Goal: Task Accomplishment & Management: Use online tool/utility

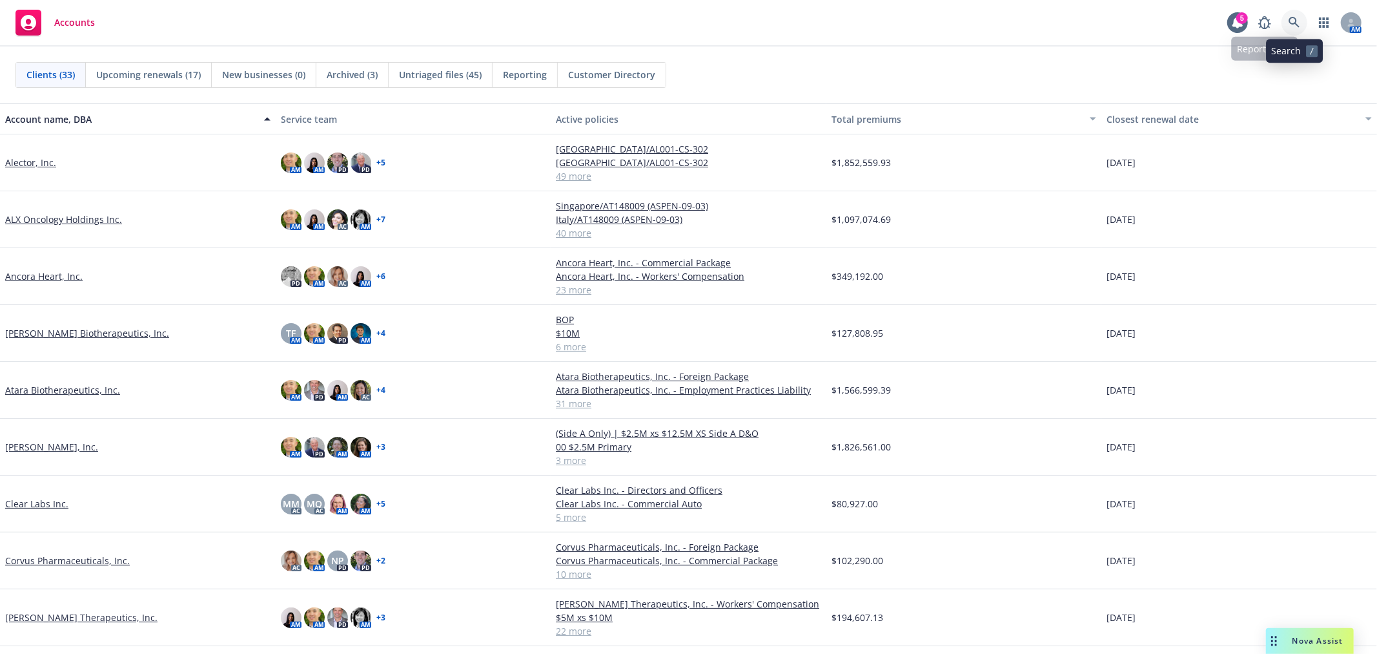
click at [1294, 20] on icon at bounding box center [1295, 23] width 12 height 12
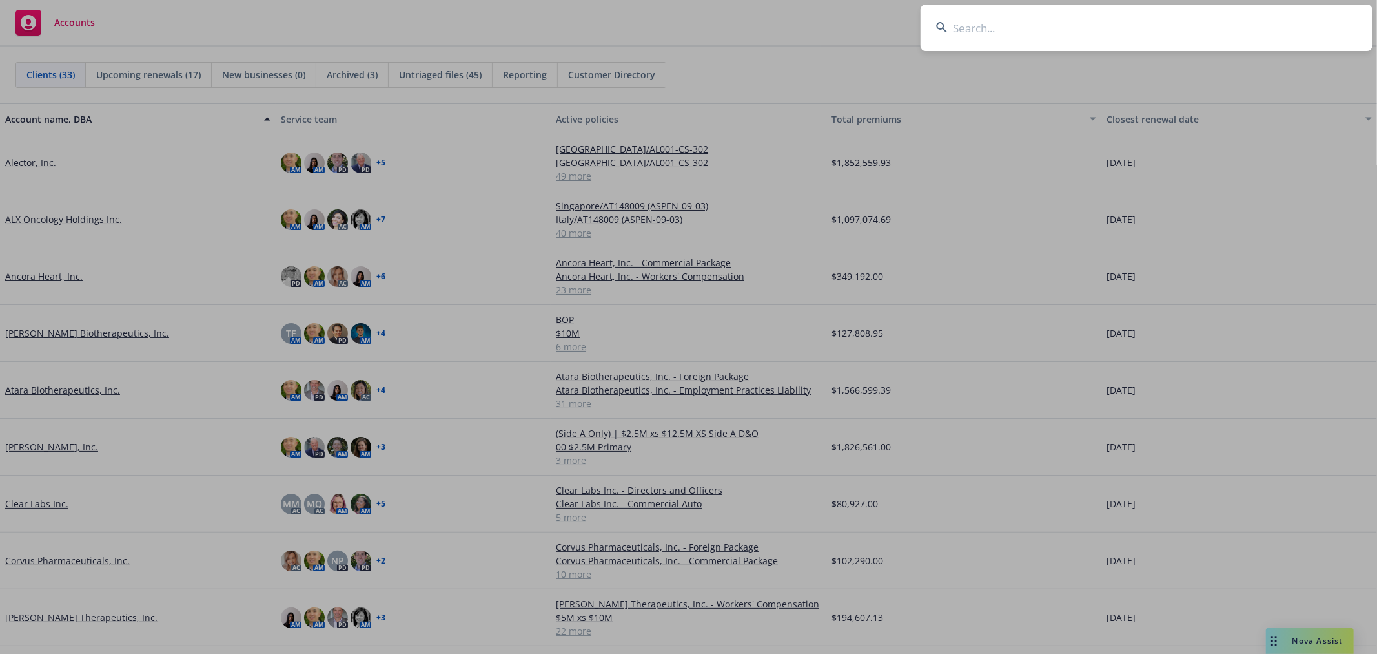
click at [1185, 34] on input at bounding box center [1147, 28] width 452 height 46
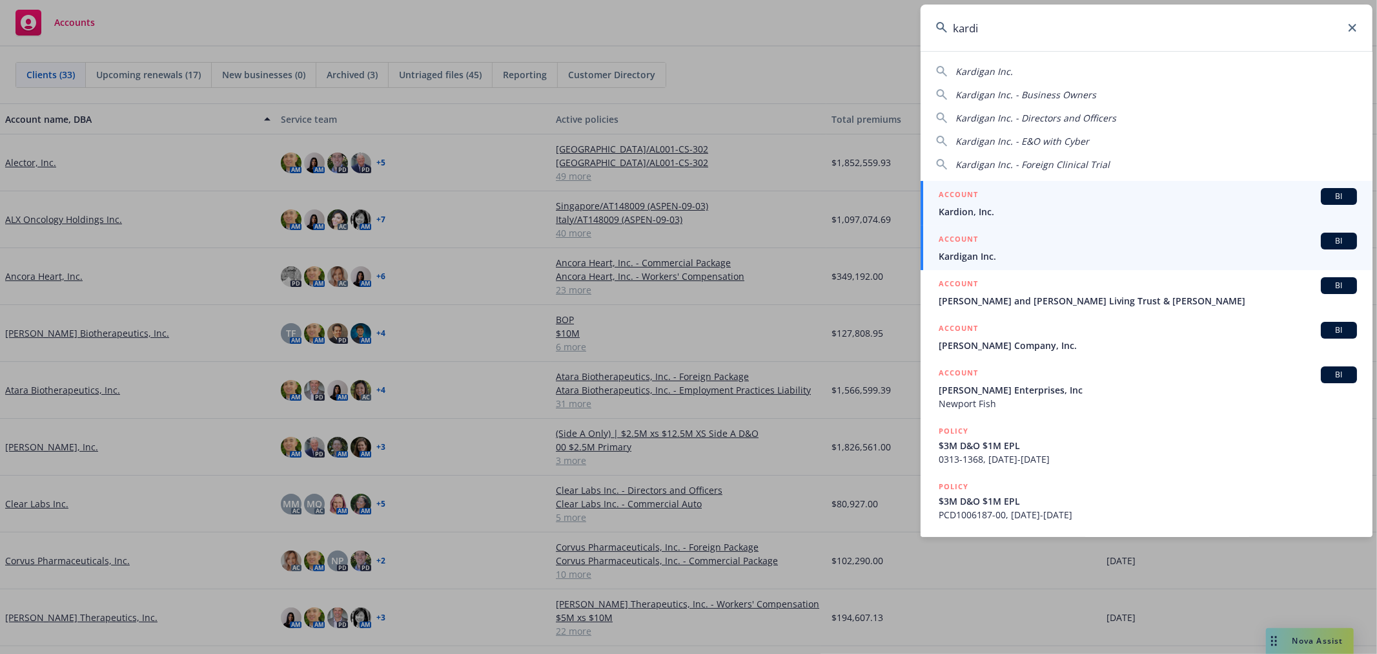
type input "kardi"
click at [995, 245] on div "ACCOUNT BI" at bounding box center [1148, 240] width 418 height 17
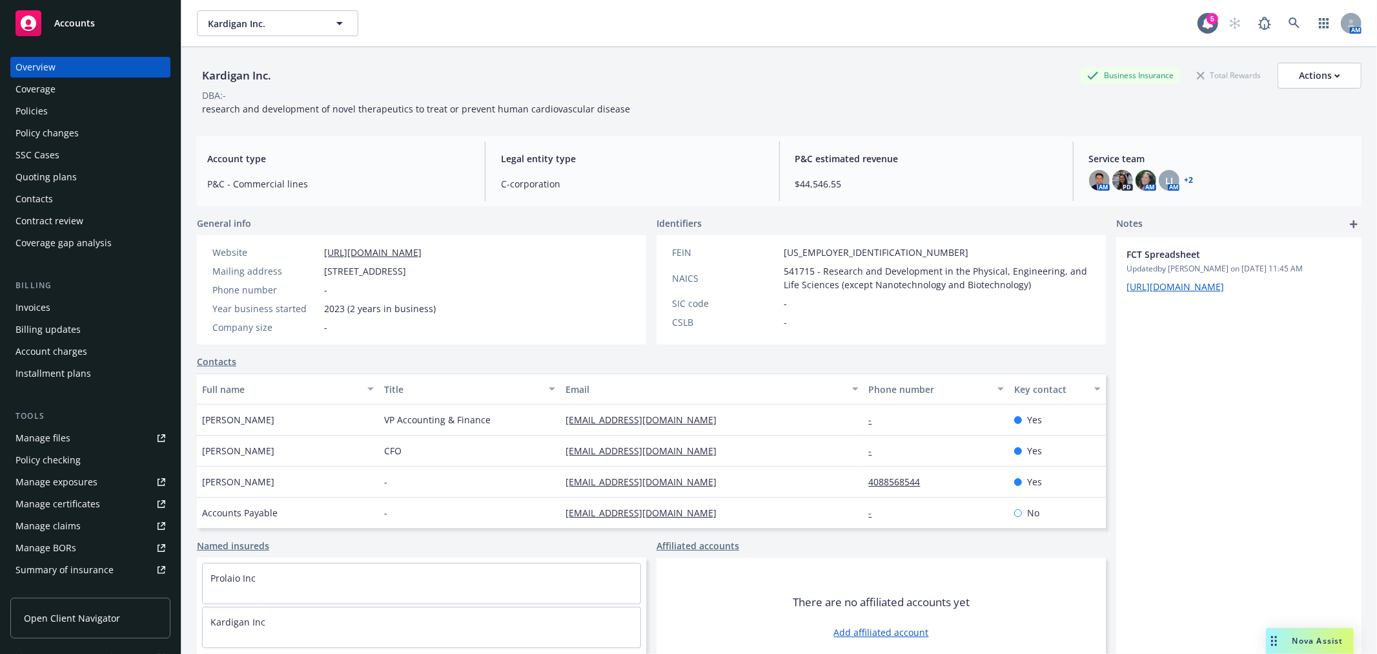
click at [68, 110] on div "Policies" at bounding box center [90, 111] width 150 height 21
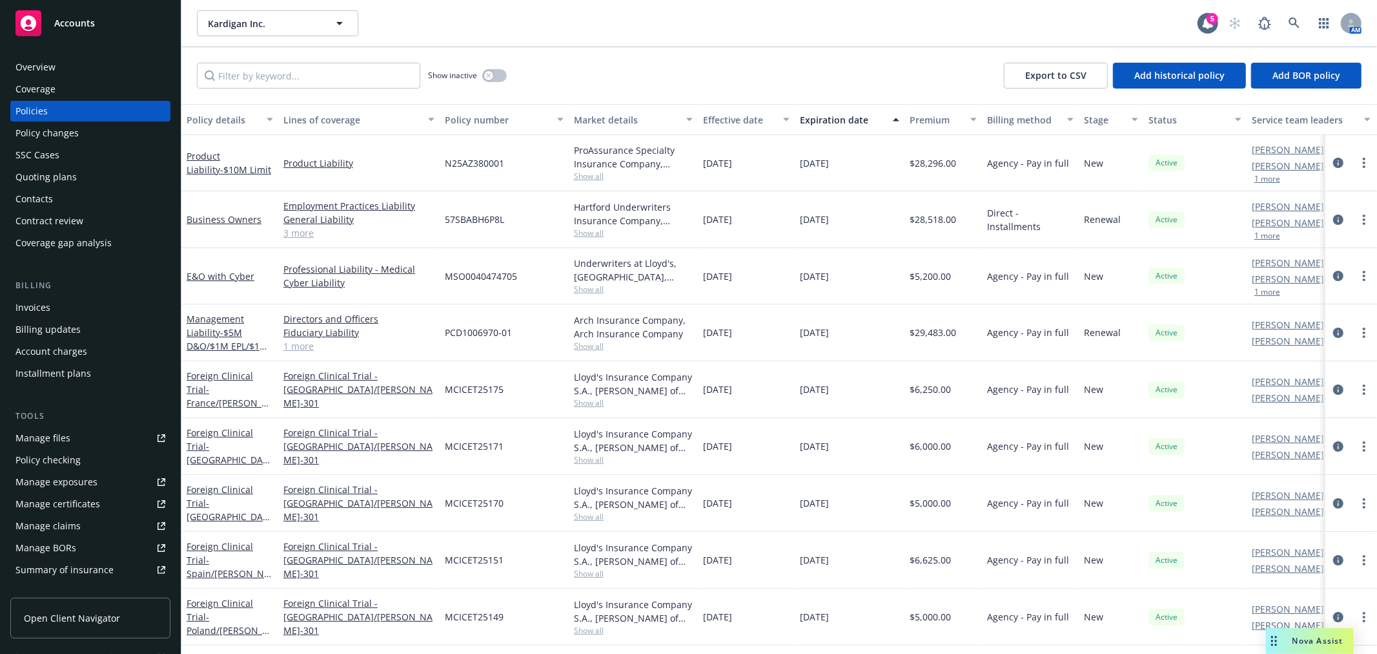
click at [60, 72] on div "Overview" at bounding box center [90, 67] width 150 height 21
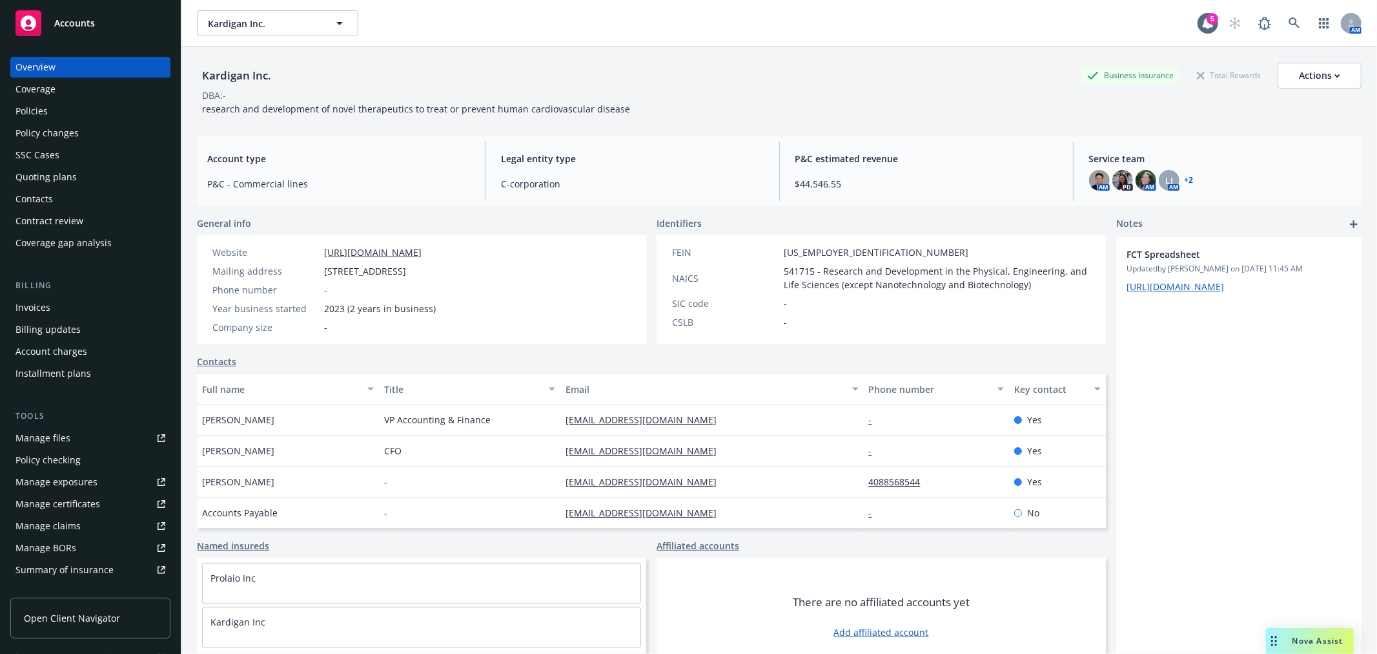
click at [28, 107] on div "Policies" at bounding box center [31, 111] width 32 height 21
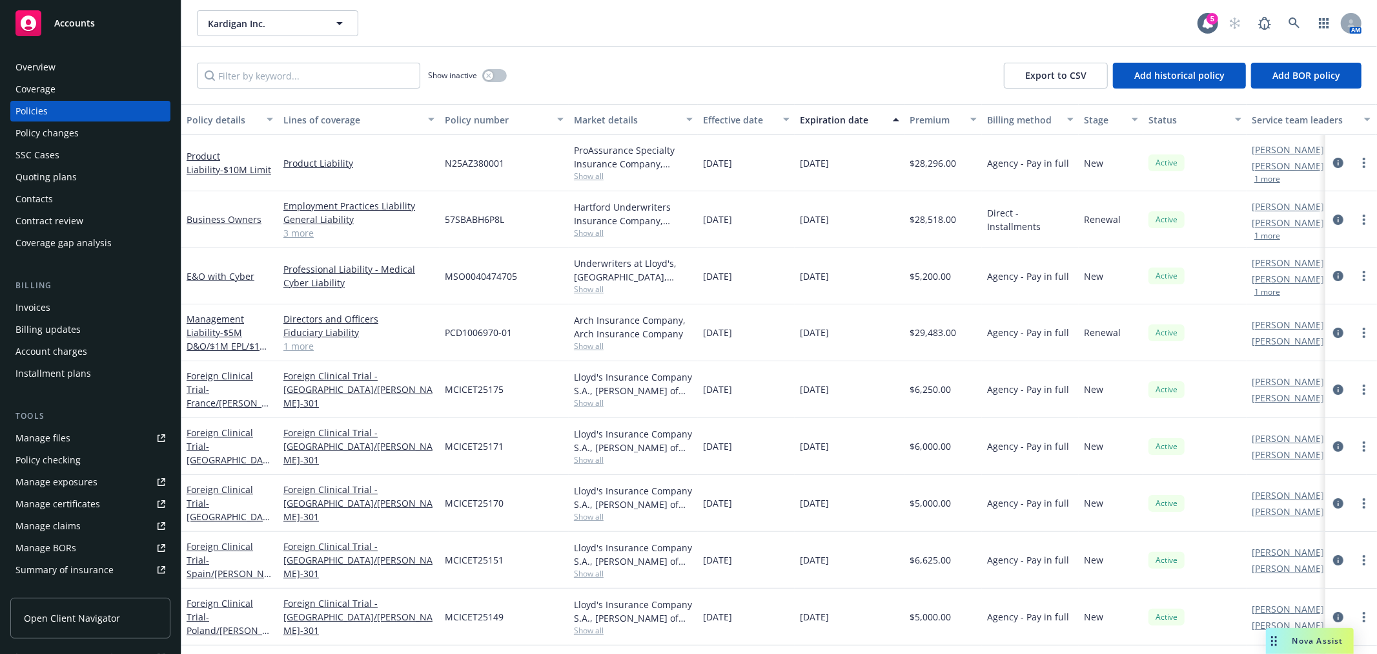
click at [78, 29] on div "Accounts" at bounding box center [90, 23] width 150 height 26
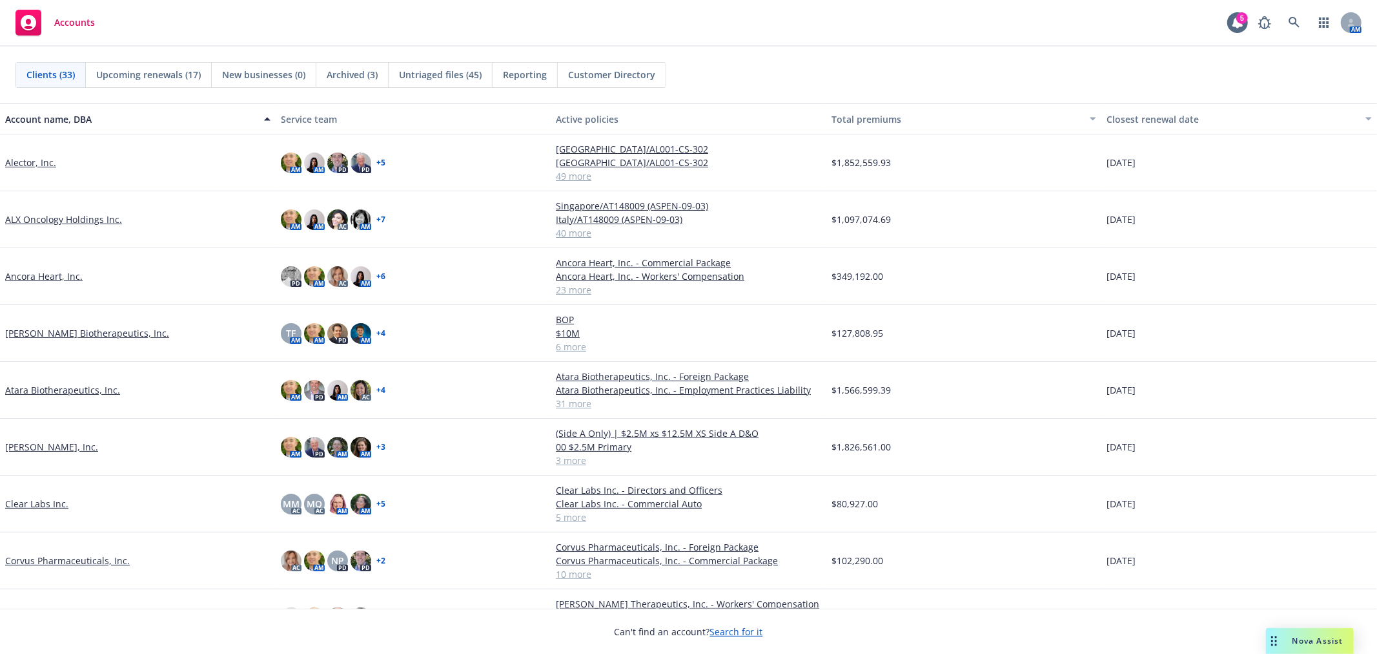
click at [876, 54] on div "Clients (33) Upcoming renewals (17) New businesses (0) Archived (3) Untriaged f…" at bounding box center [688, 74] width 1377 height 57
click at [1295, 20] on icon at bounding box center [1294, 22] width 11 height 11
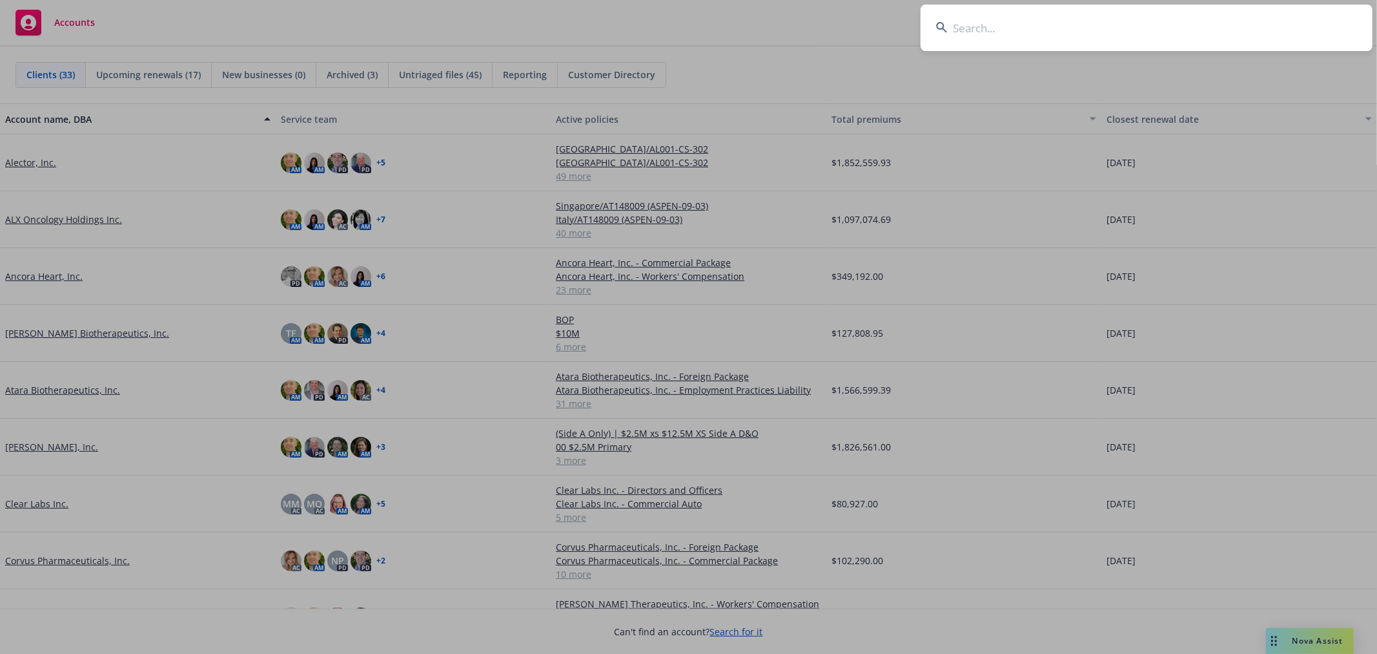
click at [1192, 16] on input at bounding box center [1147, 28] width 452 height 46
type input "Moximed"
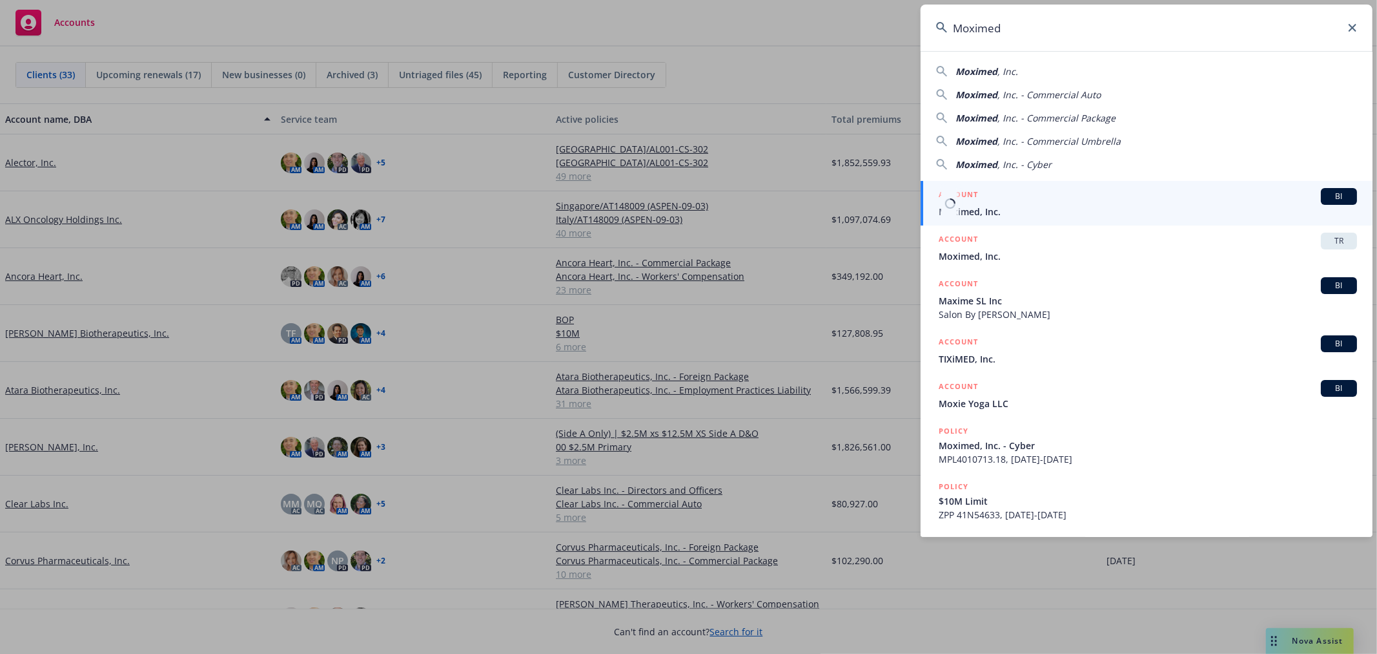
click at [1027, 201] on div "ACCOUNT BI" at bounding box center [1148, 196] width 418 height 17
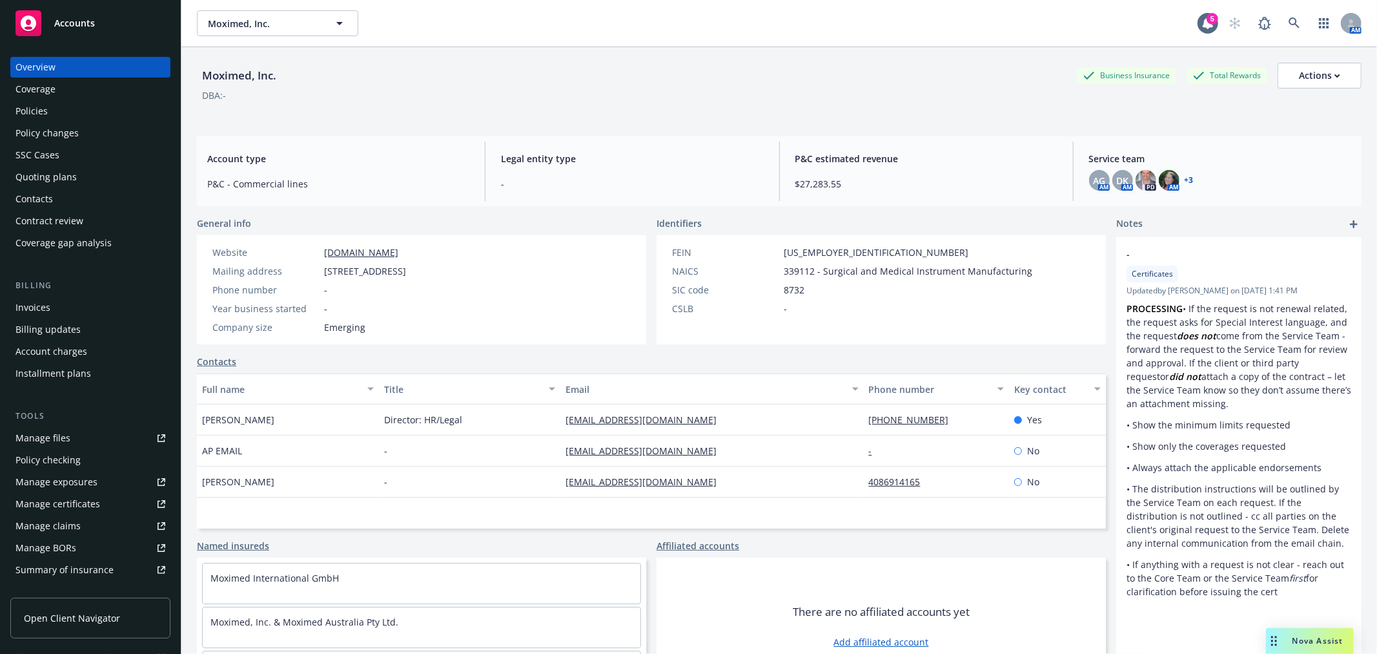
click at [34, 106] on div "Policies" at bounding box center [31, 111] width 32 height 21
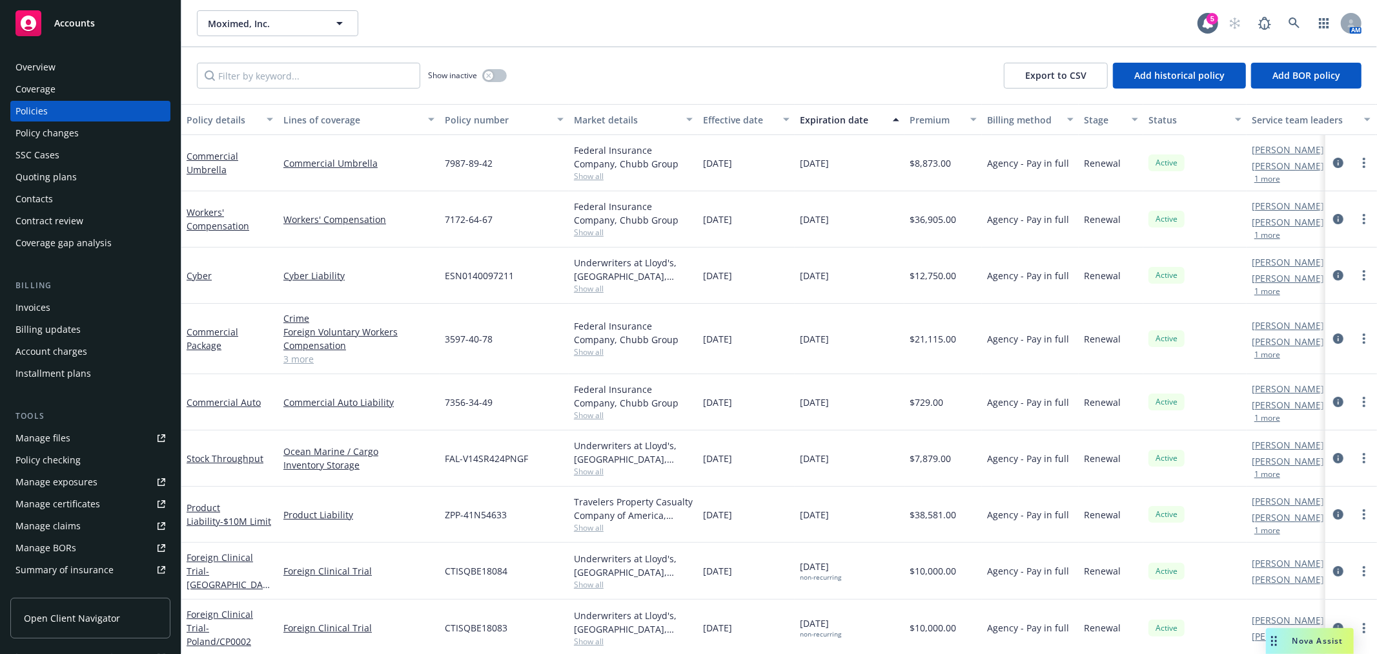
click at [48, 179] on div "Quoting plans" at bounding box center [45, 177] width 61 height 21
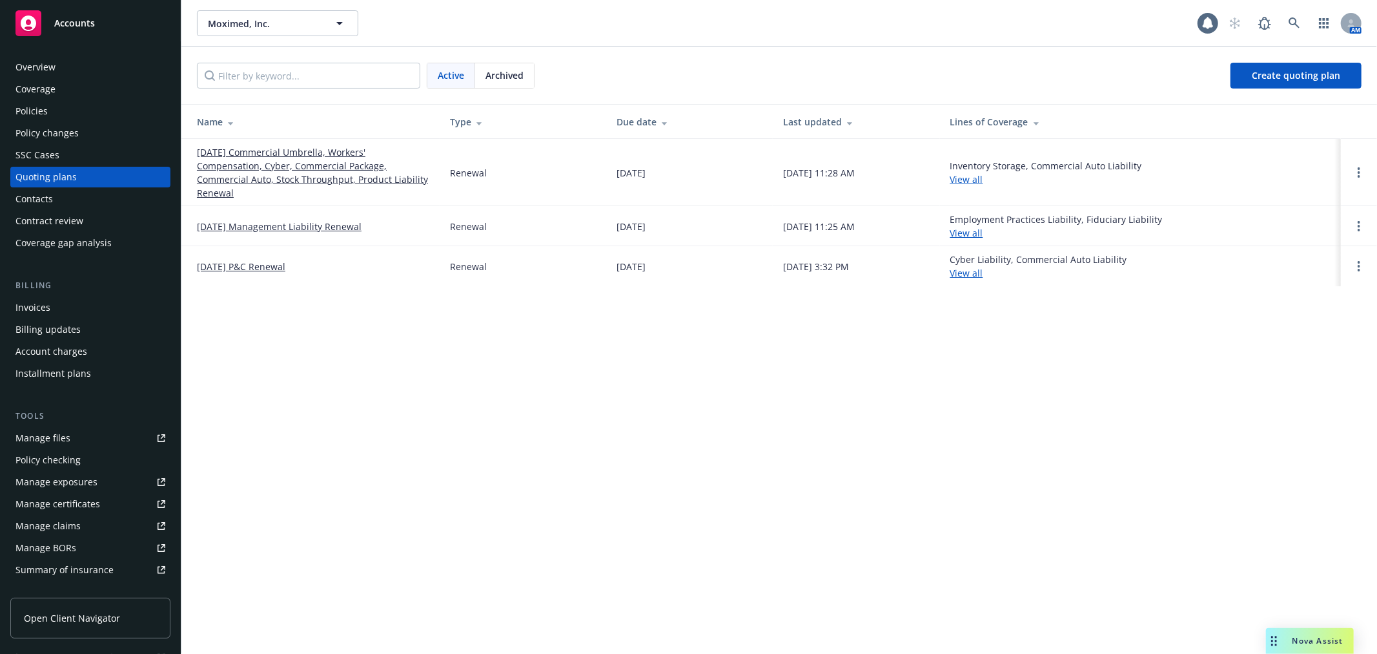
click at [371, 176] on link "10/01/25 Commercial Umbrella, Workers' Compensation, Cyber, Commercial Package,…" at bounding box center [313, 172] width 232 height 54
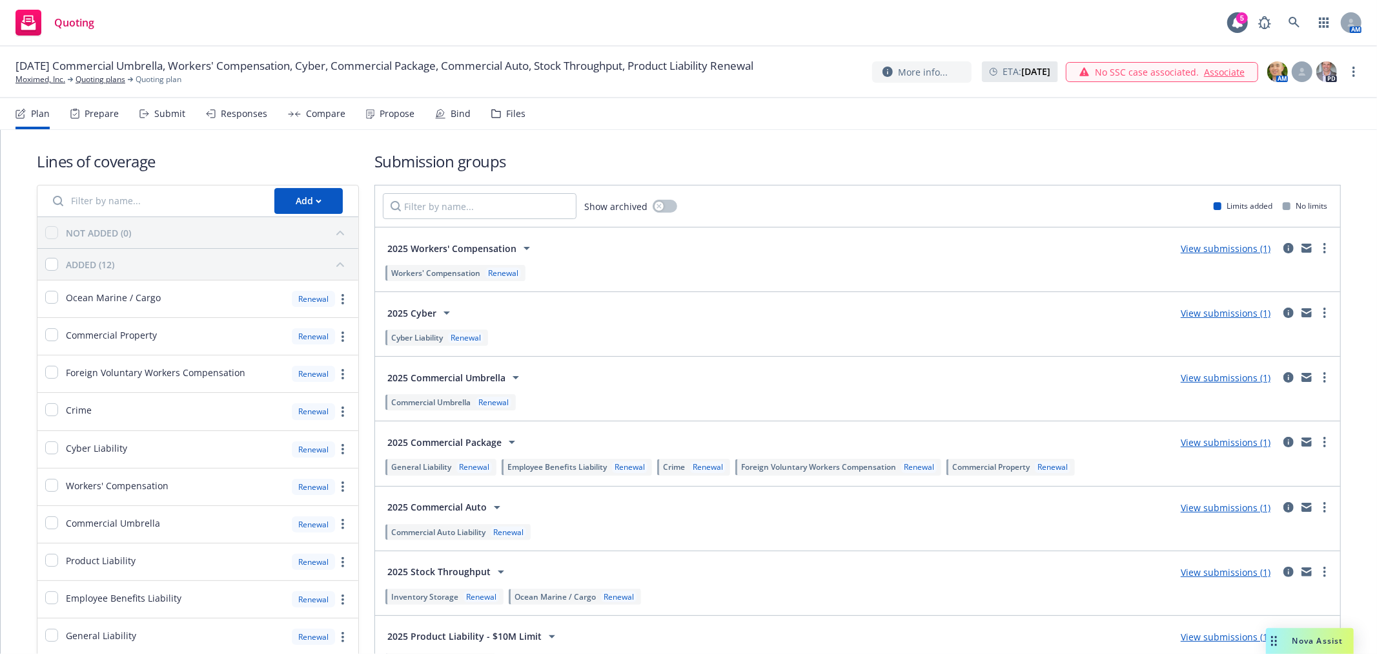
click at [380, 114] on div "Propose" at bounding box center [397, 113] width 35 height 10
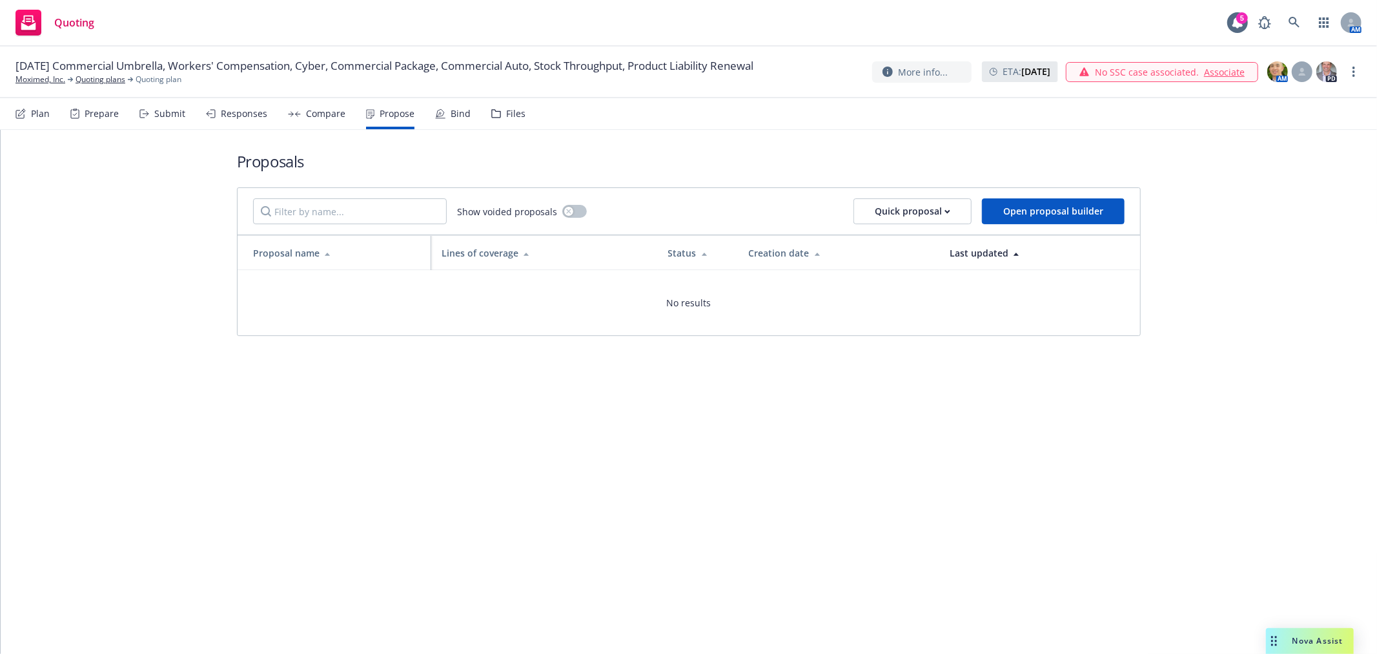
click at [308, 112] on div "Compare" at bounding box center [325, 113] width 39 height 10
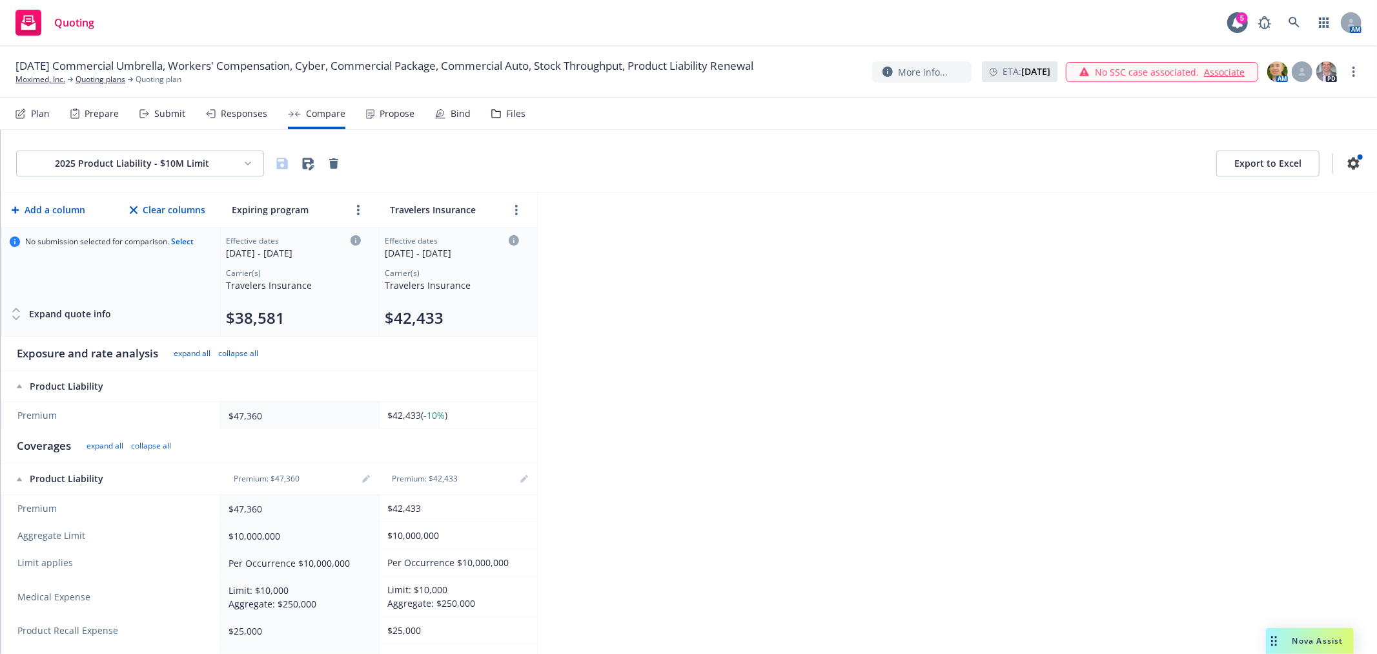
click at [222, 110] on div "Responses" at bounding box center [244, 113] width 46 height 10
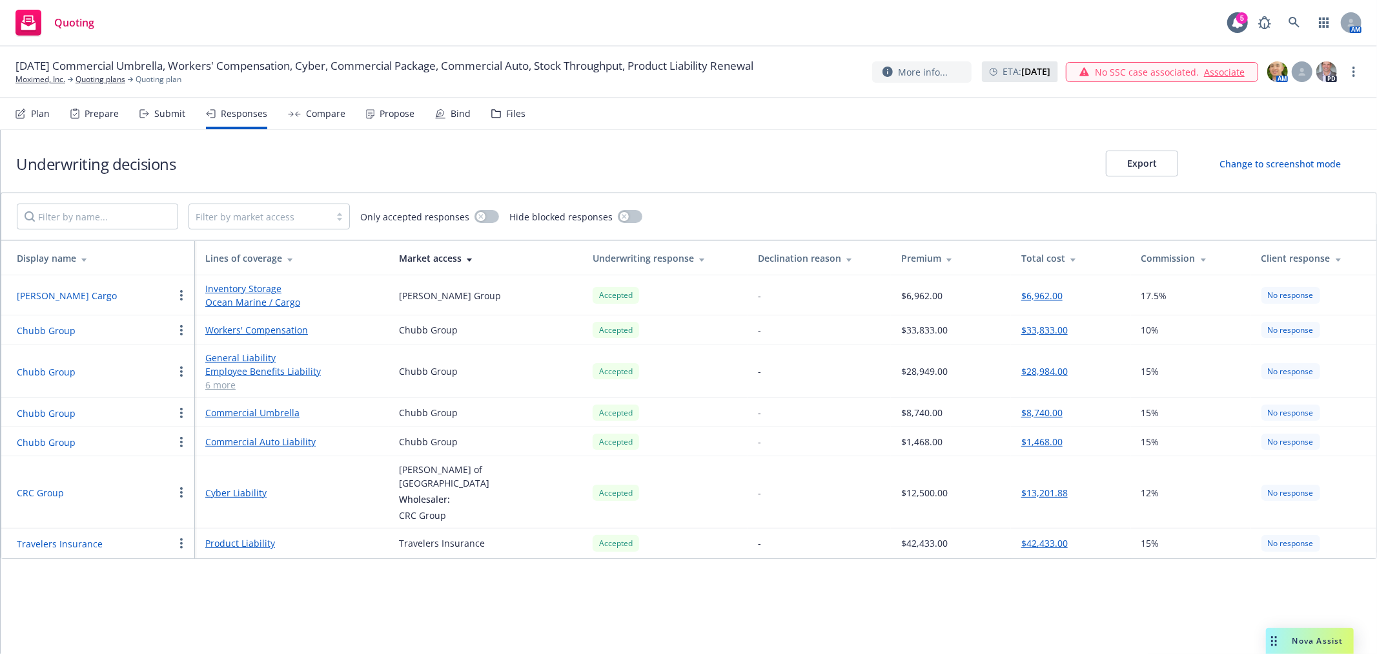
click at [1037, 367] on button "$28,984.00" at bounding box center [1045, 371] width 46 height 14
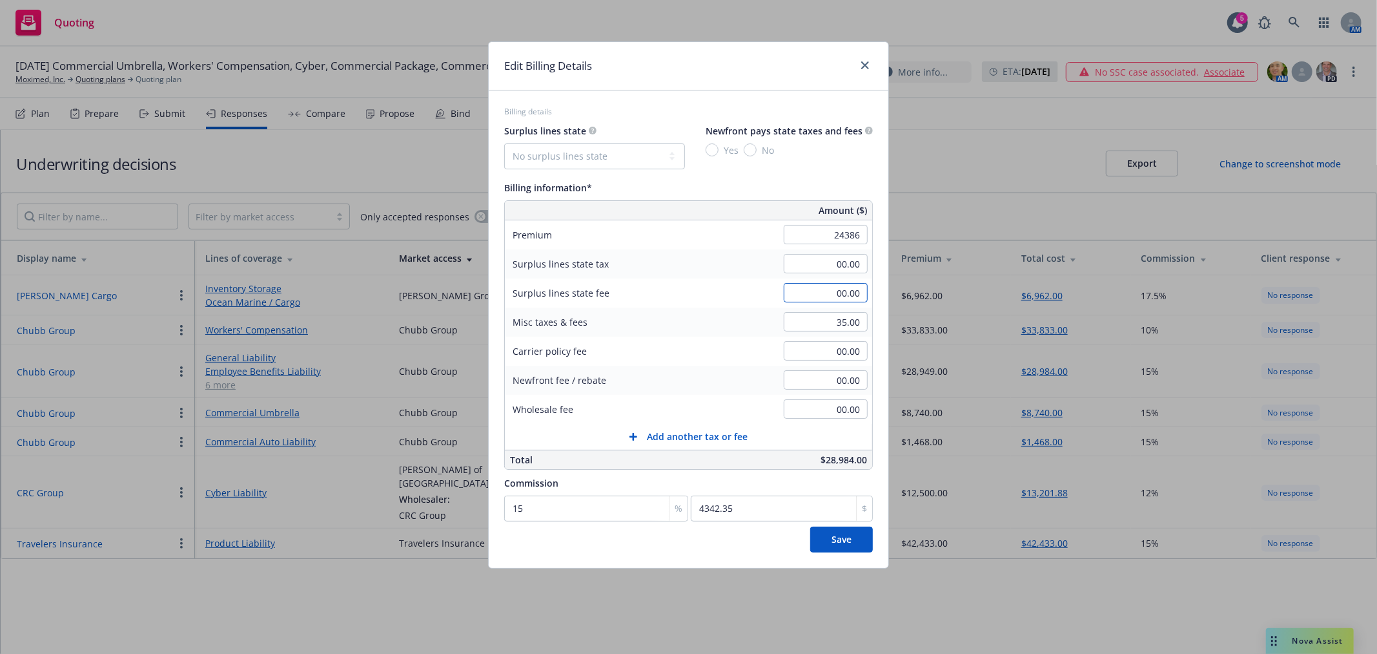
type input "24,386.00"
type input "3657.9"
click at [825, 291] on input "00.00" at bounding box center [826, 292] width 84 height 19
click at [834, 537] on span "Save" at bounding box center [842, 539] width 20 height 12
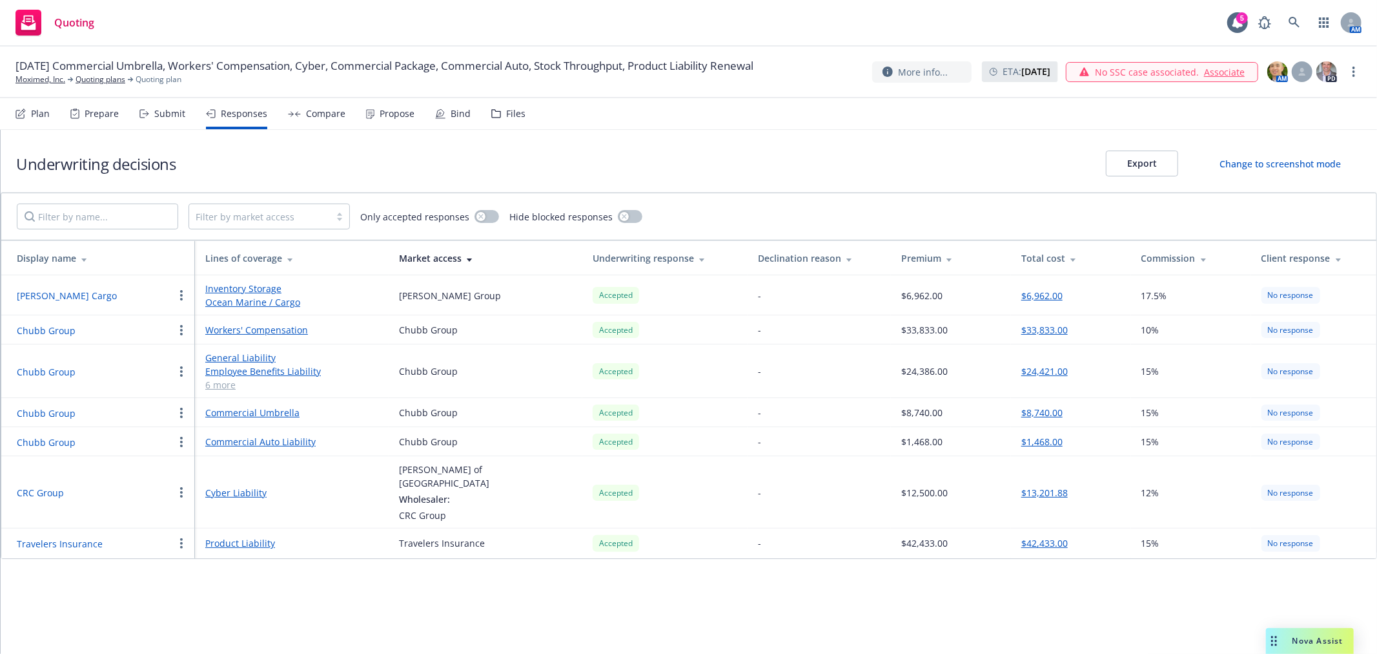
click at [389, 121] on div "Propose" at bounding box center [390, 113] width 48 height 31
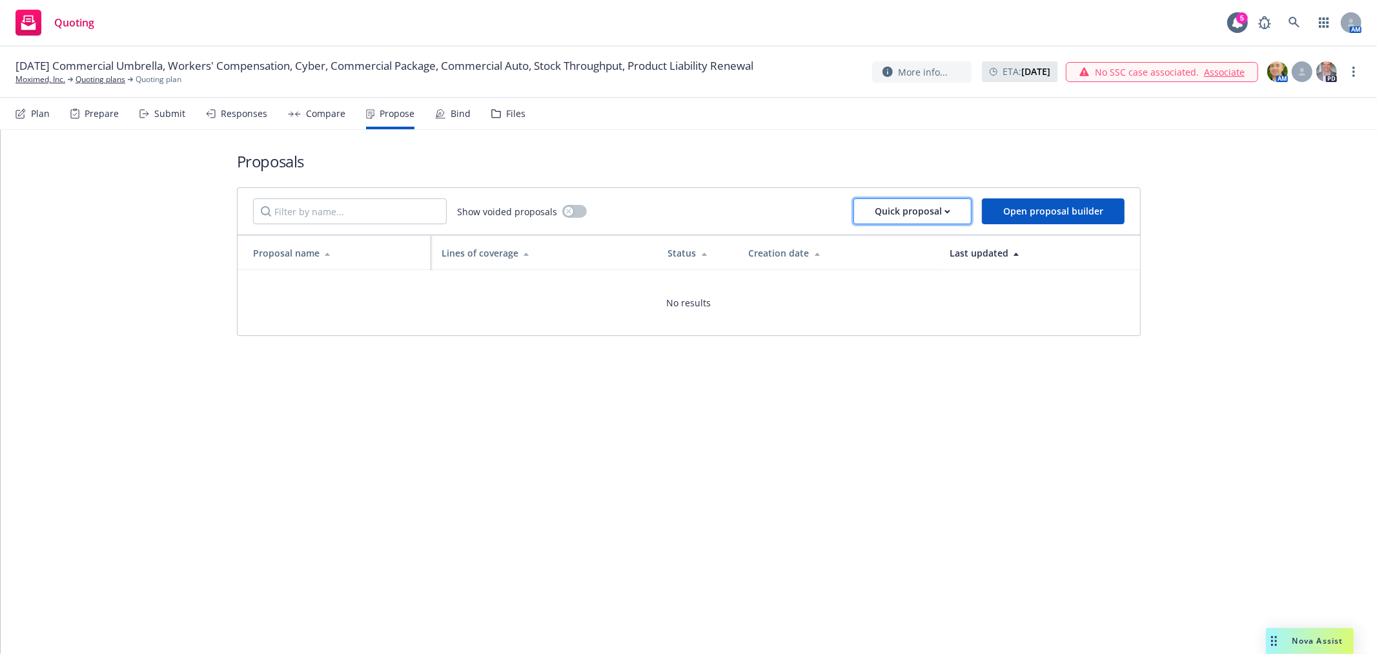
click at [921, 207] on div "Quick proposal" at bounding box center [913, 211] width 76 height 25
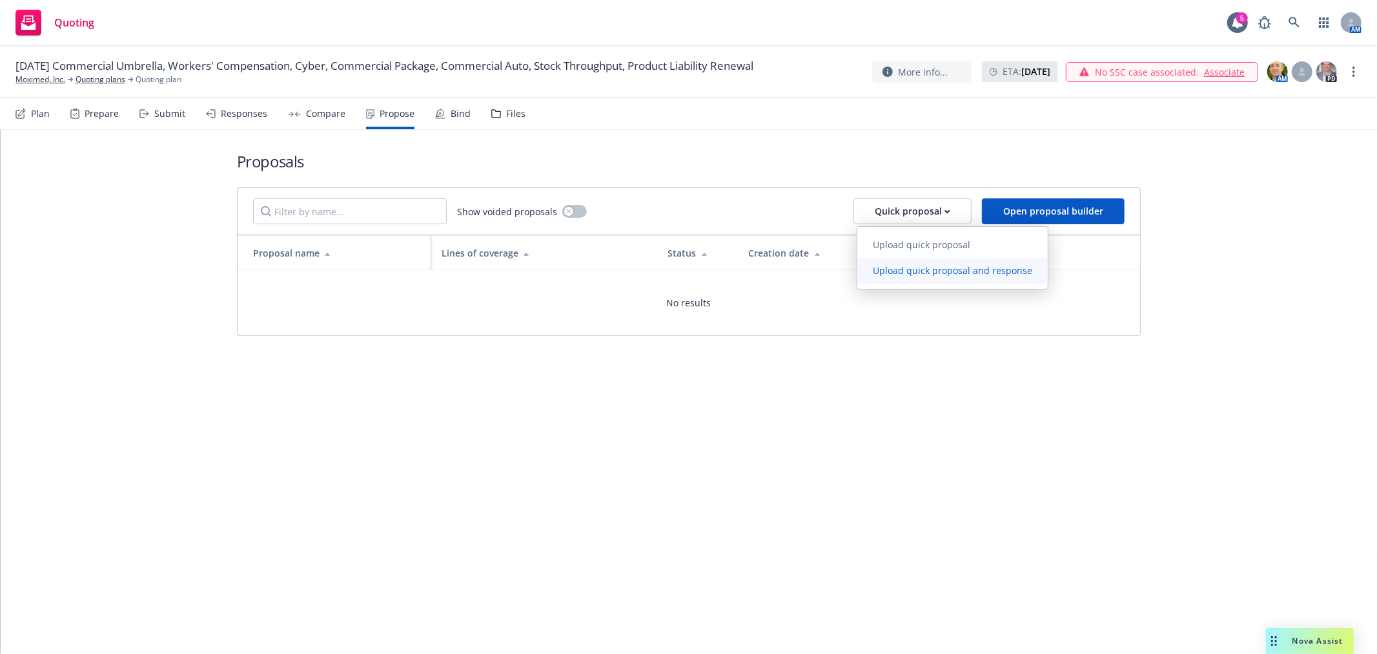
click at [905, 269] on span "Upload quick proposal and response" at bounding box center [953, 270] width 191 height 12
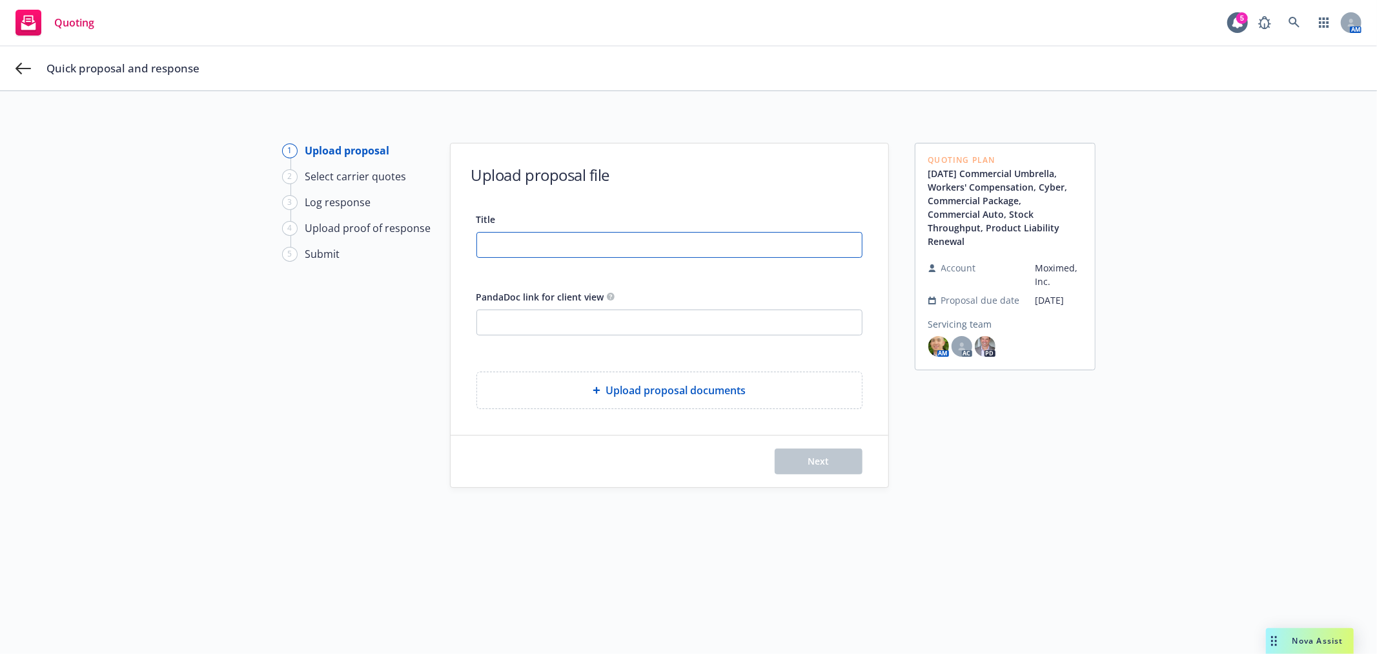
click at [535, 239] on input "Title" at bounding box center [669, 244] width 385 height 25
type input "Moximed - 25-26 P&C Proposal"
click at [623, 333] on input "PandaDoc link for client view" at bounding box center [669, 322] width 385 height 25
click at [598, 320] on input "PandaDoc link for client view" at bounding box center [669, 322] width 385 height 25
paste input "https://app.pandadoc.com/a/#/documents/kLTwYUPC4mdWXeXH7dTXQM?requestAccessDisa…"
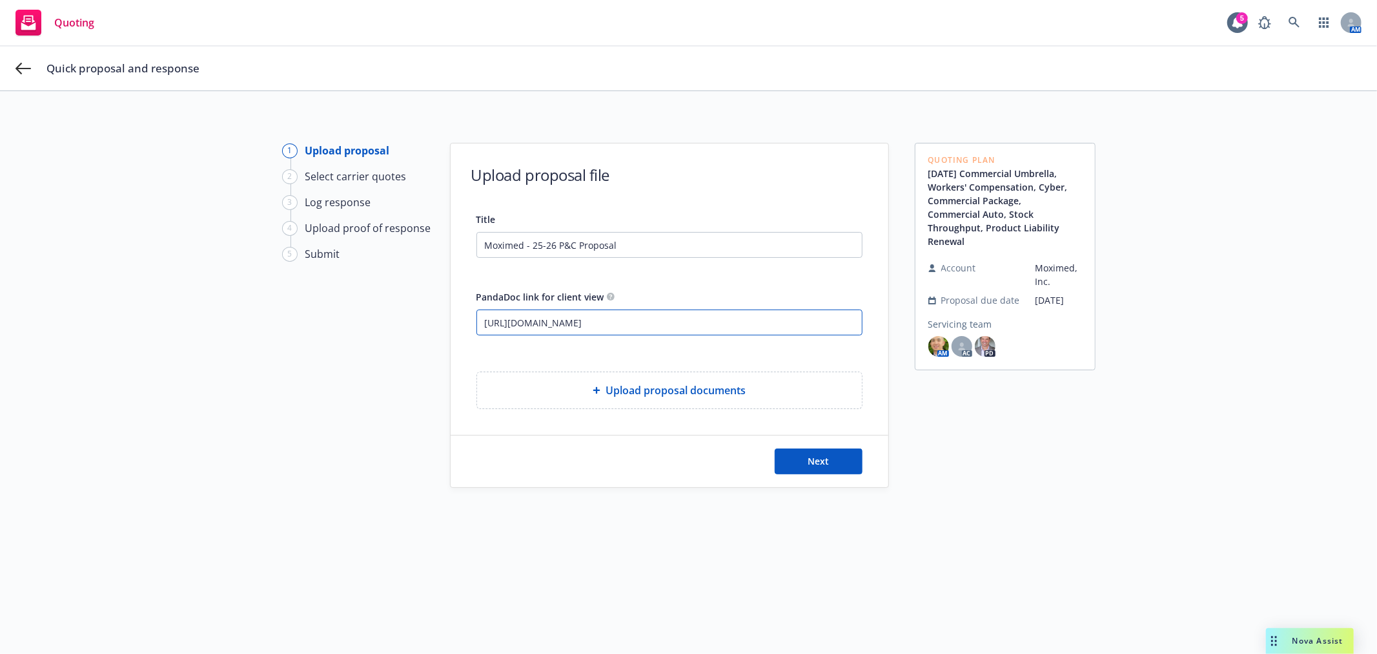
scroll to position [0, 67]
type input "https://app.pandadoc.com/a/#/documents/kLTwYUPC4mdWXeXH7dTXQM?requestAccessDisa…"
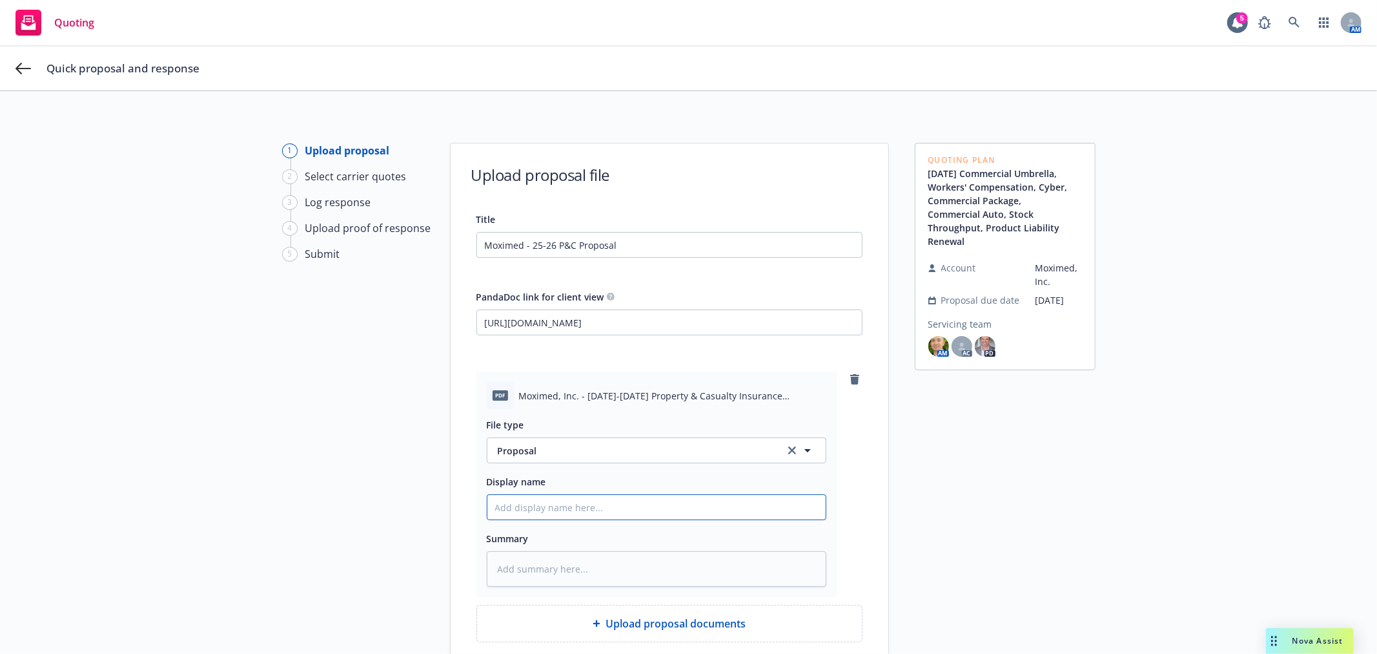
click at [583, 519] on input "Display name" at bounding box center [657, 507] width 338 height 25
type textarea "x"
type input "M"
type textarea "x"
type input "Mo"
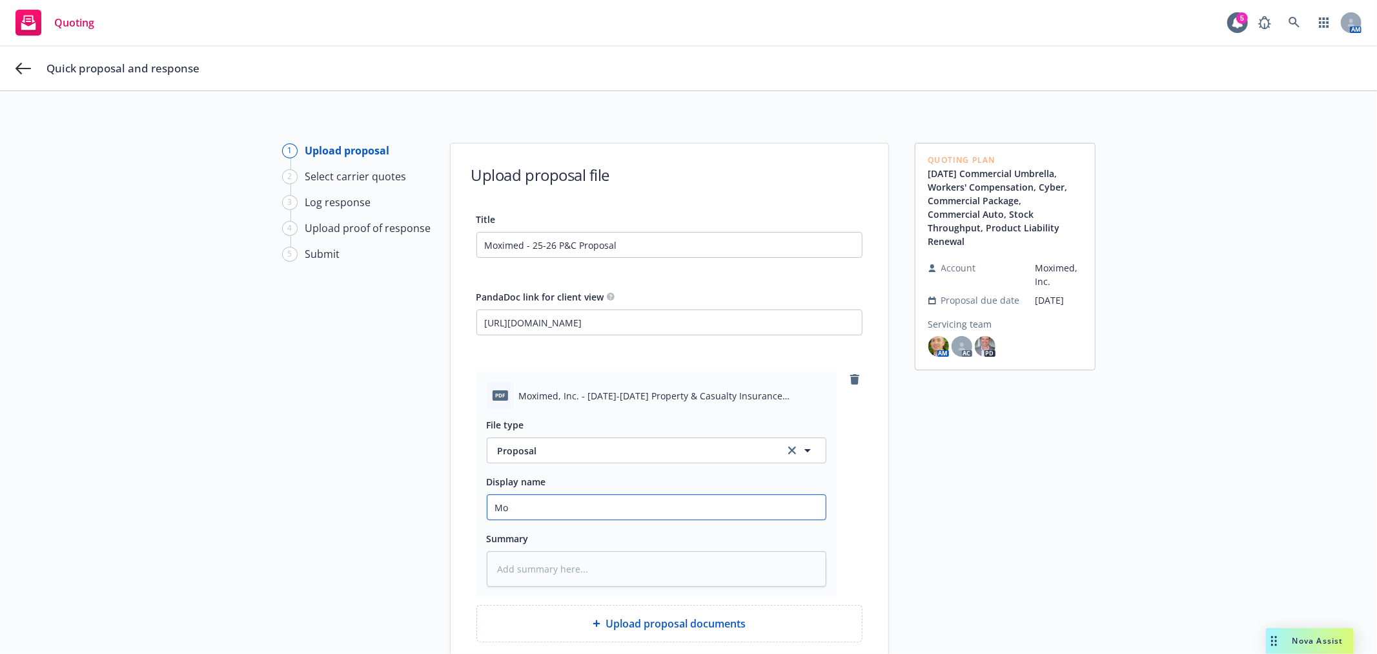
type textarea "x"
type input "Mox"
type textarea "x"
type input "Moxi"
type textarea "x"
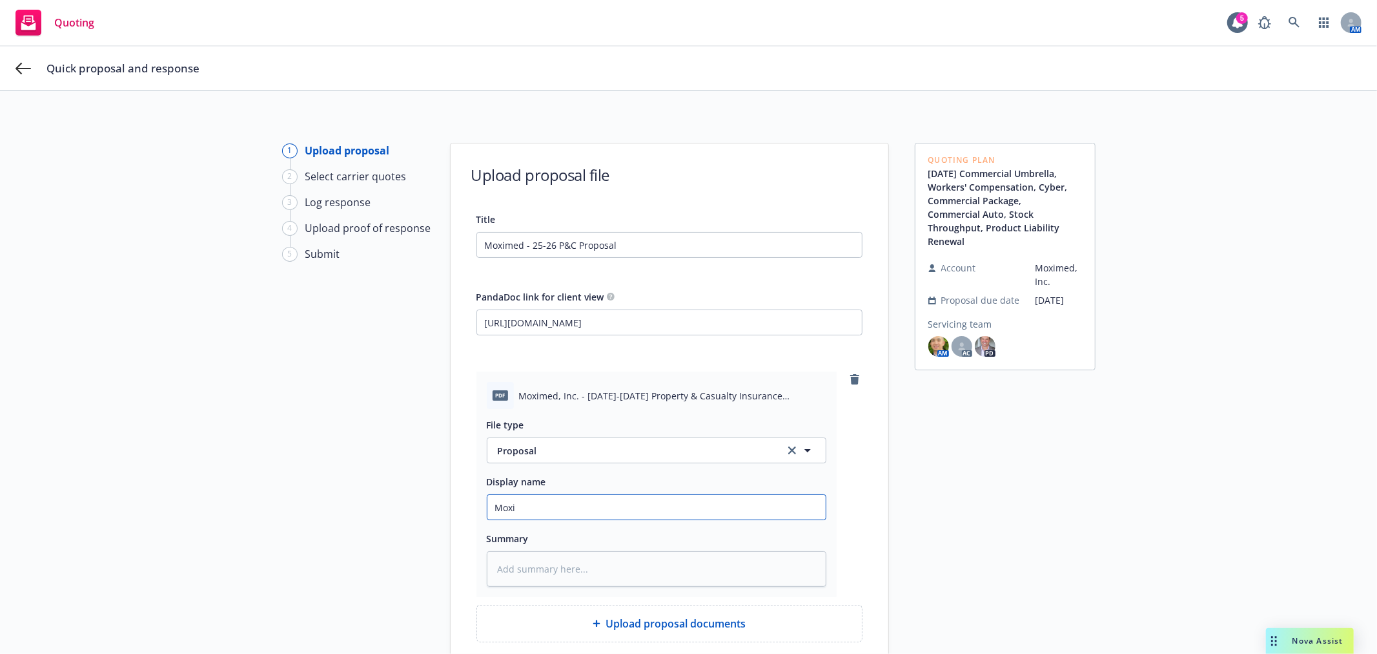
type input "Moxim"
type textarea "x"
type input "Moxime"
type textarea "x"
type input "Moximed"
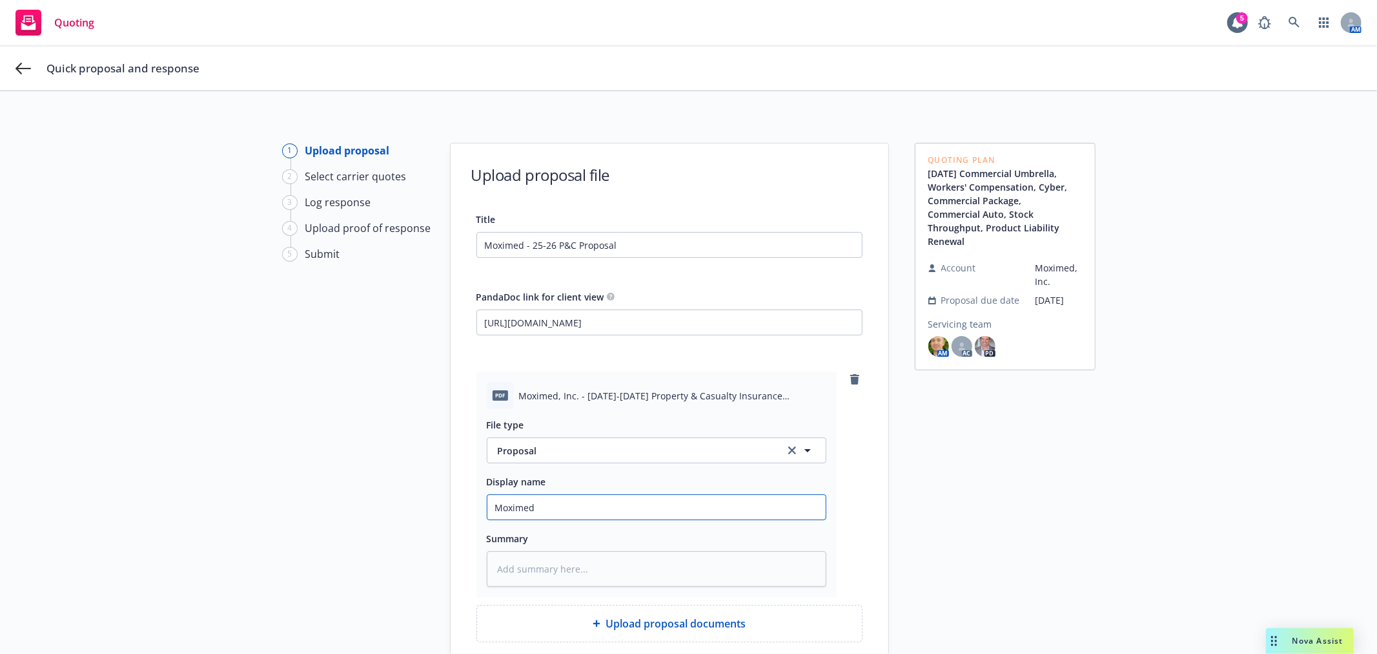
type textarea "x"
type input "Moximed"
type textarea "x"
type input "Moximed -"
type textarea "x"
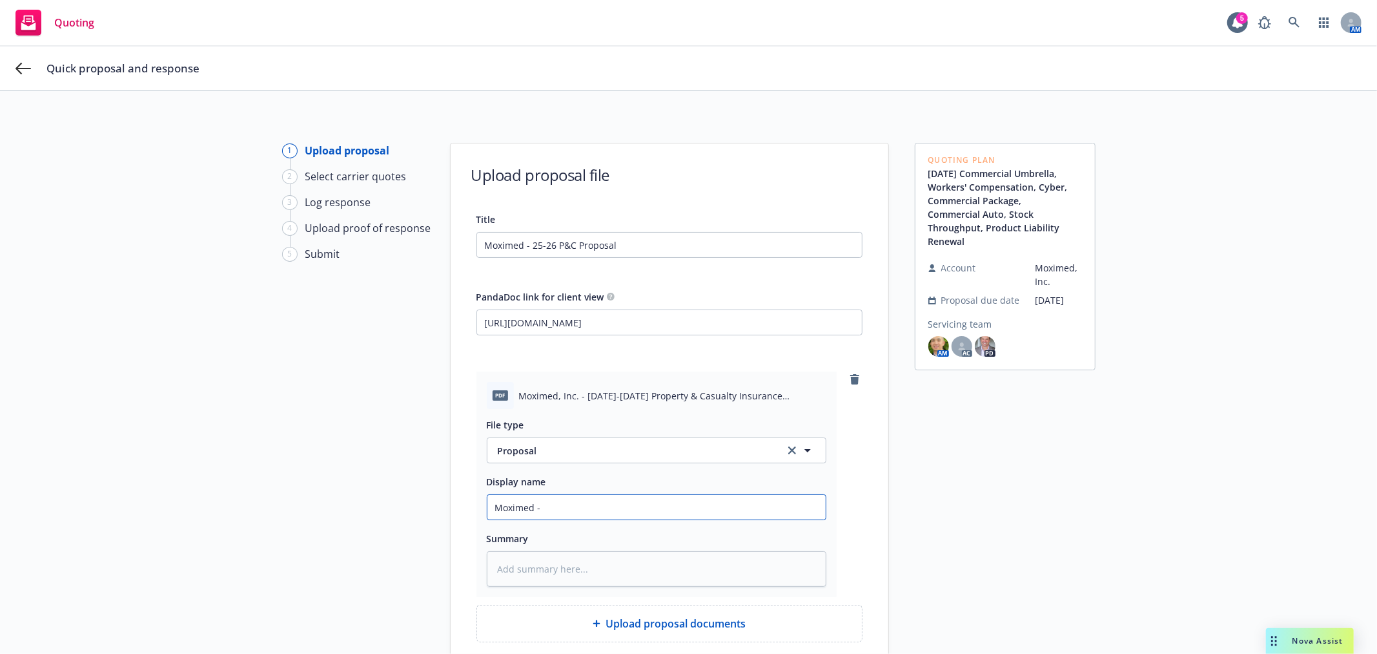
type input "Moximed -"
type textarea "x"
type input "Moximed - 2"
type textarea "x"
type input "Moximed - 25"
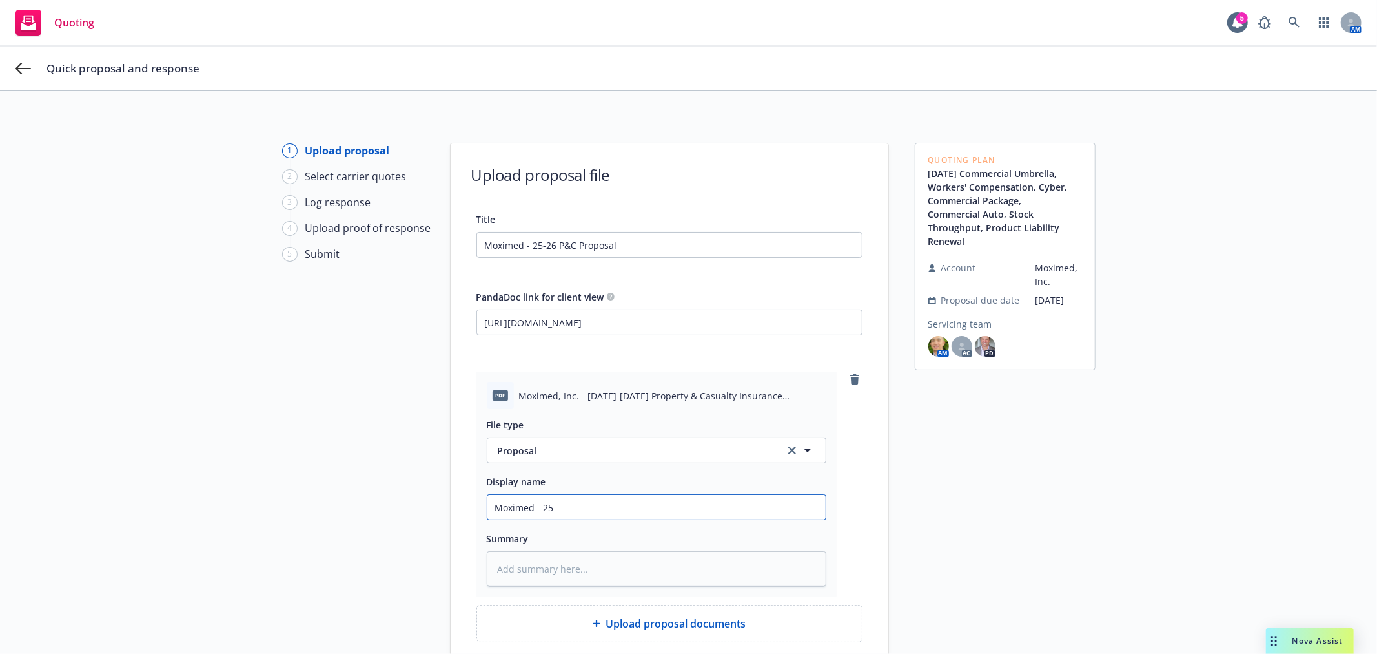
type textarea "x"
type input "Moximed - 25-"
type textarea "x"
type input "Moximed - 25-2"
type textarea "x"
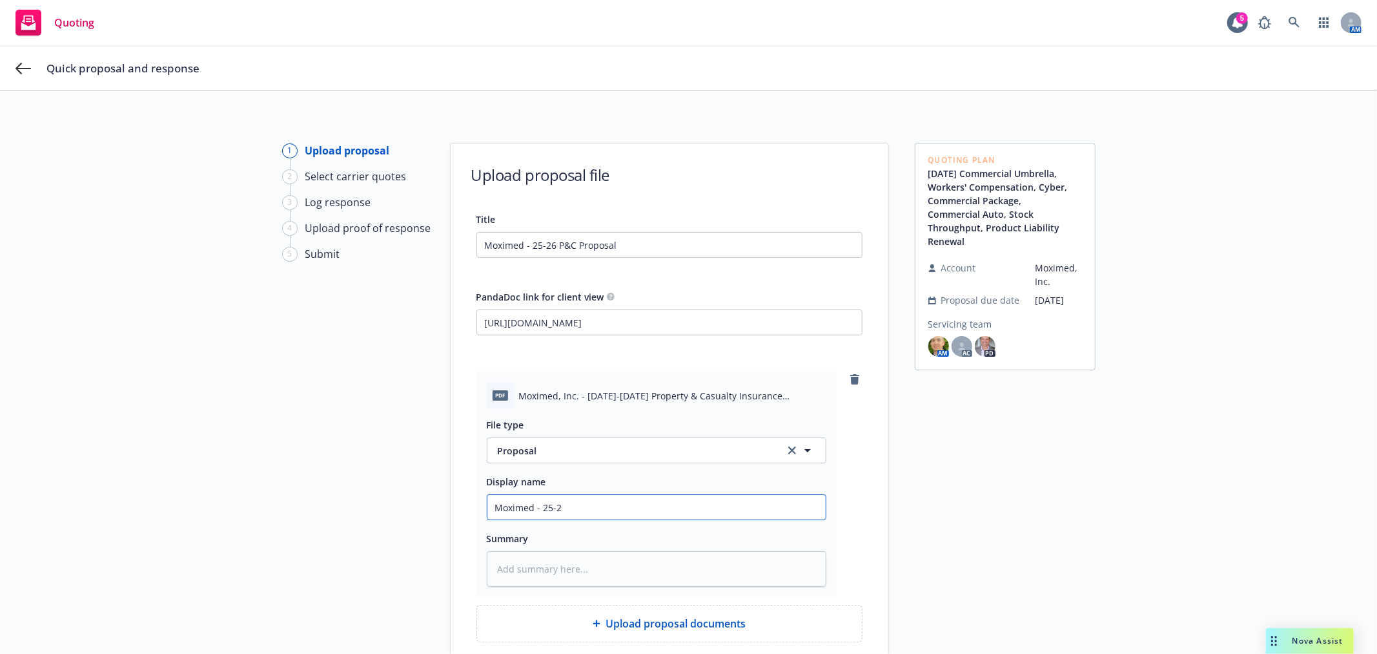
type input "Moximed - 25-26"
type textarea "x"
type input "Moximed - 25-26"
type textarea "x"
type input "Moximed - 25-26 P"
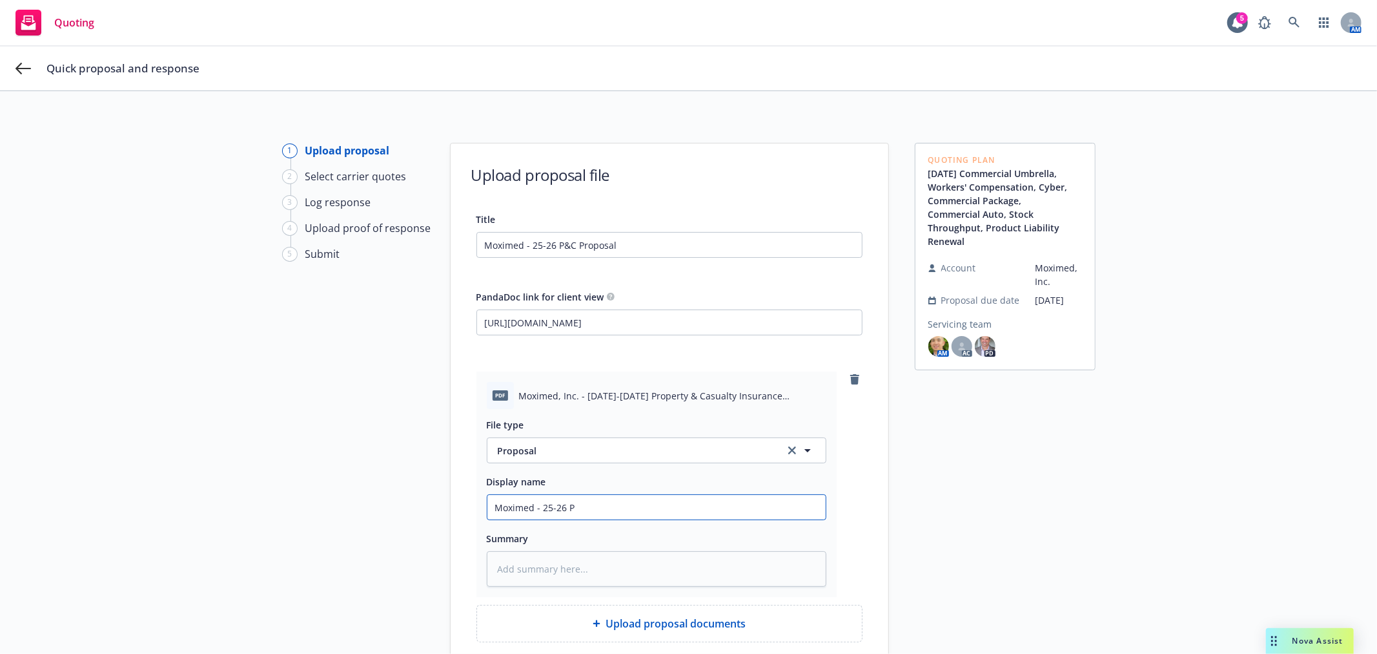
type textarea "x"
type input "Moximed - 25-26 P&"
type textarea "x"
type input "Moximed - 25-26 P&C"
type textarea "x"
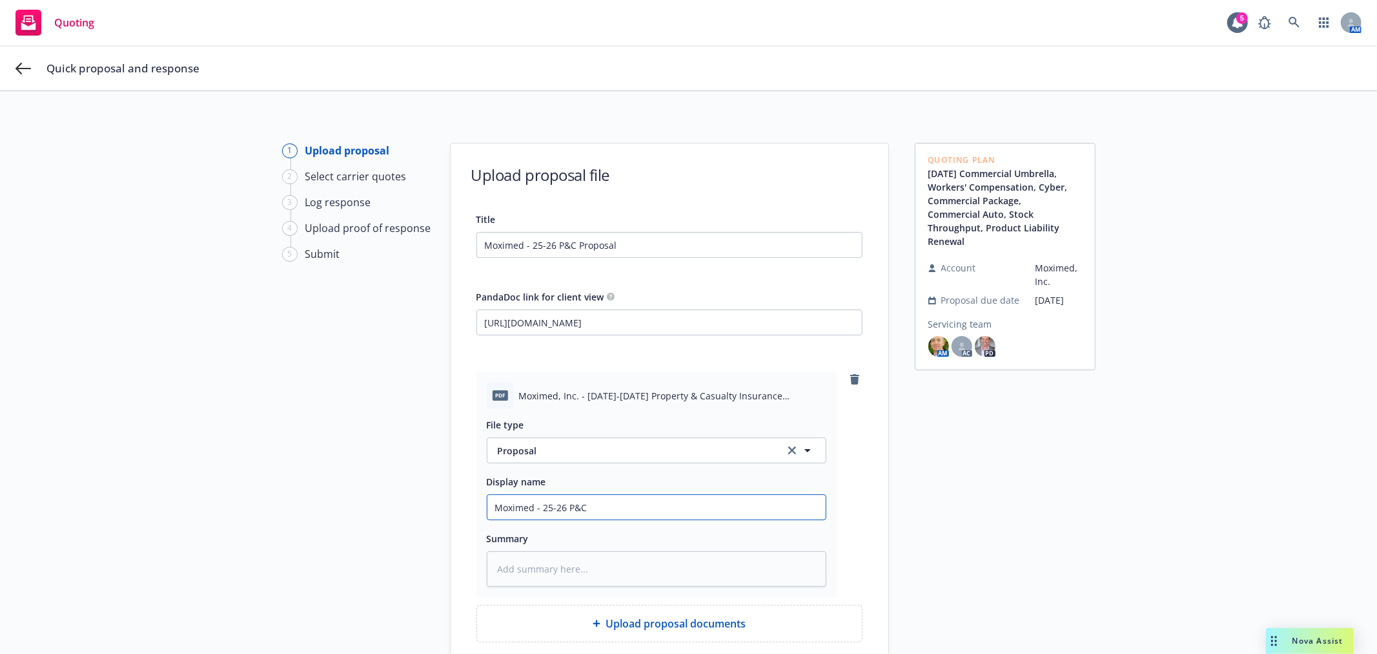
type input "Moximed - 25-26 P&C"
type textarea "x"
type input "Moximed - 25-26 P&C"
type textarea "x"
type input "Moximed - 25-26 P&C P"
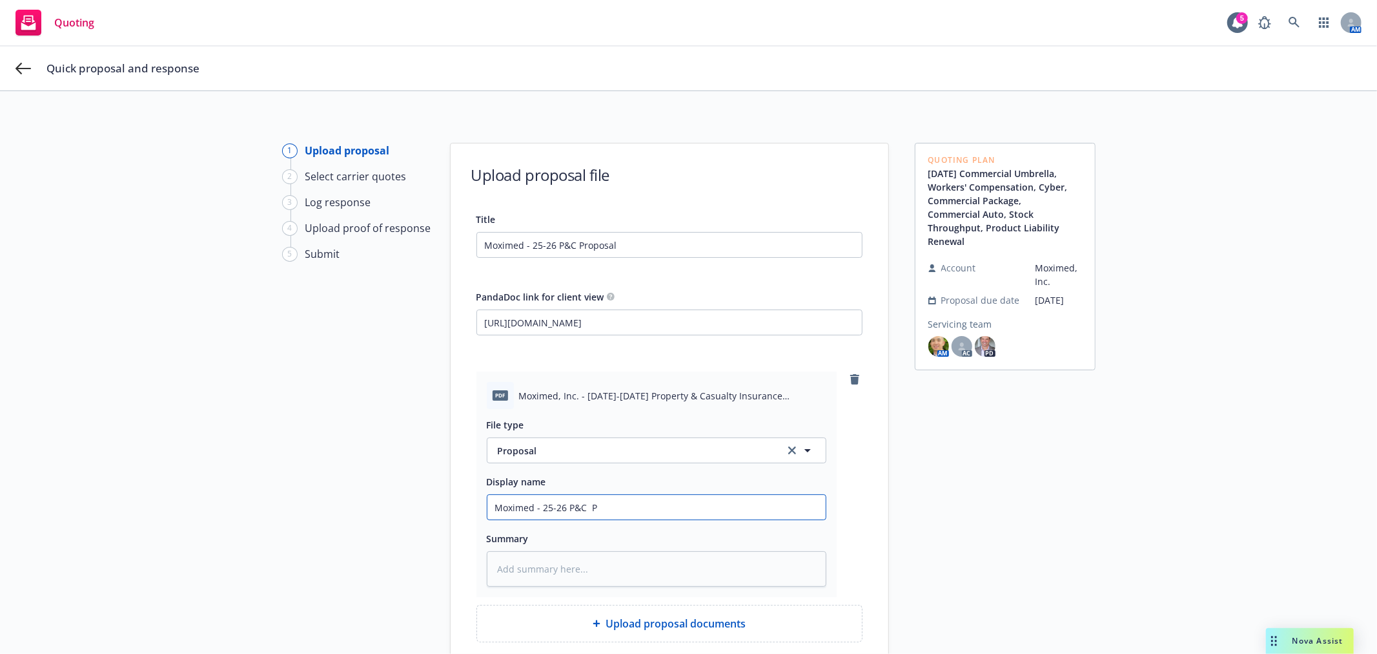
type textarea "x"
type input "Moximed - 25-26 P&C Pr"
type textarea "x"
type input "Moximed - 25-26 P&C Pro"
type textarea "x"
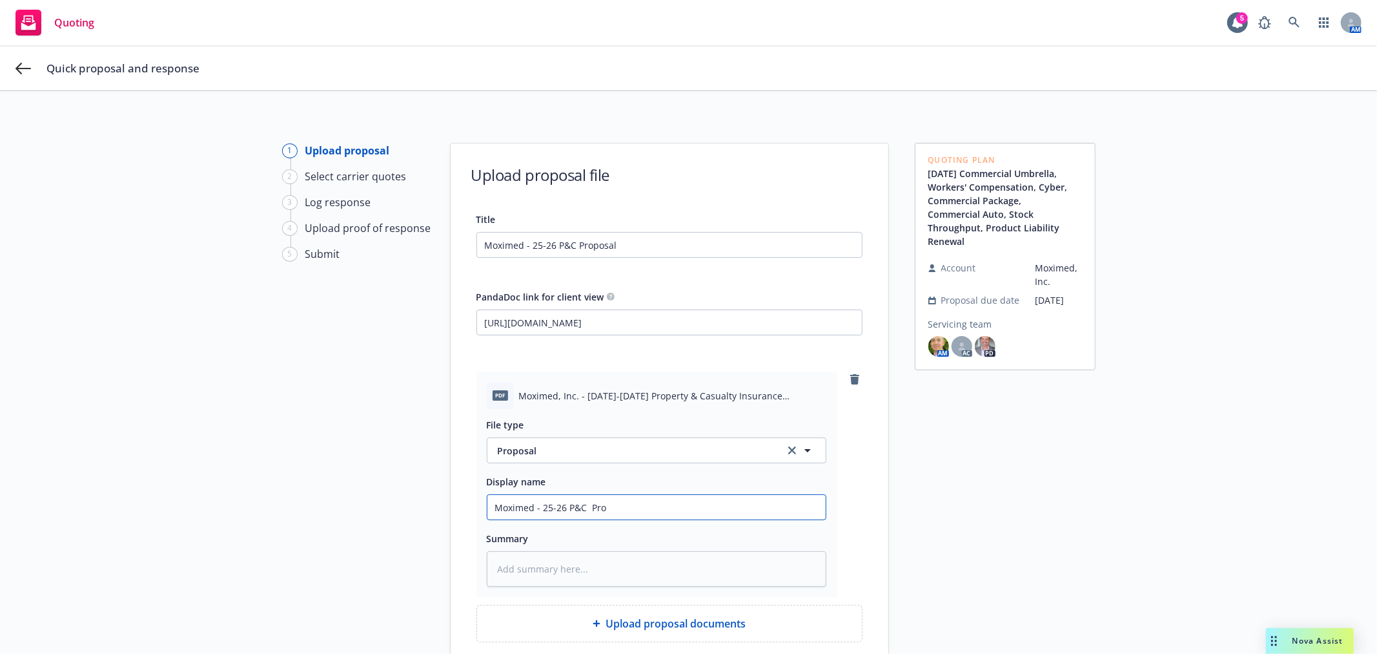
type input "Moximed - 25-26 P&C Prop"
type textarea "x"
type input "Moximed - 25-26 P&C Propo"
type textarea "x"
type input "Moximed - 25-26 P&C Propos"
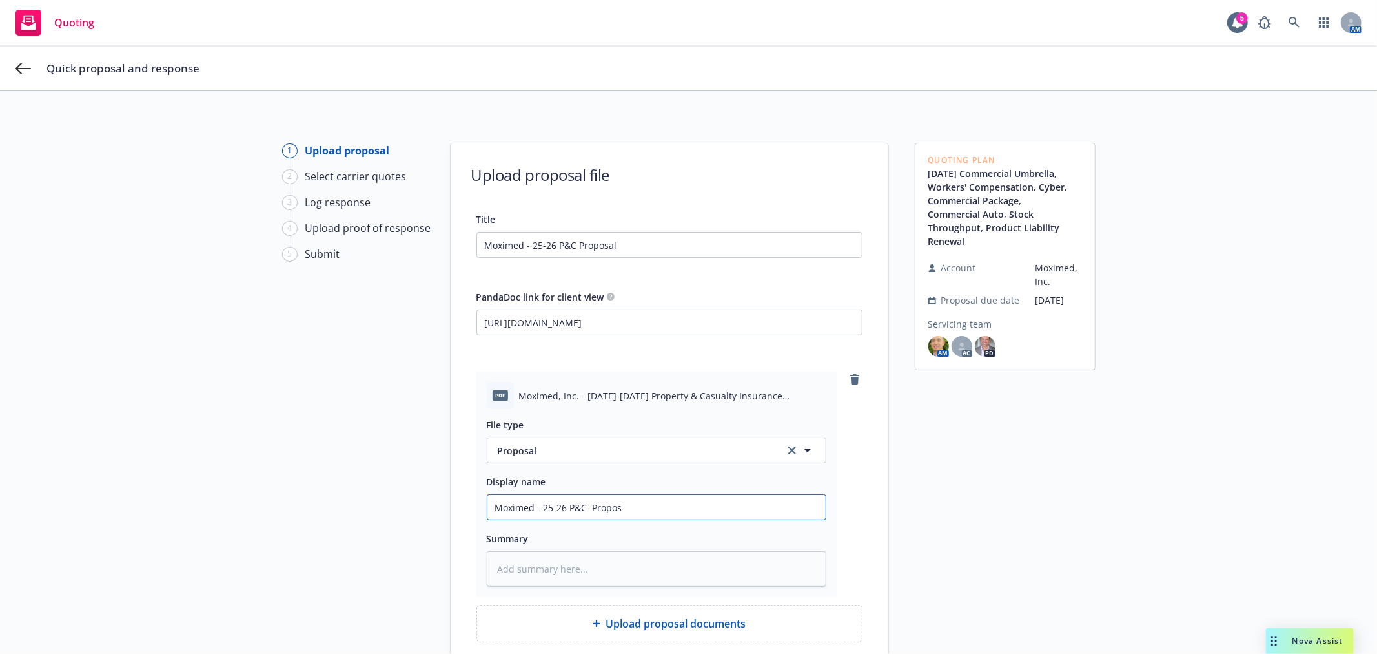
type textarea "x"
type input "Moximed - 25-26 P&C Proposa"
type textarea "x"
type input "Moximed - 25-26 P&C Proposal"
type textarea "x"
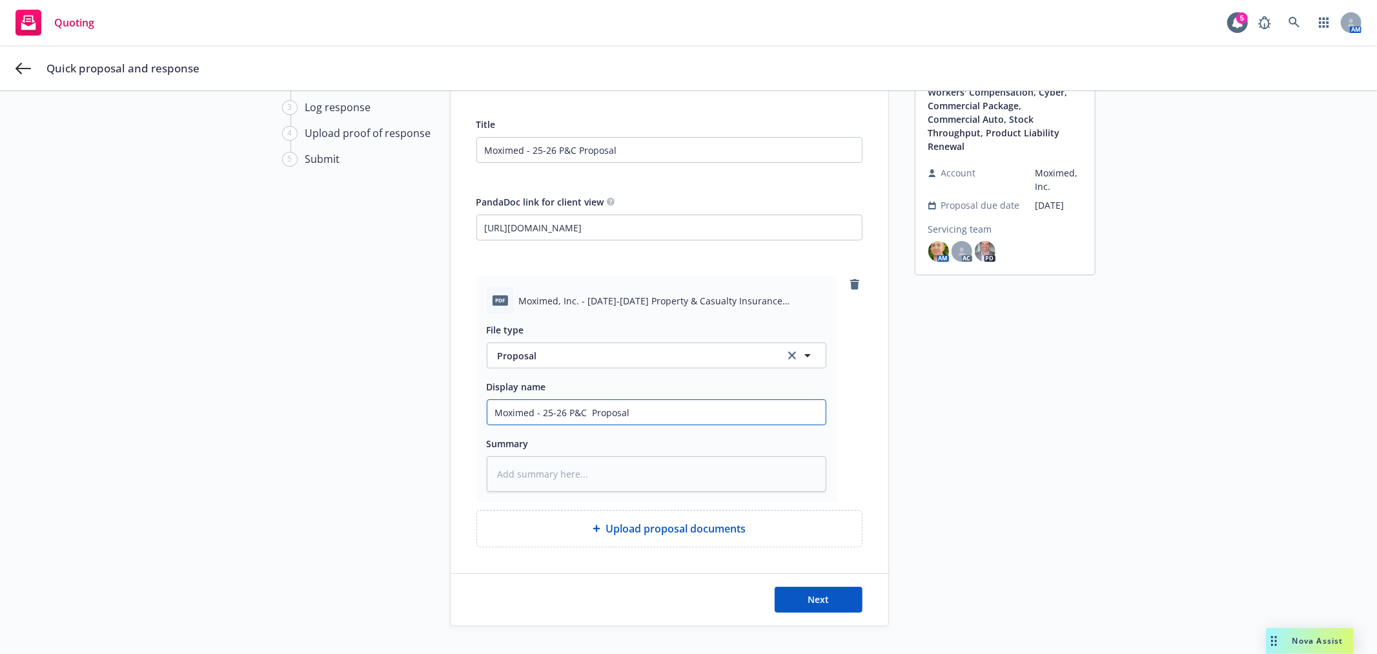
scroll to position [72, 0]
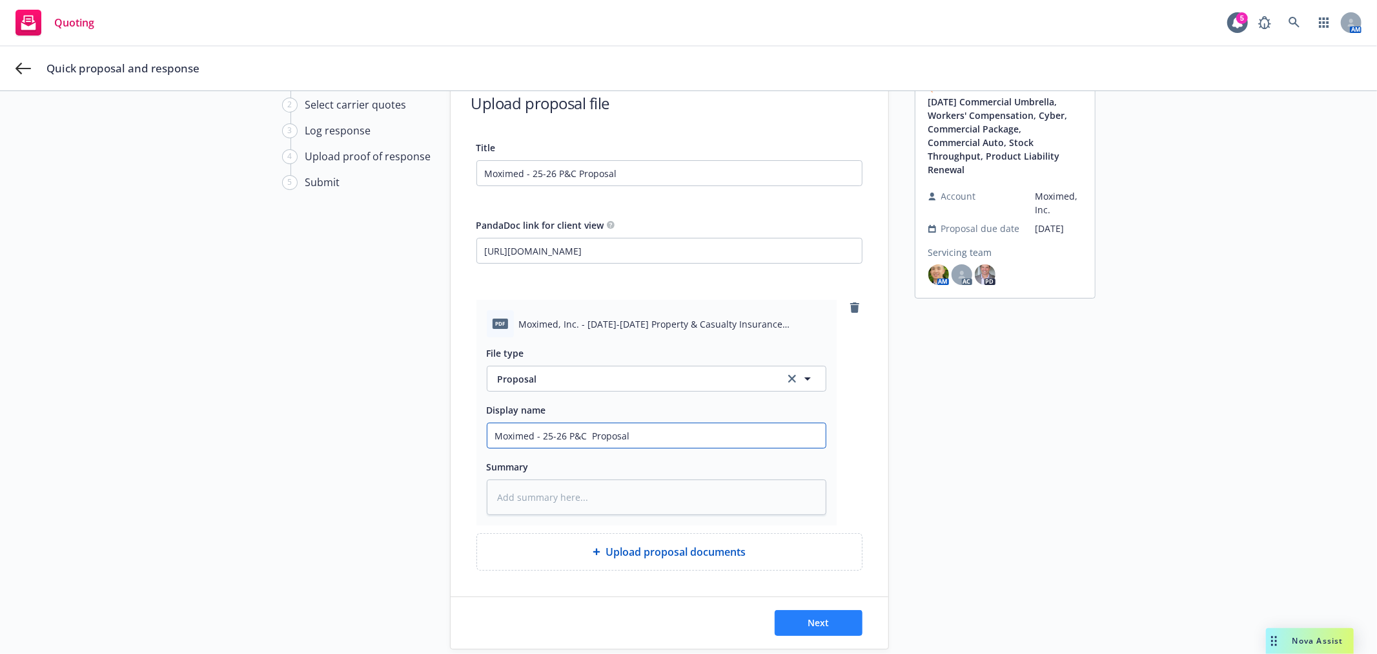
type input "Moximed - 25-26 P&C Proposal"
click at [812, 624] on span "Next" at bounding box center [818, 622] width 21 height 12
type textarea "x"
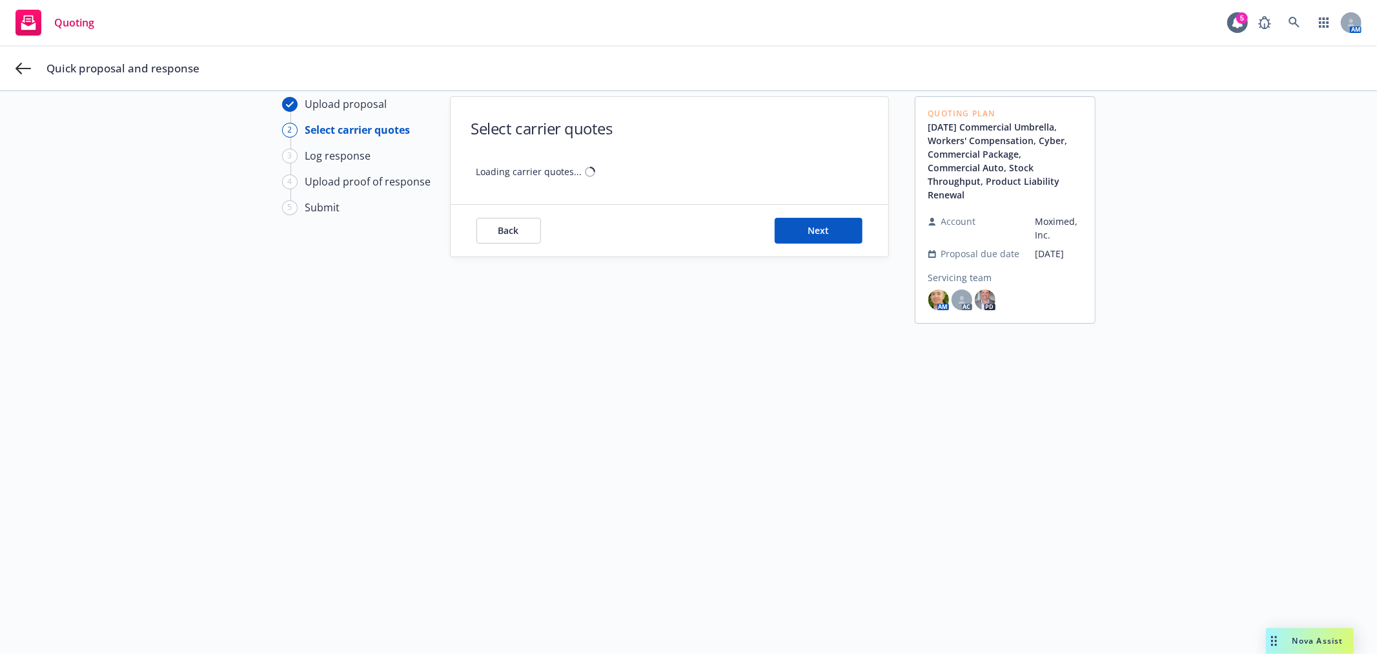
scroll to position [46, 0]
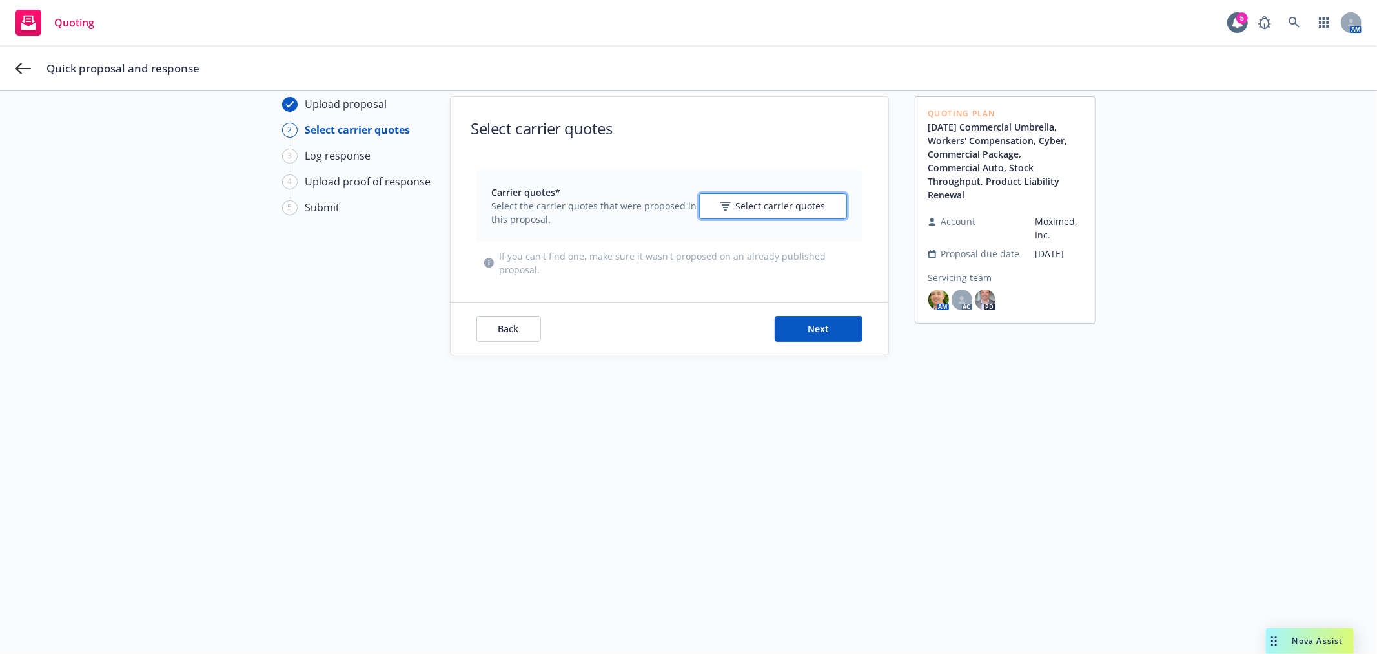
click at [736, 204] on span "Select carrier quotes" at bounding box center [781, 206] width 90 height 14
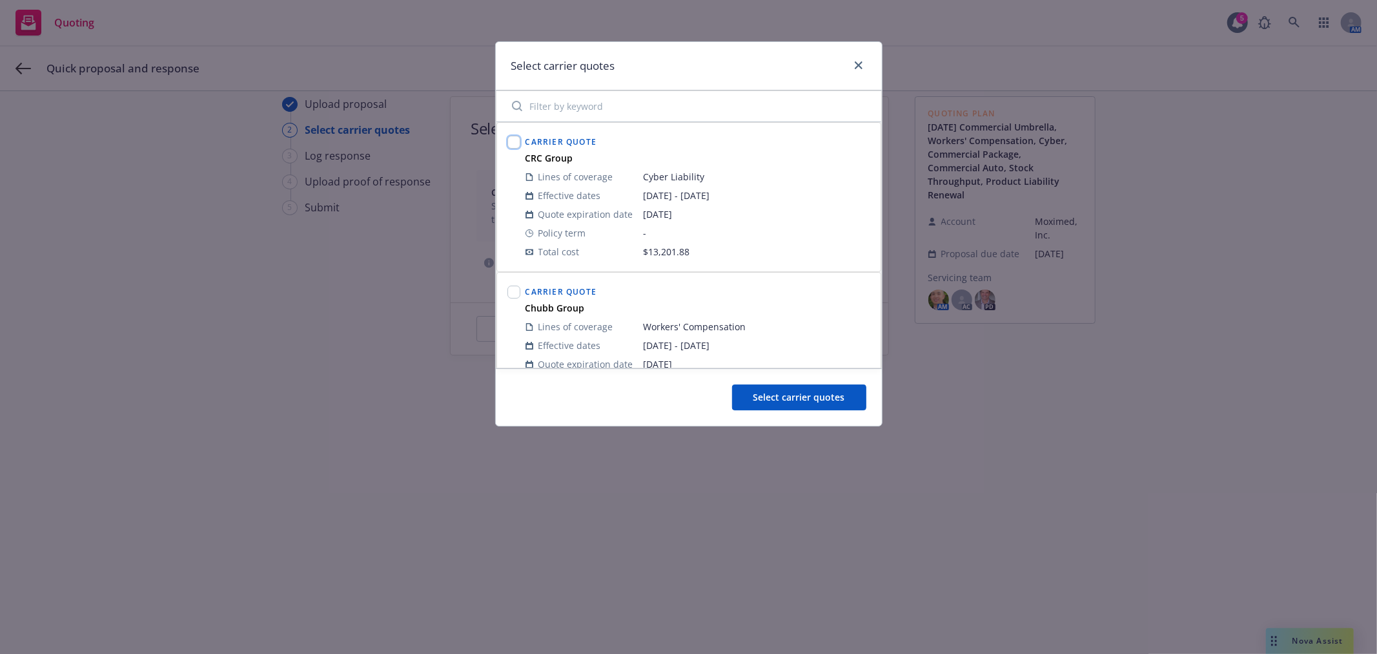
click at [510, 144] on input "checkbox" at bounding box center [514, 142] width 13 height 13
checkbox input "true"
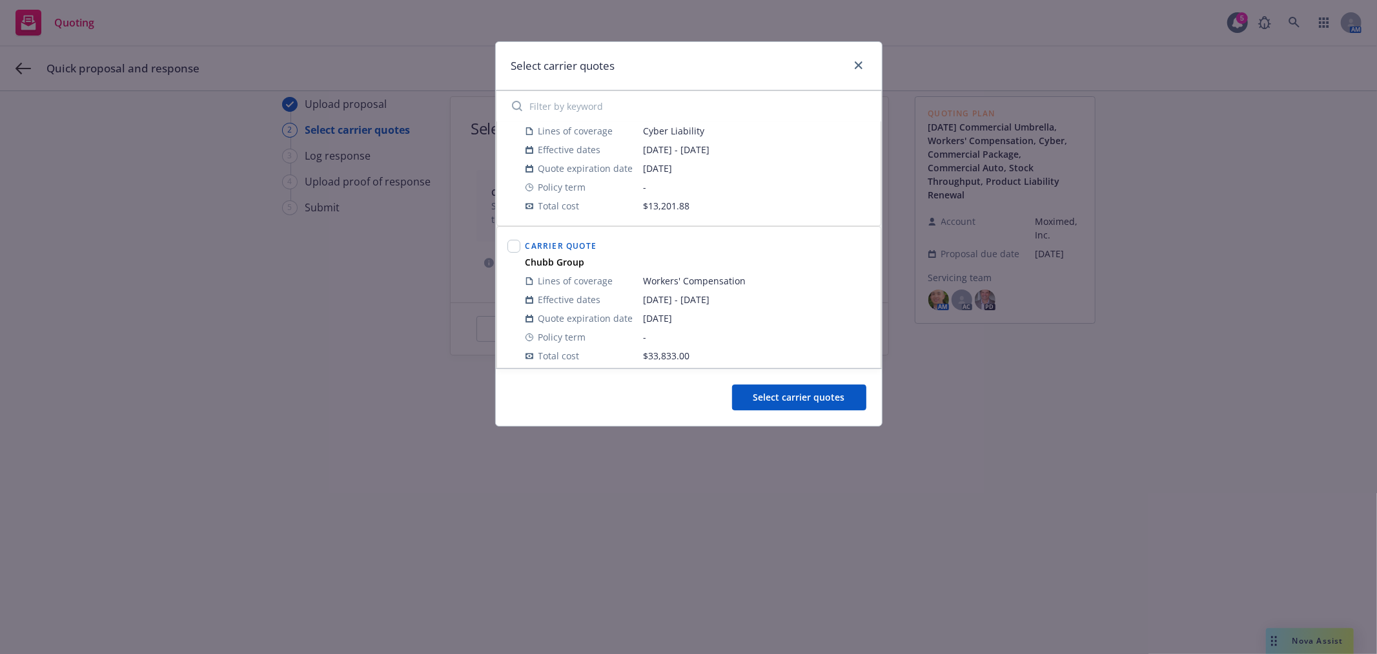
scroll to position [72, 0]
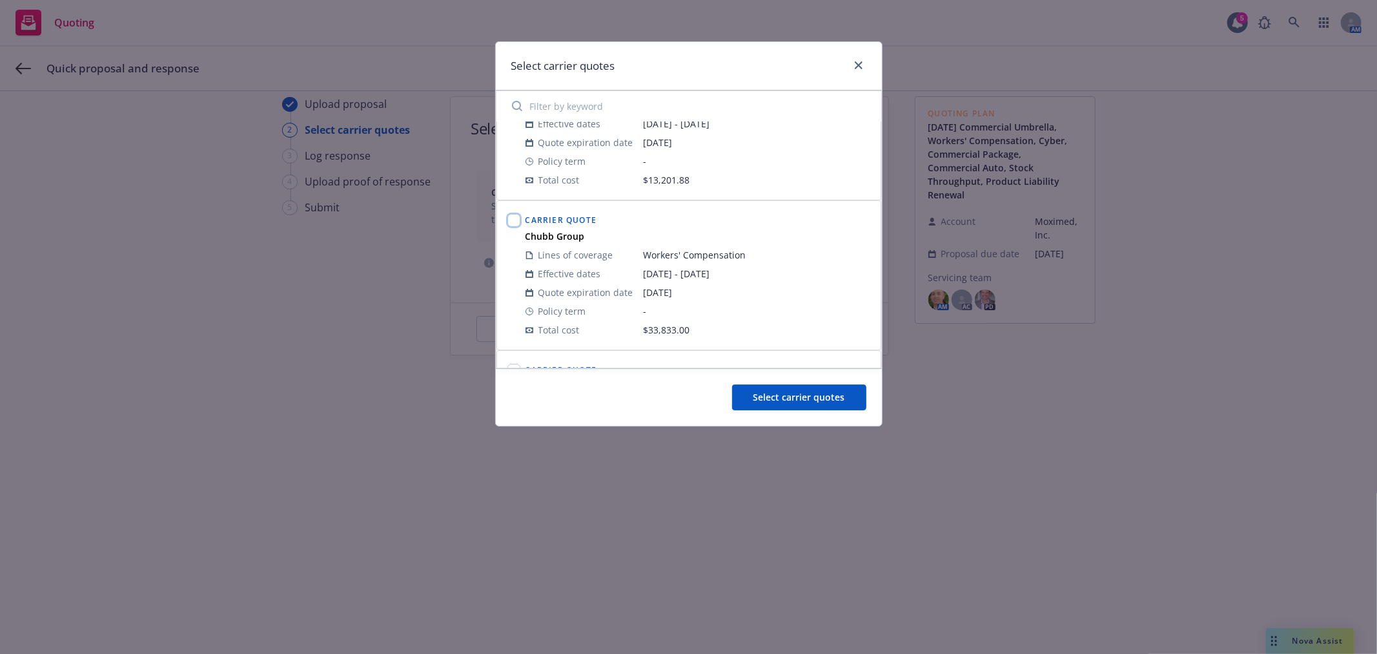
click at [508, 220] on input "checkbox" at bounding box center [514, 220] width 13 height 13
checkbox input "true"
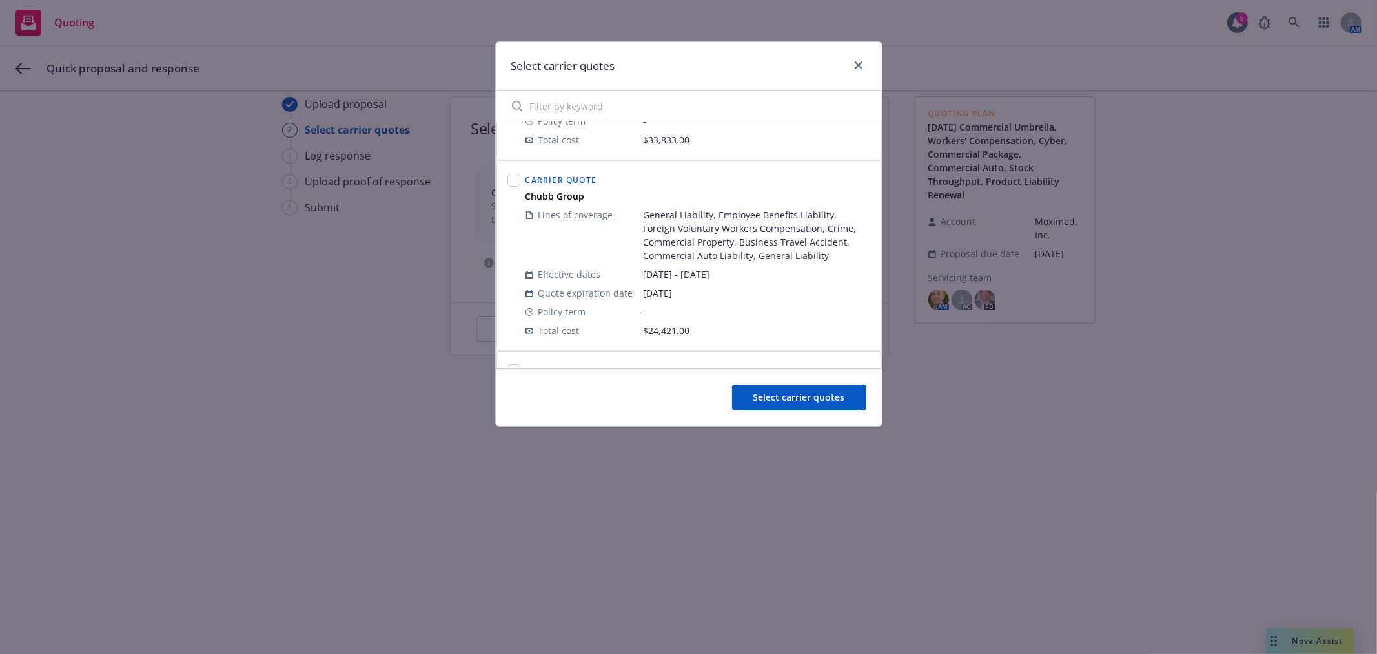
scroll to position [287, 0]
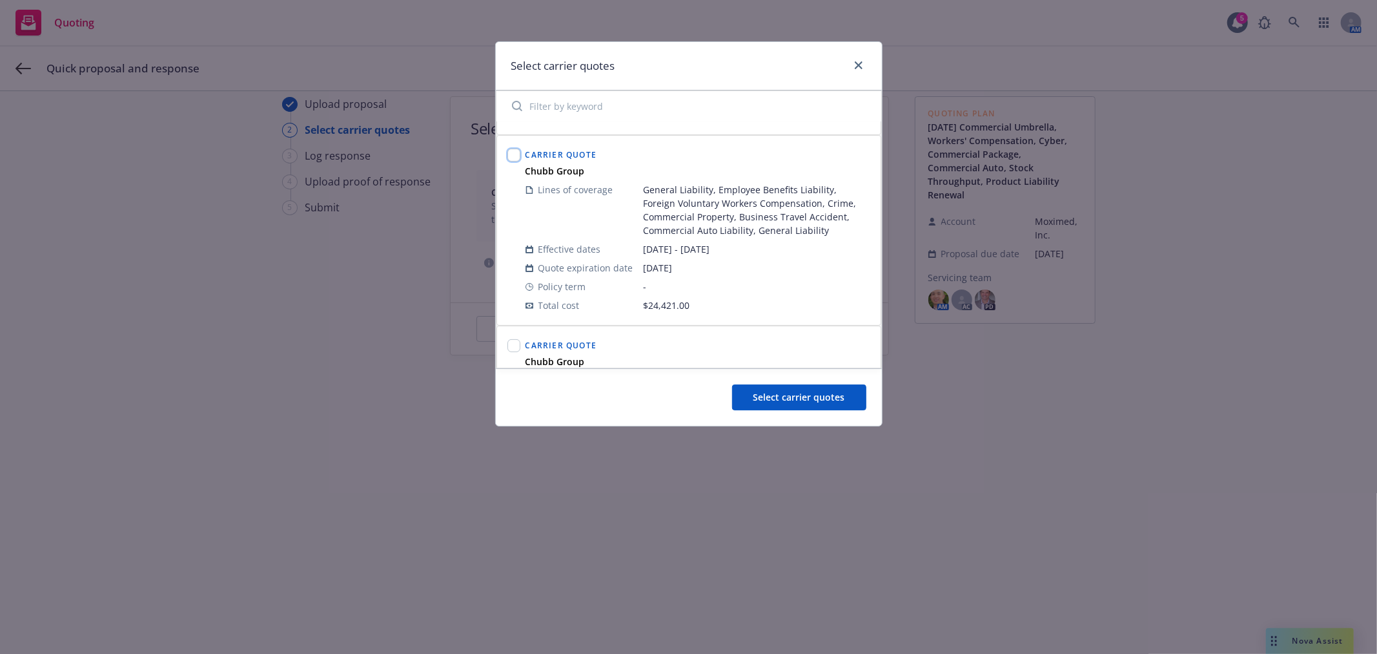
click at [514, 157] on input "checkbox" at bounding box center [514, 155] width 13 height 13
checkbox input "true"
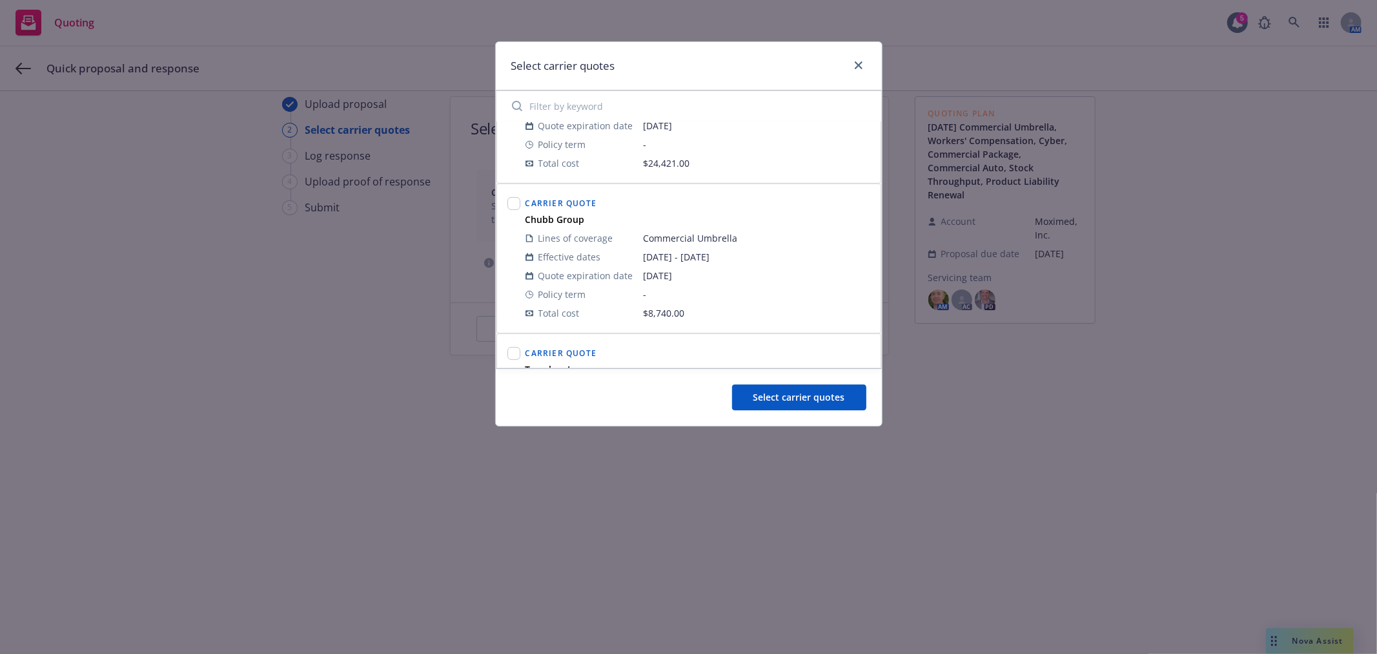
scroll to position [430, 0]
click at [517, 205] on input "checkbox" at bounding box center [514, 202] width 13 height 13
checkbox input "true"
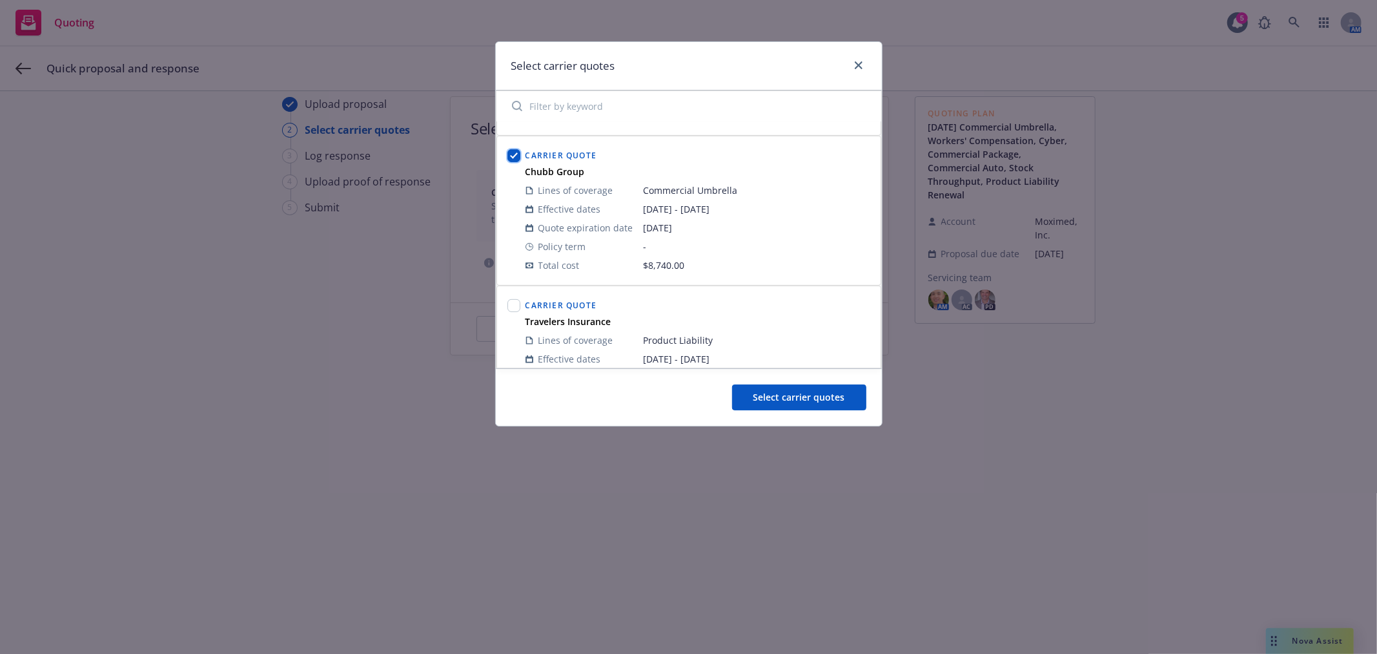
scroll to position [502, 0]
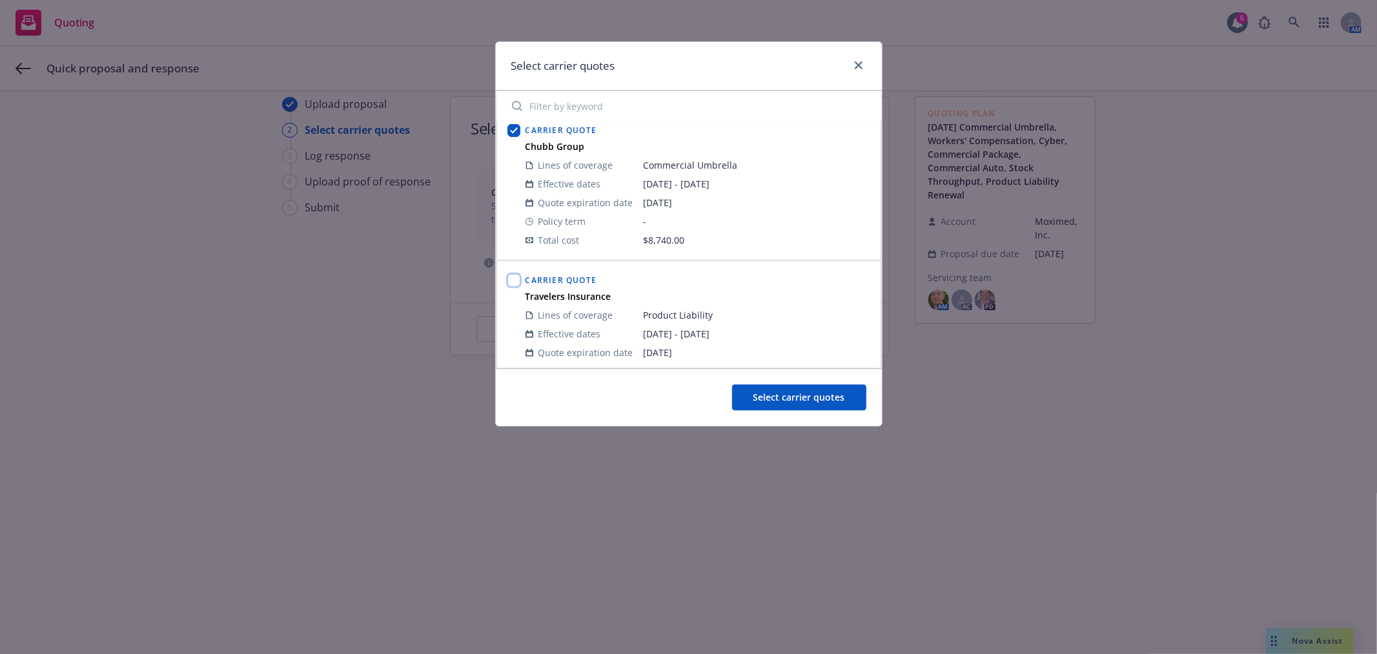
click at [514, 275] on input "checkbox" at bounding box center [514, 280] width 13 height 13
checkbox input "true"
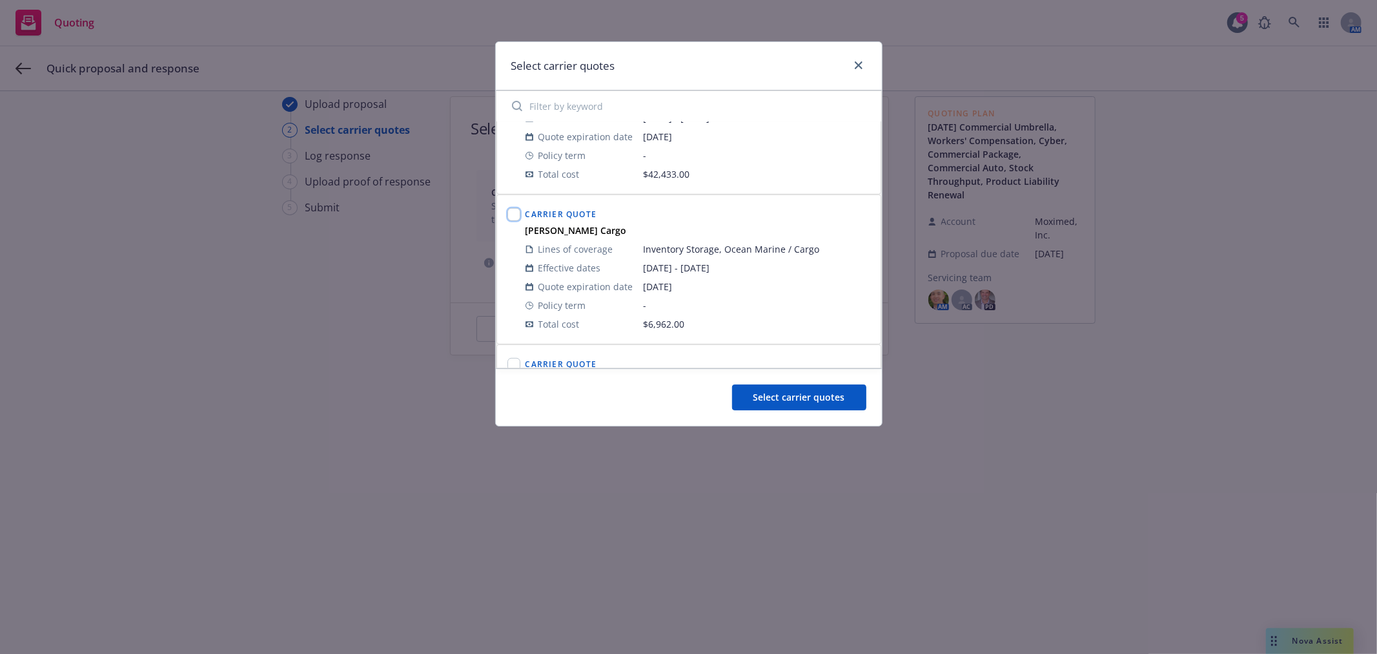
click at [517, 213] on input "checkbox" at bounding box center [514, 214] width 13 height 13
checkbox input "true"
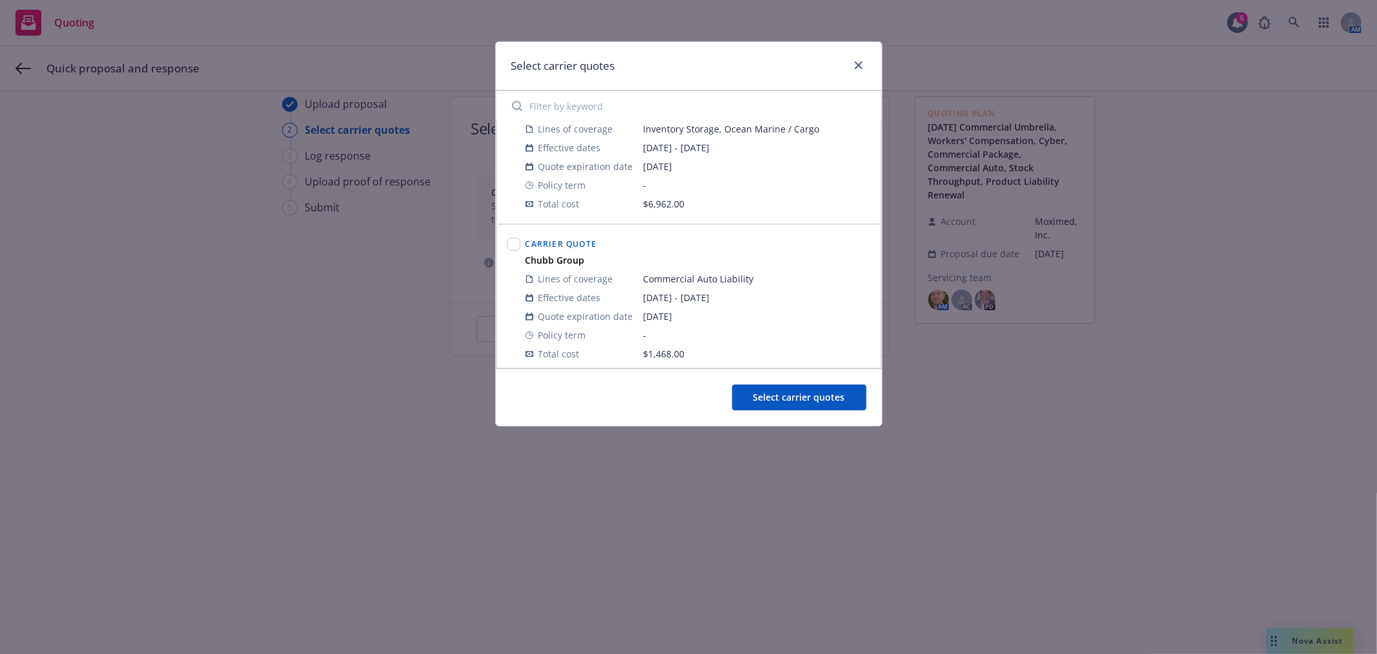
scroll to position [844, 0]
click at [508, 236] on input "checkbox" at bounding box center [514, 237] width 13 height 13
checkbox input "true"
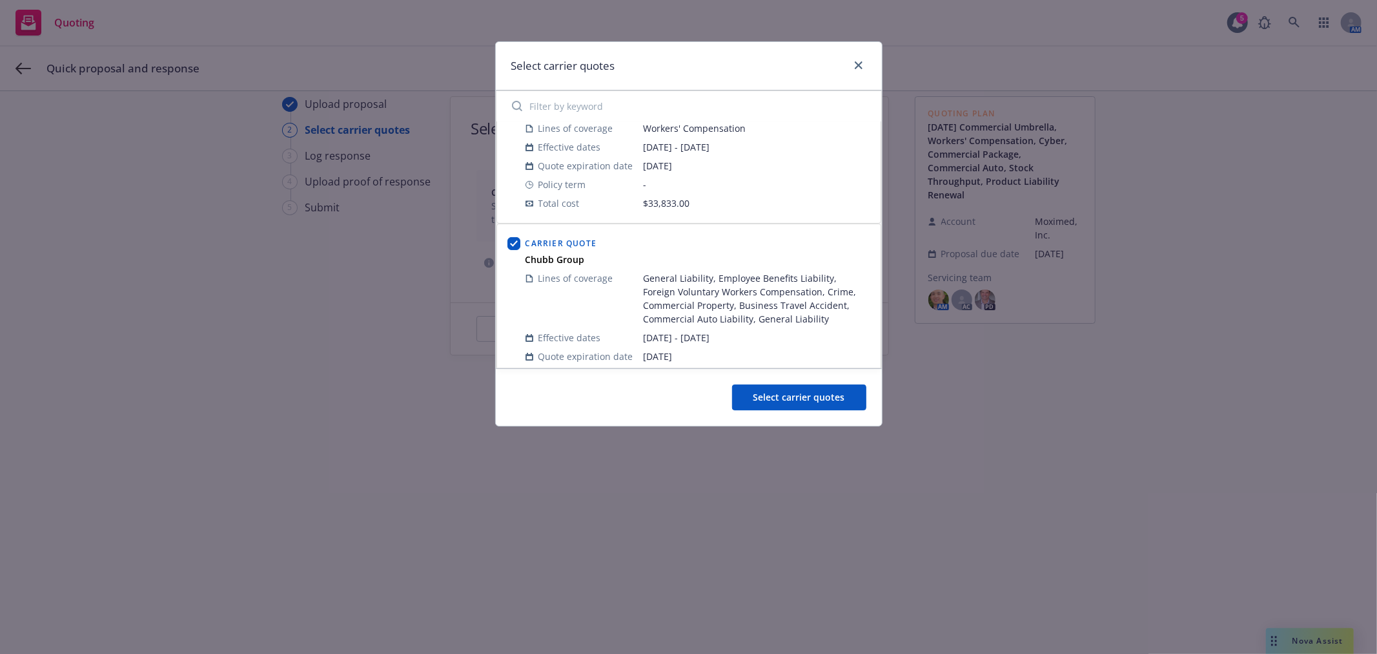
scroll to position [0, 0]
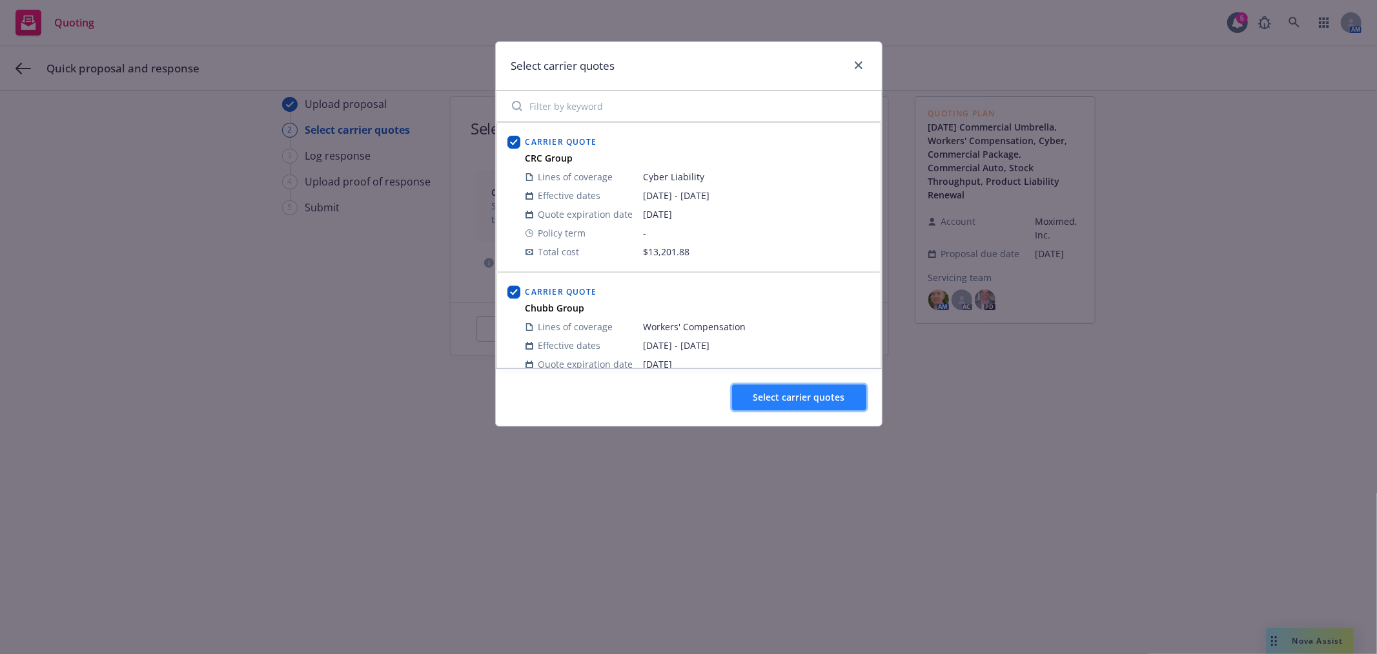
click at [811, 405] on button "Select carrier quotes" at bounding box center [799, 397] width 134 height 26
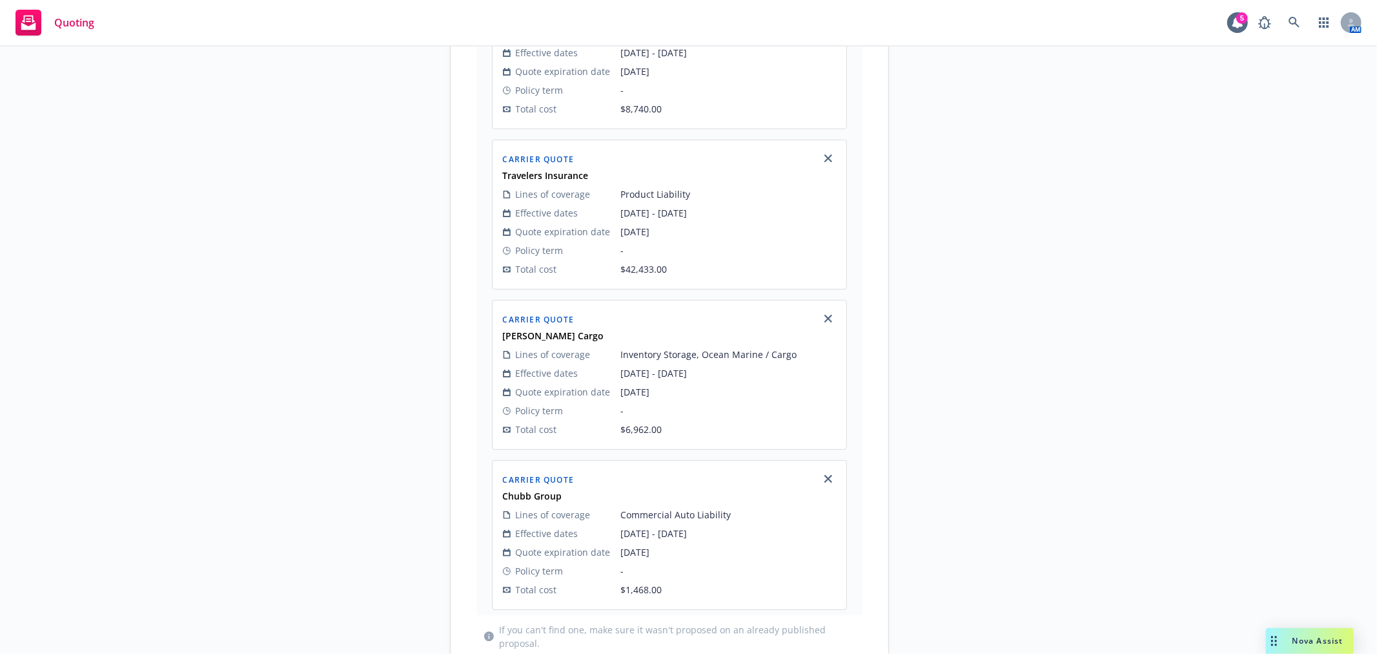
scroll to position [993, 0]
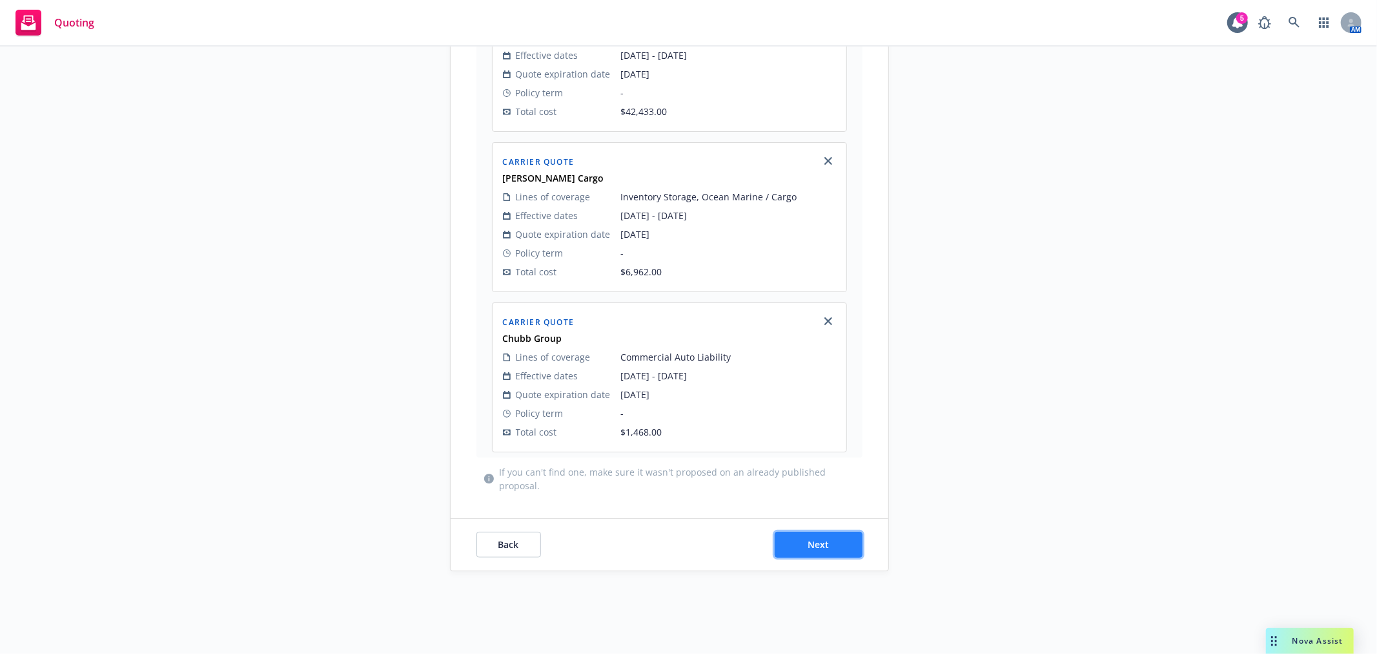
click at [818, 539] on span "Next" at bounding box center [818, 544] width 21 height 12
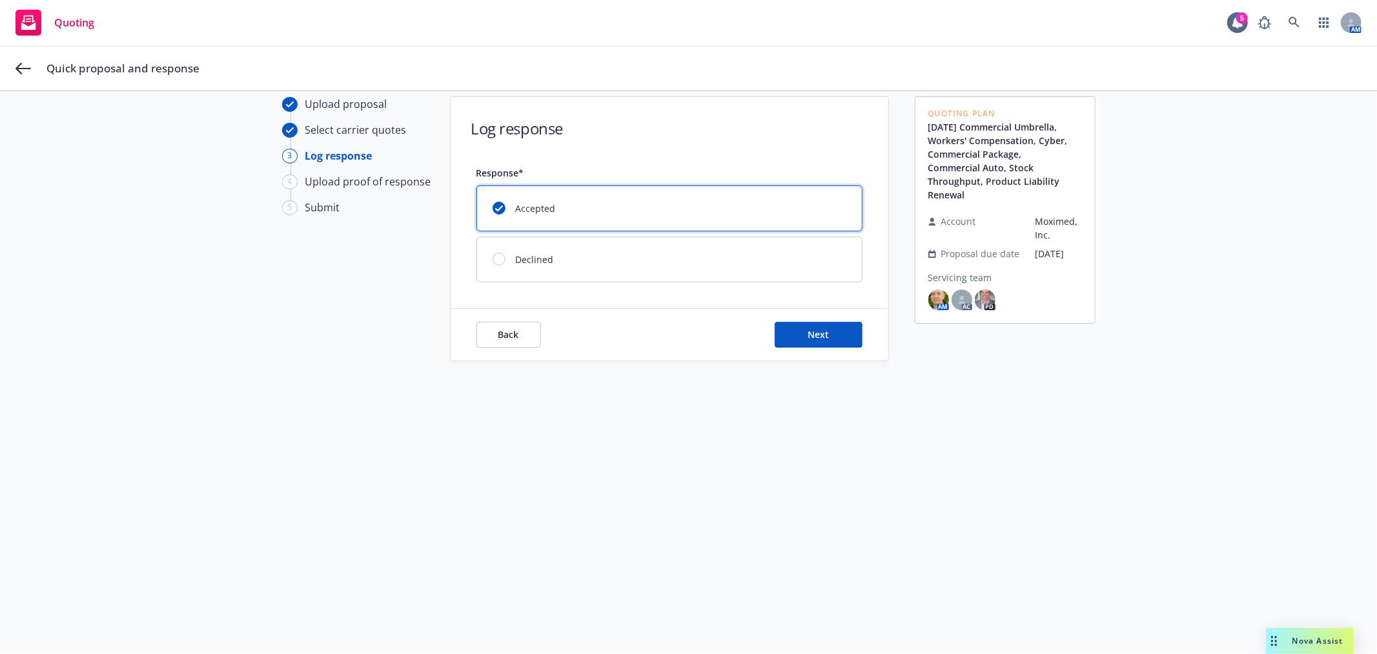
scroll to position [46, 0]
click at [800, 342] on button "Next" at bounding box center [819, 335] width 88 height 26
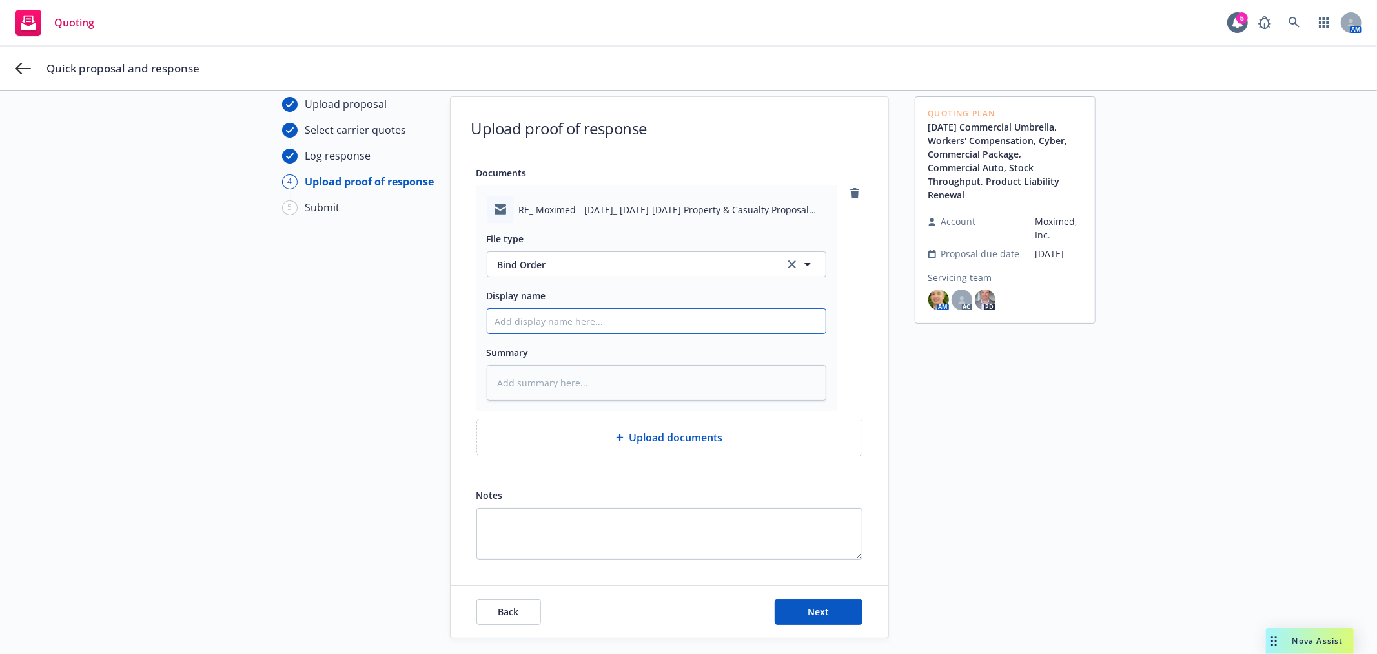
click at [579, 313] on input "Display name" at bounding box center [657, 321] width 338 height 25
type textarea "x"
type input "B"
type textarea "x"
type input "Bi"
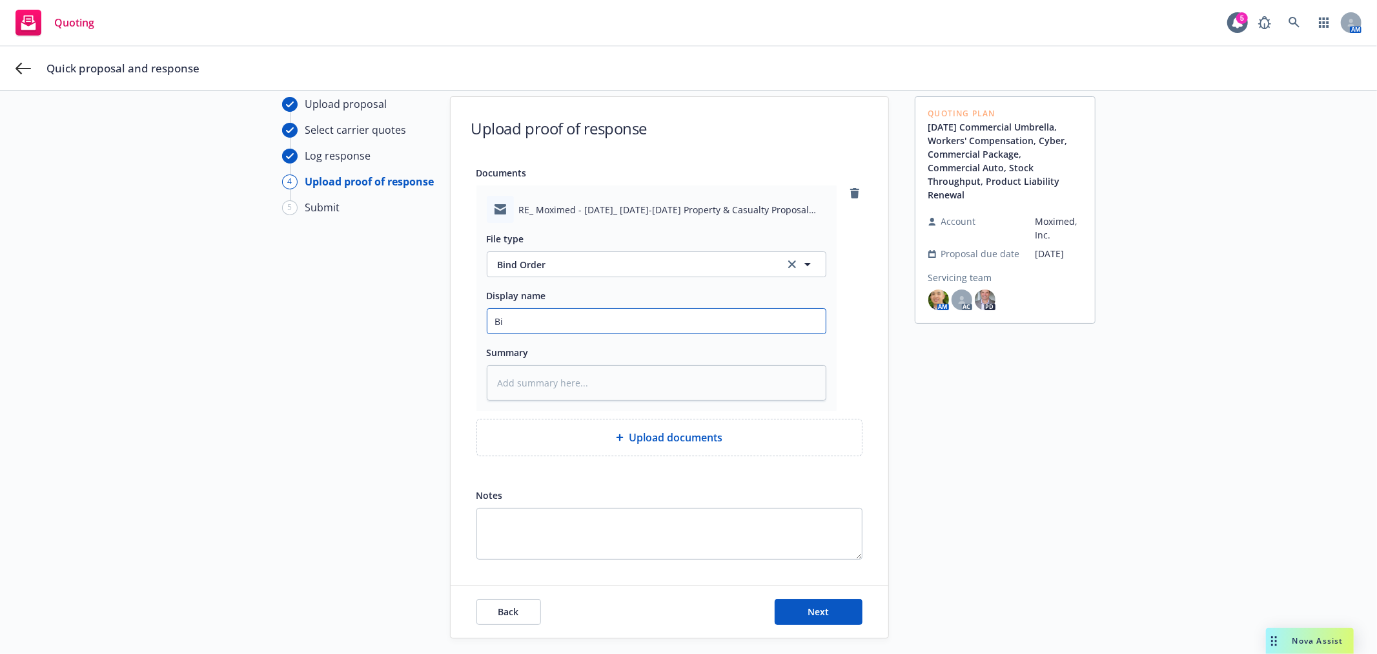
type textarea "x"
type input "Bin"
type textarea "x"
type input "Bind"
type textarea "x"
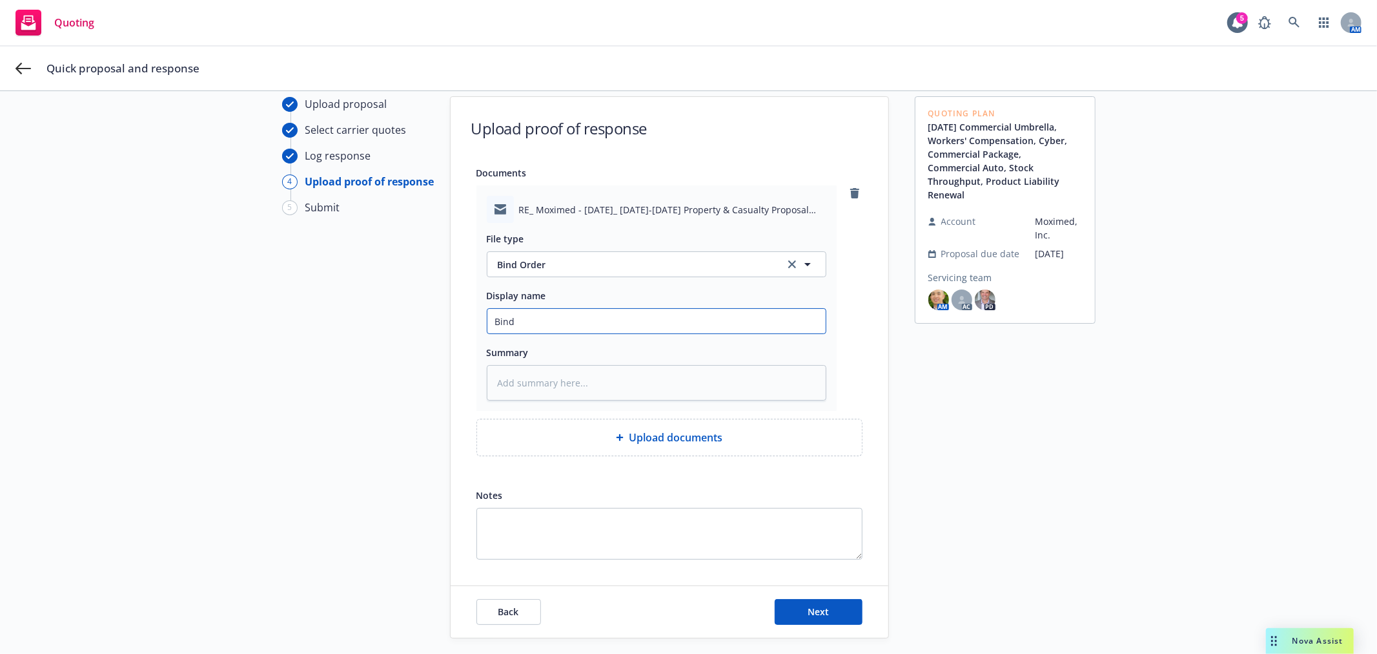
type input "Bind"
type textarea "x"
type input "Bind O"
type textarea "x"
type input "Bind Or"
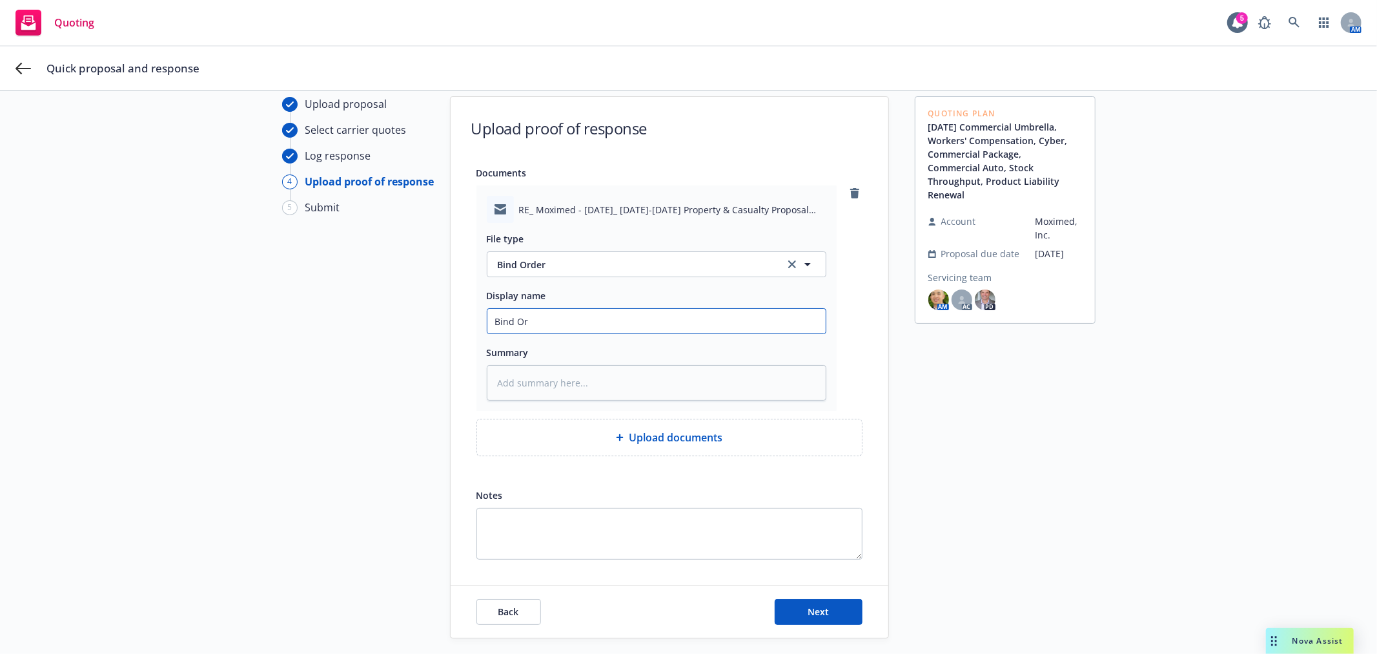
type textarea "x"
type input "Bind Ord"
type textarea "x"
type input "Bind Orde"
type textarea "x"
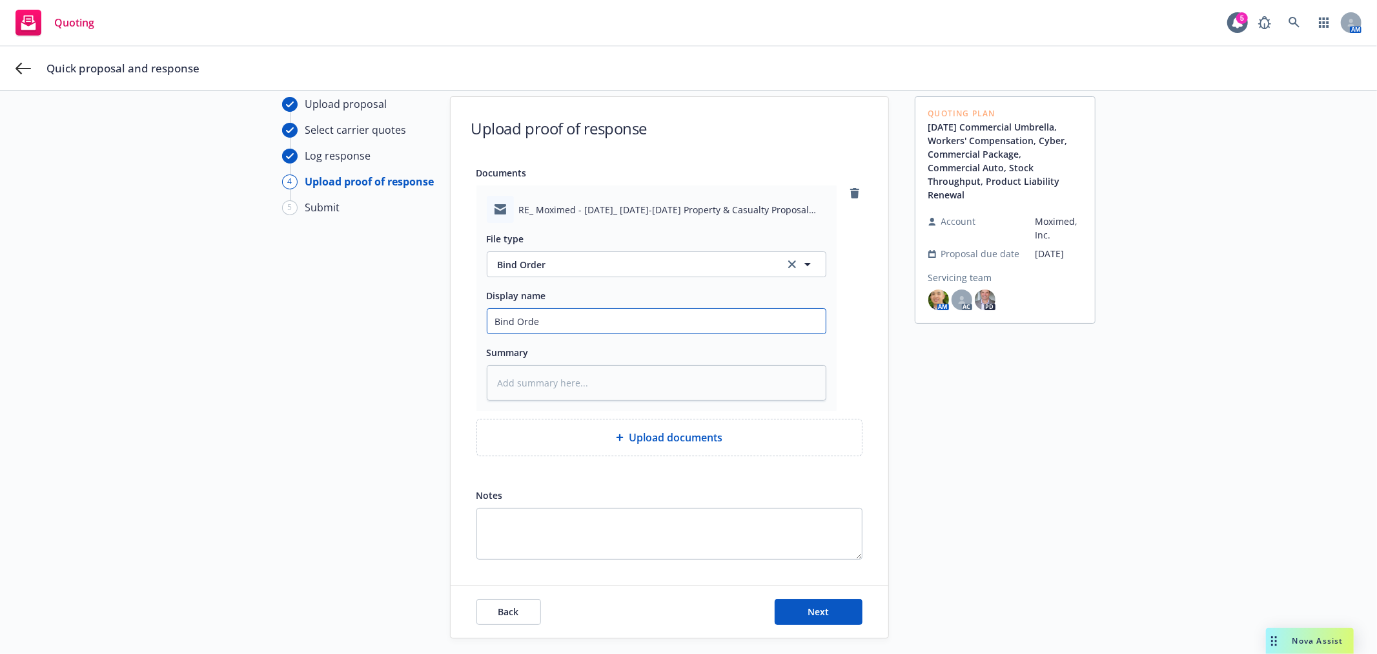
type input "Bind Order"
type textarea "x"
type input "Bind Order"
type textarea "x"
type input "Bind Order f"
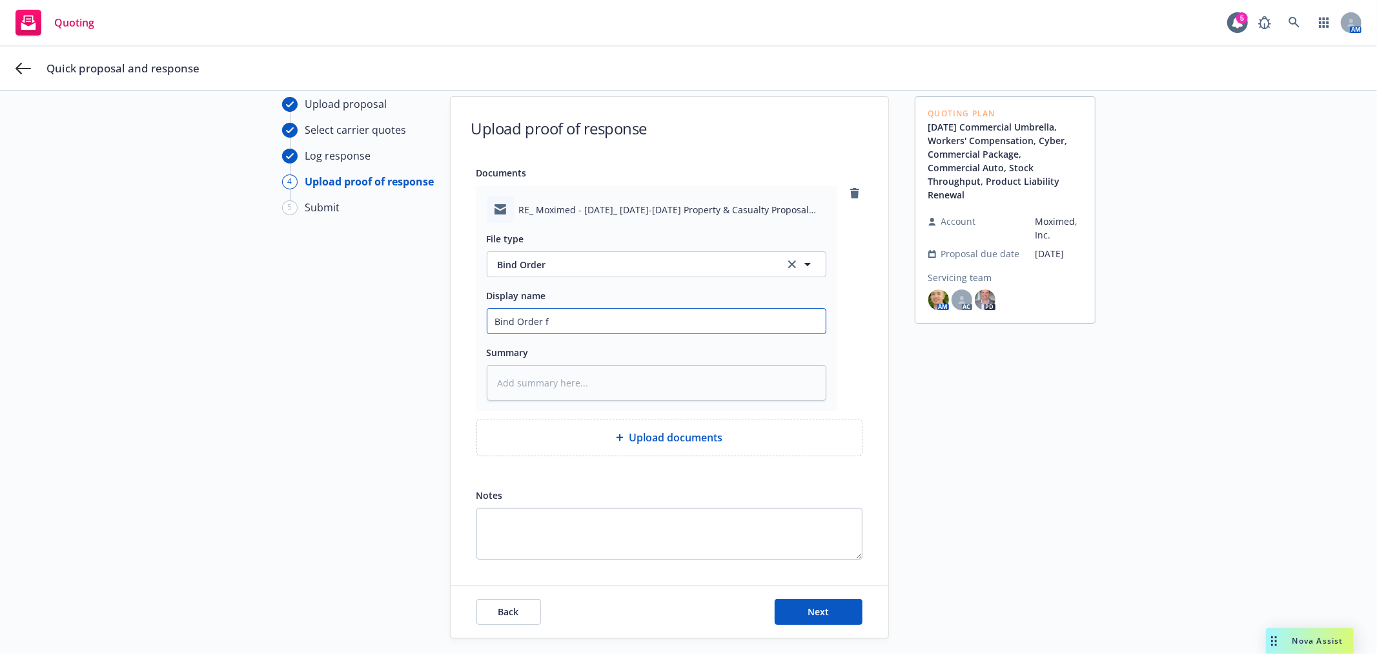
type textarea "x"
type input "Bind Order fr"
type textarea "x"
type input "Bind Order fro"
type textarea "x"
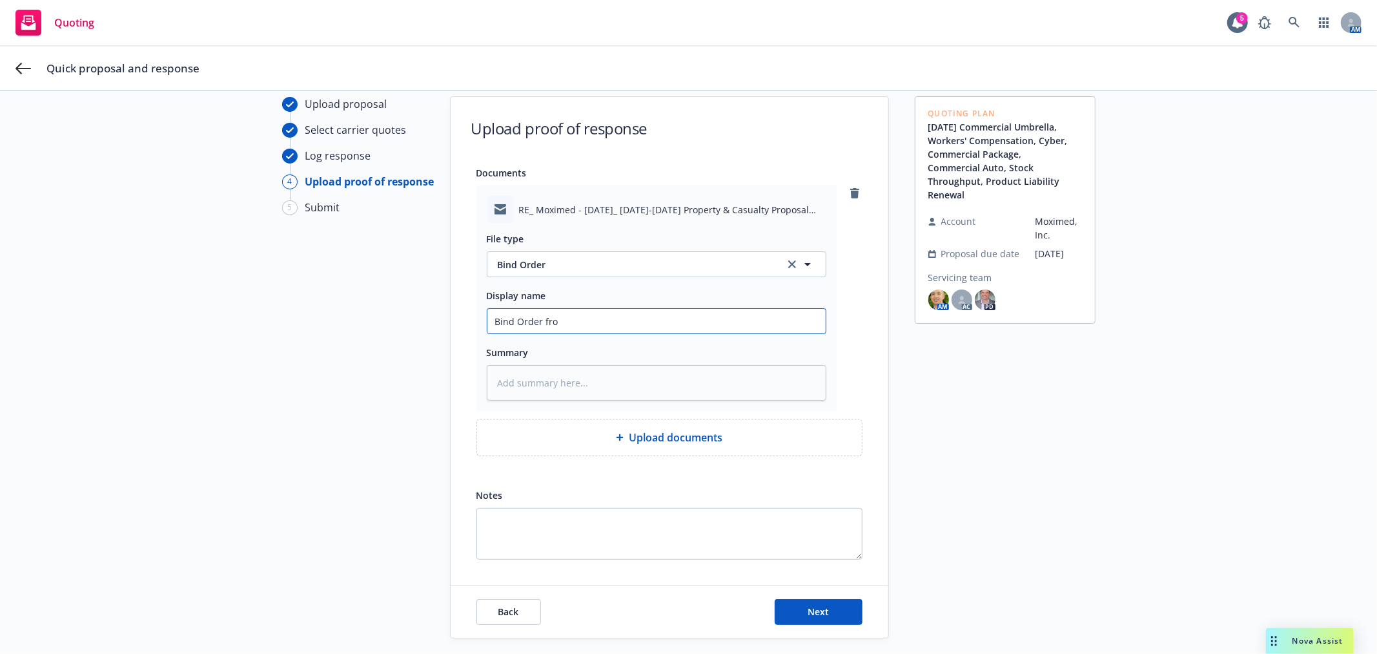
type input "Bind Order from"
type textarea "x"
type input "Bind Order from"
type textarea "x"
type input "Bind Order from M"
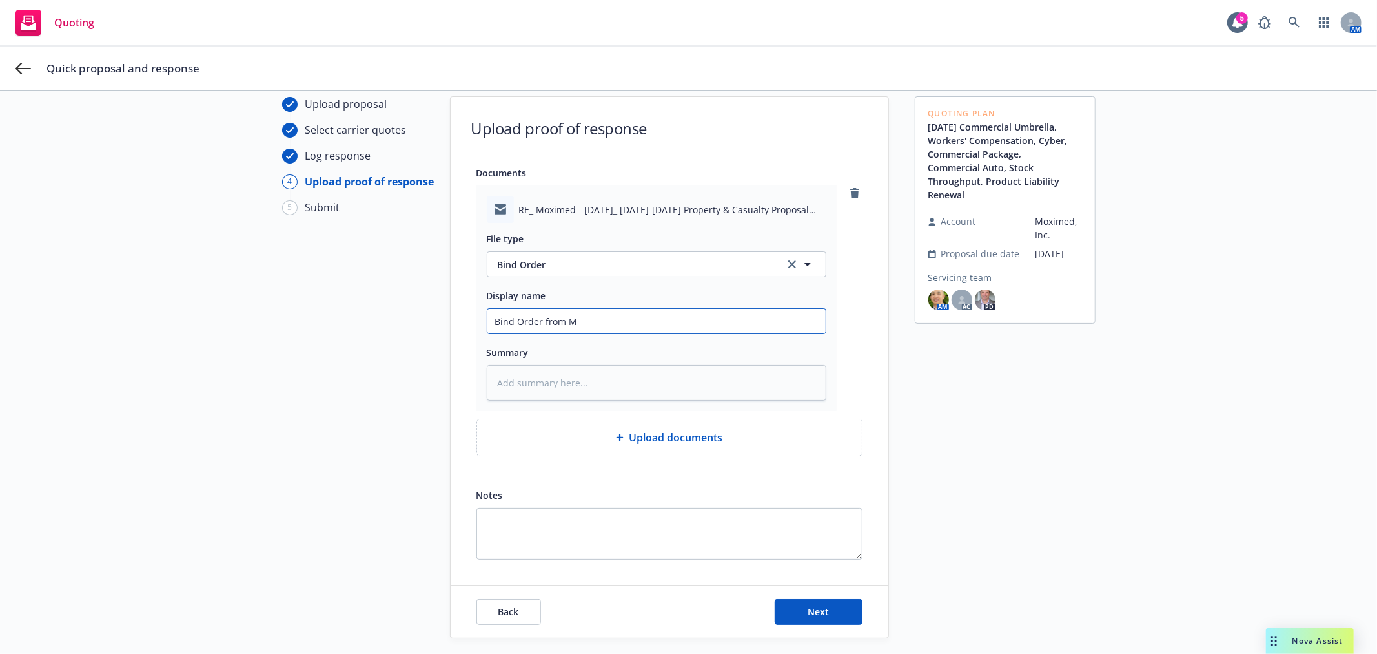
type textarea "x"
type input "Bind Order from Mo"
type textarea "x"
type input "Bind Order from Mox"
type textarea "x"
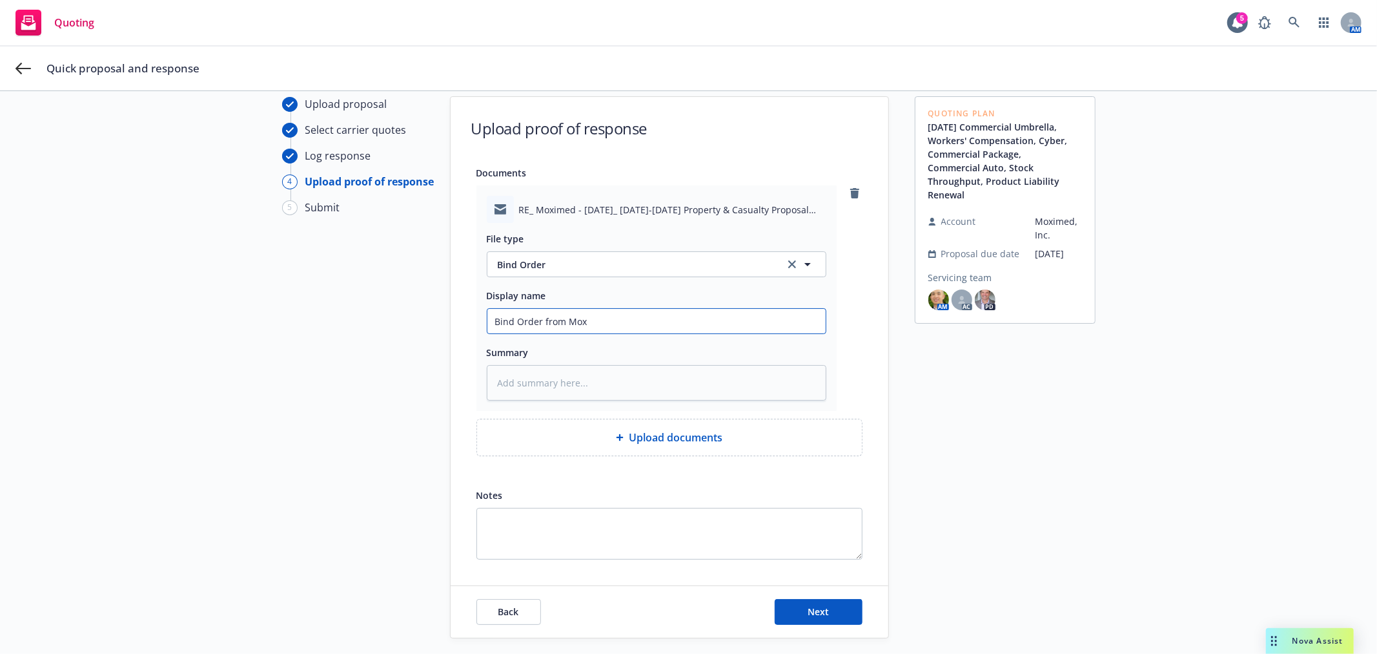
type input "Bind Order from Moxi"
type textarea "x"
type input "Bind Order from Moxim"
type textarea "x"
type input "Bind Order from Moxime"
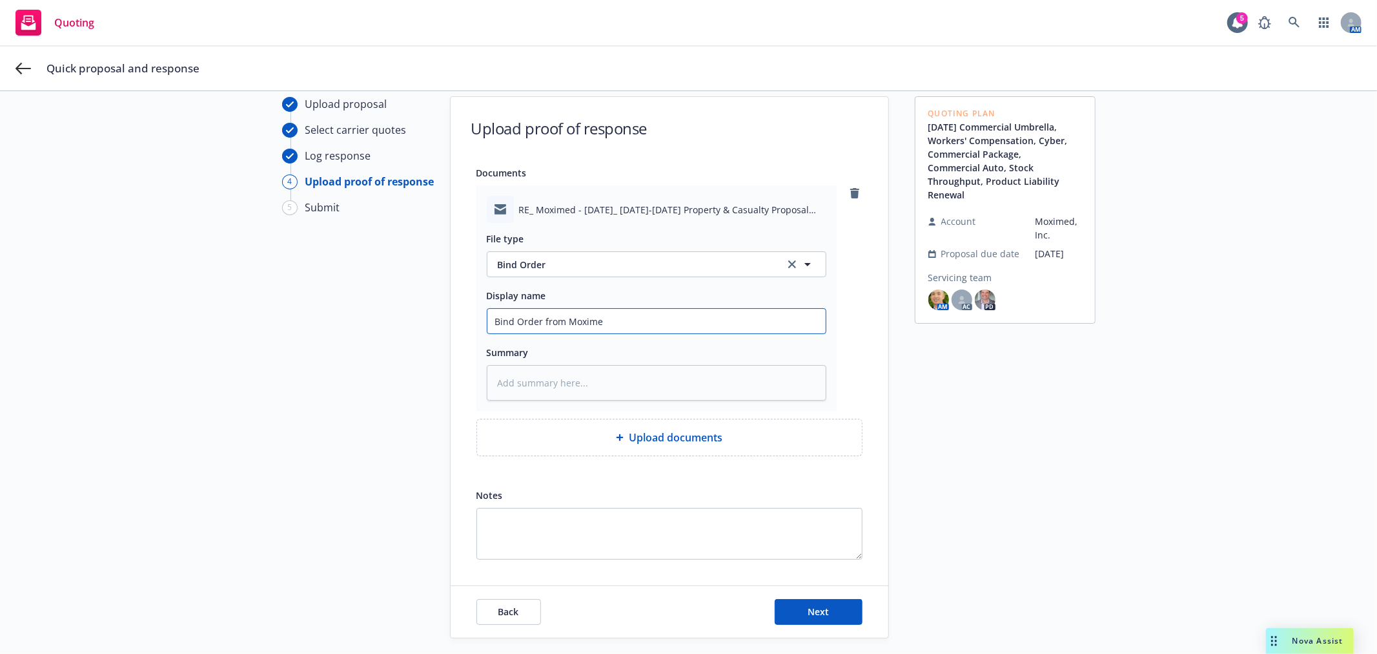
type textarea "x"
type input "Bind Order from Moximed"
type textarea "x"
type input "Bind Order from Moximed"
type textarea "x"
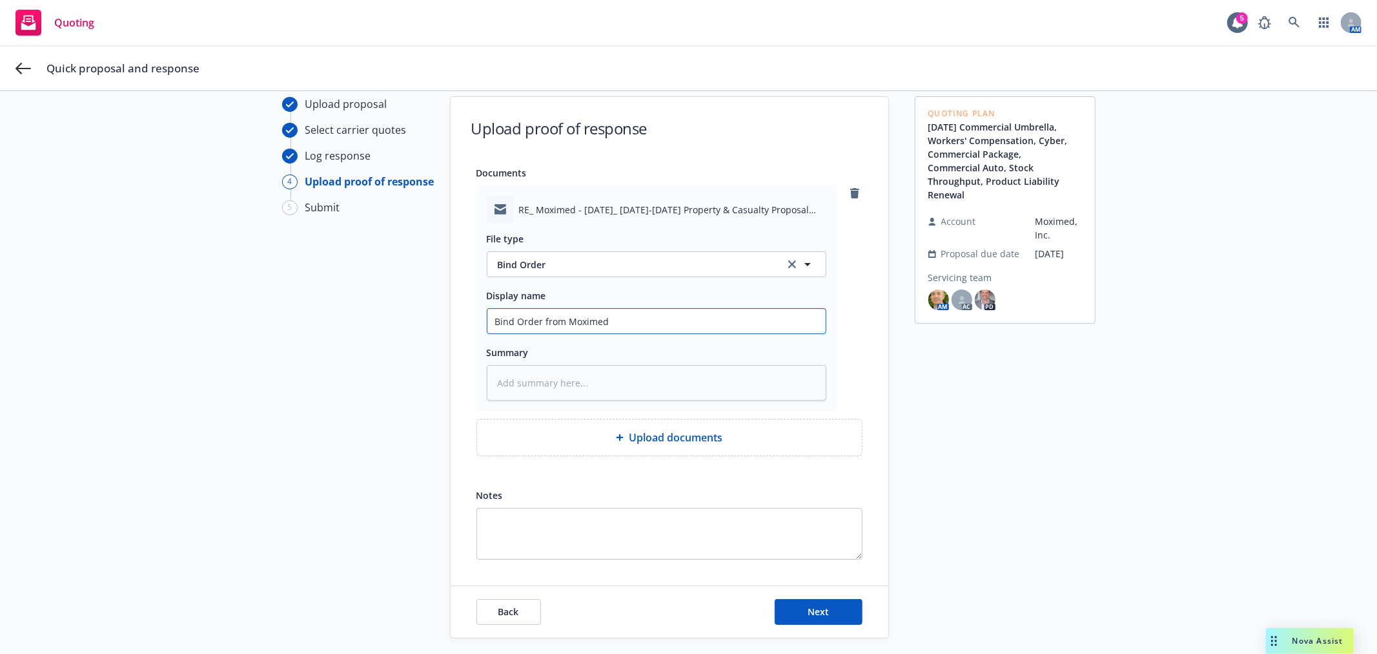
type input "Bind Order from Moximed a"
type textarea "x"
type input "Bind Order from Moximed an"
type textarea "x"
type input "Bind Order from Moximed and"
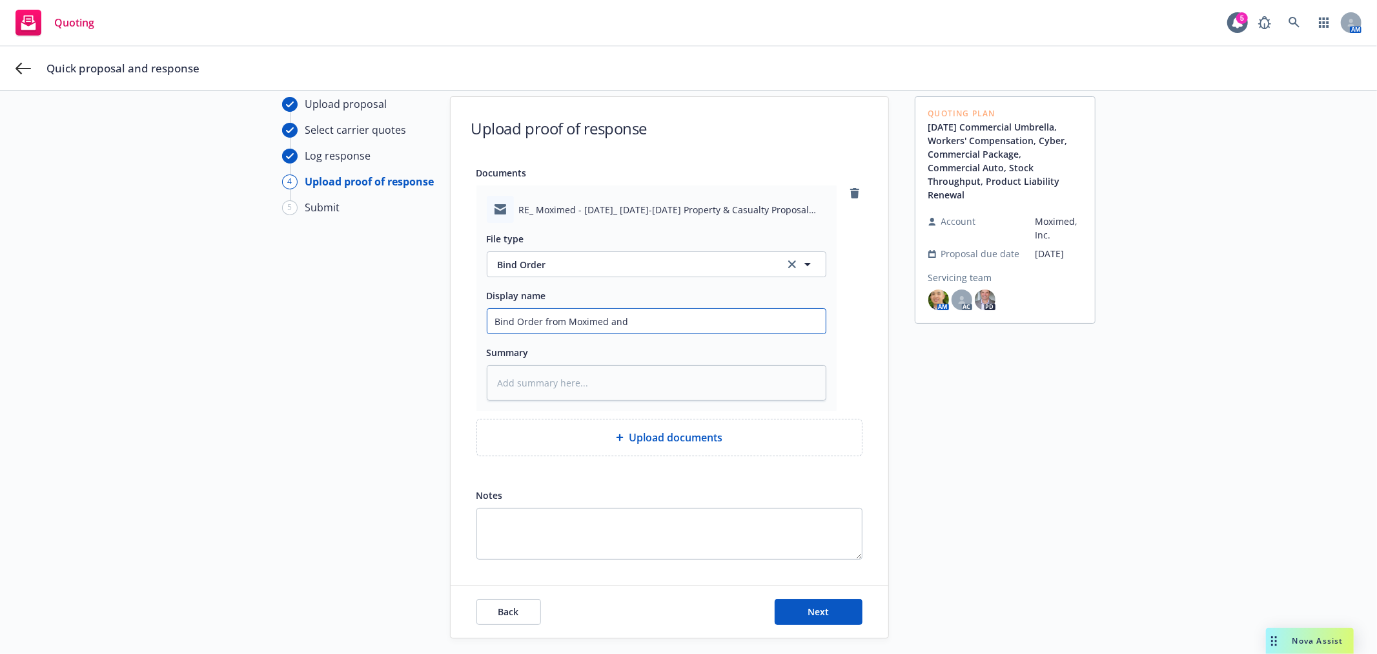
type textarea "x"
type input "Bind Order from Moximed and"
type textarea "x"
type input "Bind Order from Moximed and E"
type textarea "x"
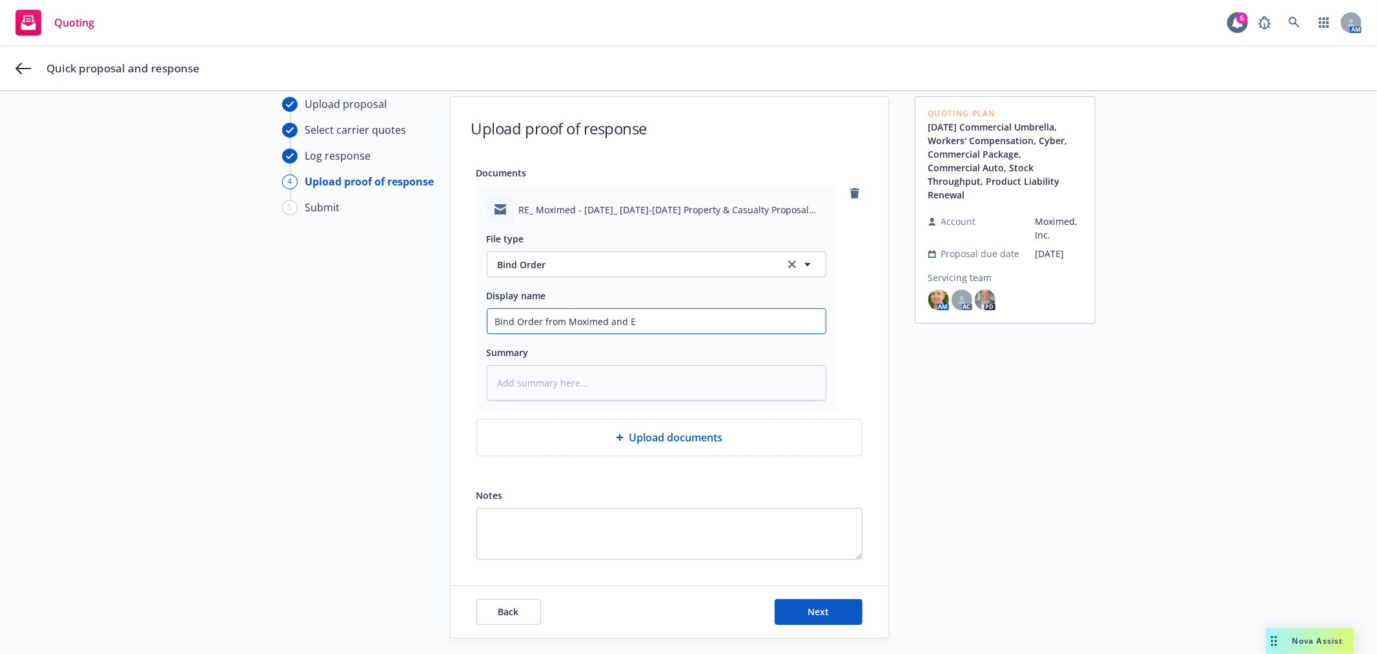
type input "Bind Order from Moximed and Em"
type textarea "x"
type input "Bind Order from Moximed and Ema"
type textarea "x"
type input "Bind Order from Moximed and Emai"
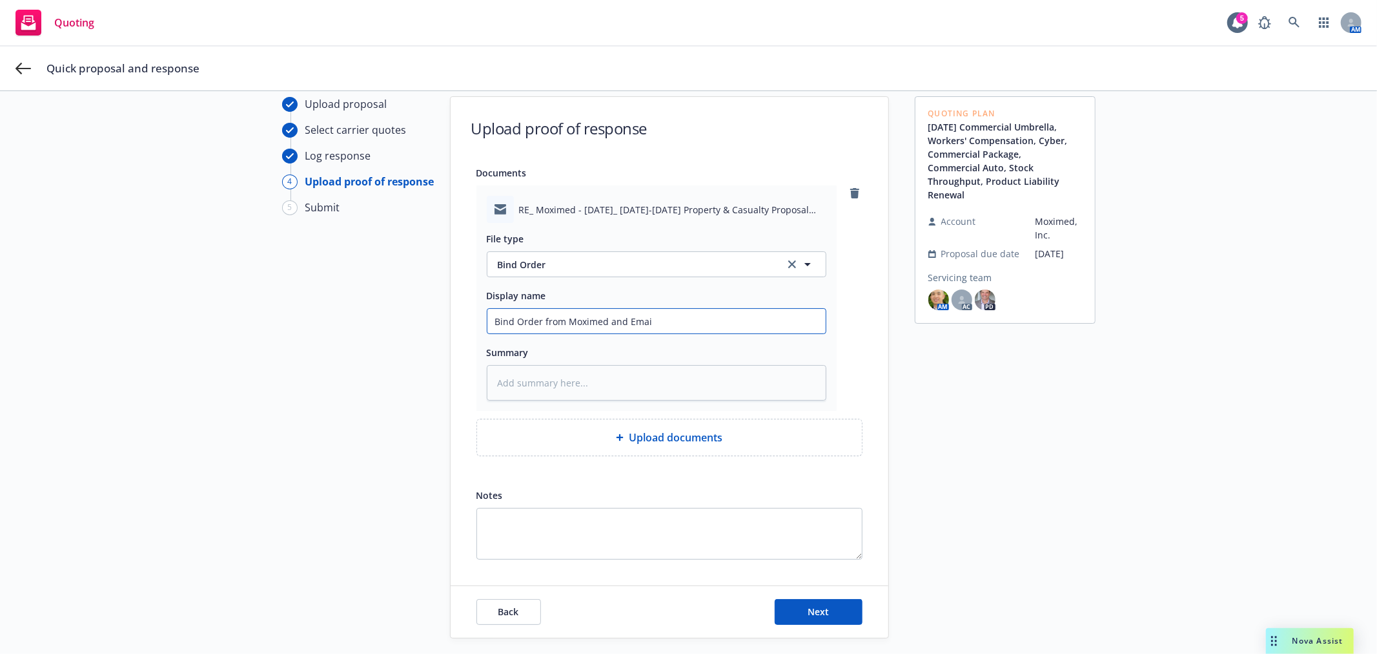
type textarea "x"
type input "Bind Order from Moximed and Email"
type textarea "x"
type input "Bind Order from Moximed and Email"
type textarea "x"
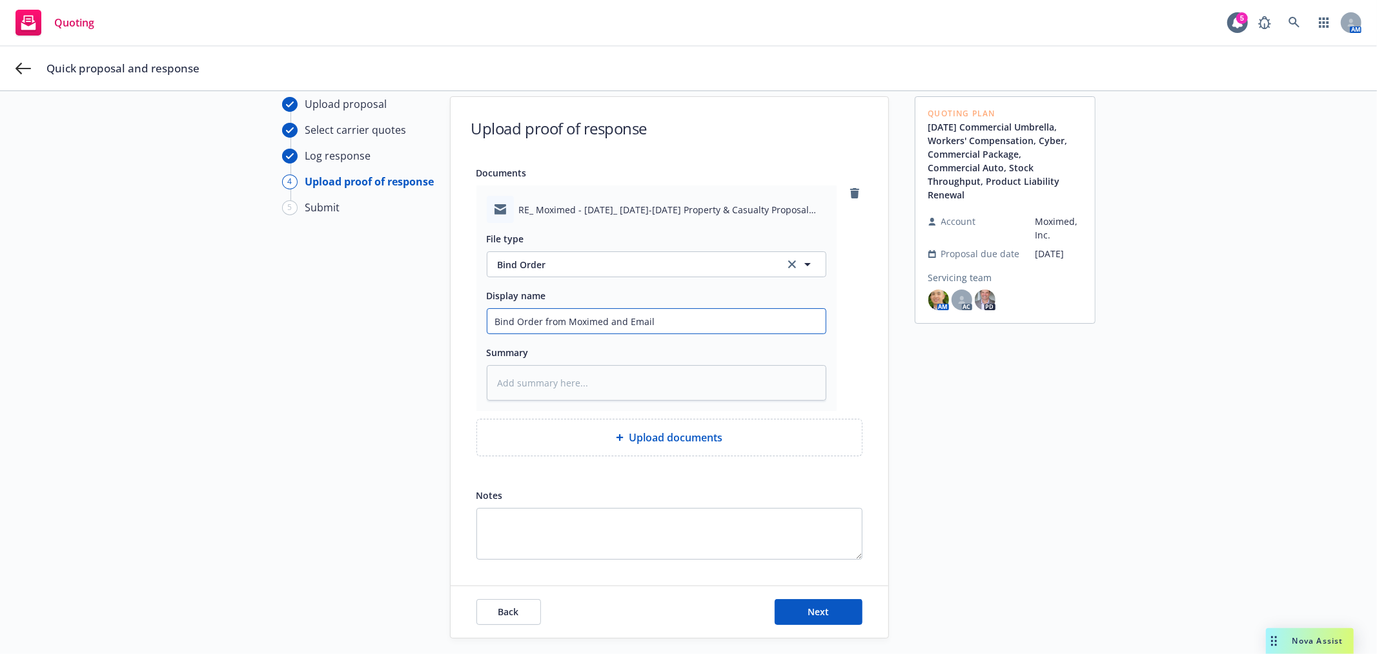
type input "Bind Order from Moximed and Email w"
type textarea "x"
type input "Bind Order from Moximed and Email wi"
type textarea "x"
type input "Bind Order from Moximed and Email wit"
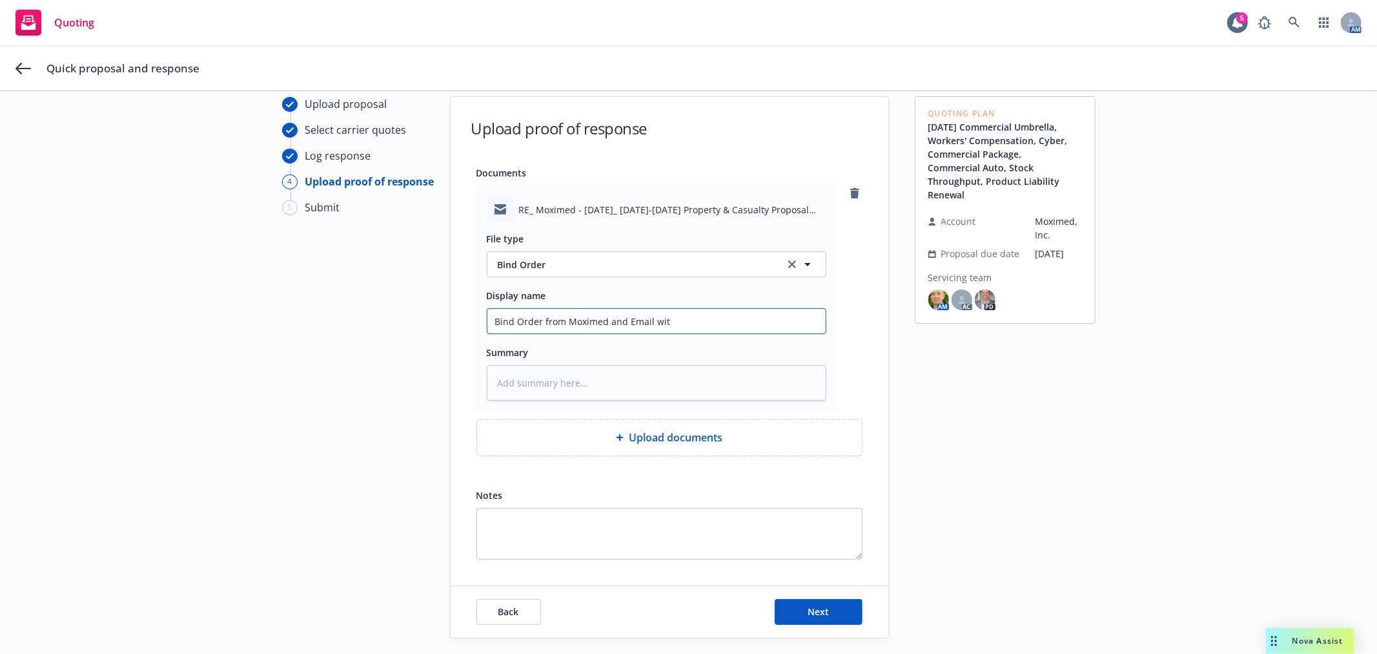
type textarea "x"
type input "Bind Order from Moximed and Email with"
type textarea "x"
type input "Bind Order from Moximed and Email with"
type textarea "x"
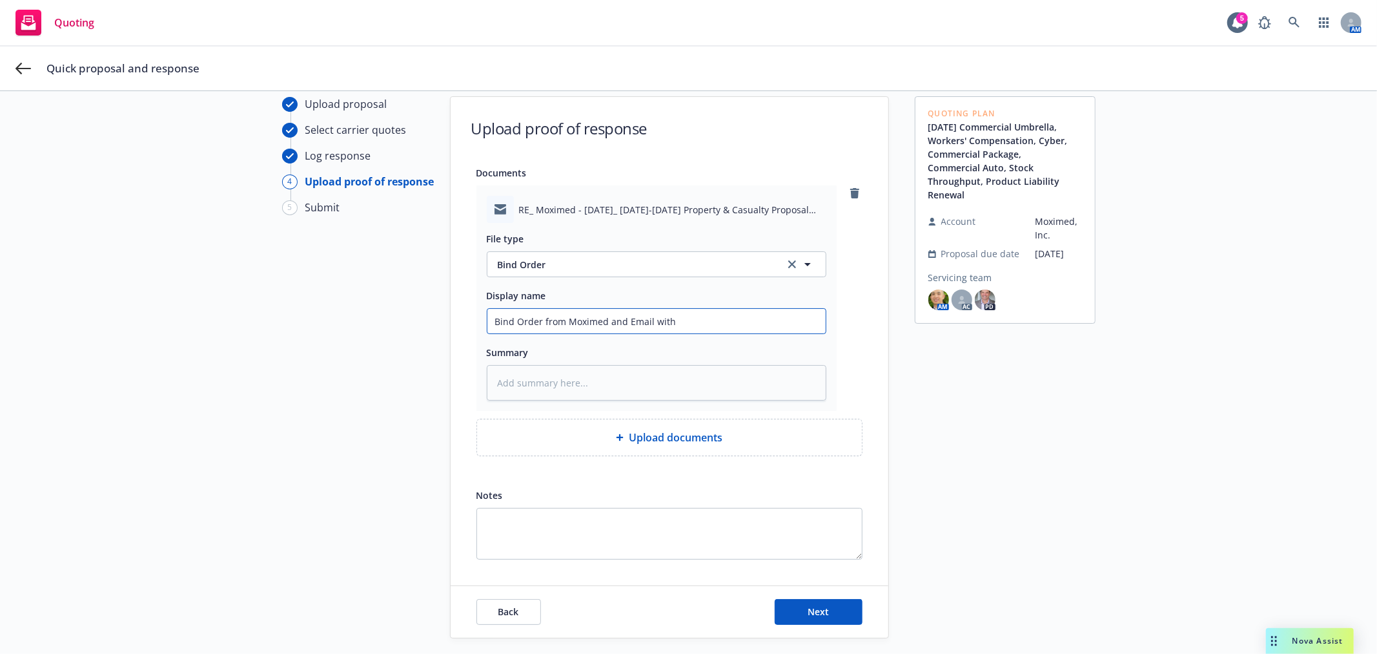
type input "Bind Order from Moximed and Email with U"
type textarea "x"
type input "Bind Order from Moximed and Email with Up"
type textarea "x"
type input "Bind Order from Moximed and Email with Upd"
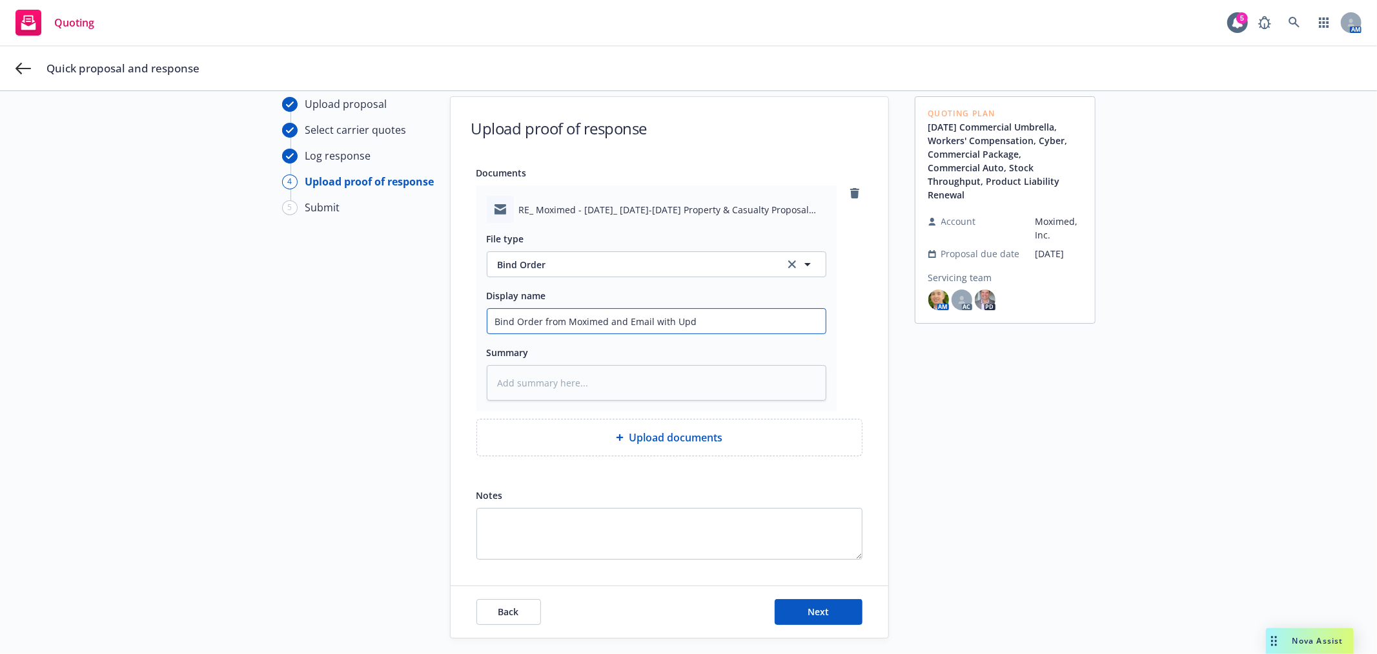
type textarea "x"
type input "Bind Order from Moximed and Email with Upda"
type textarea "x"
type input "Bind Order from Moximed and Email with Updat"
type textarea "x"
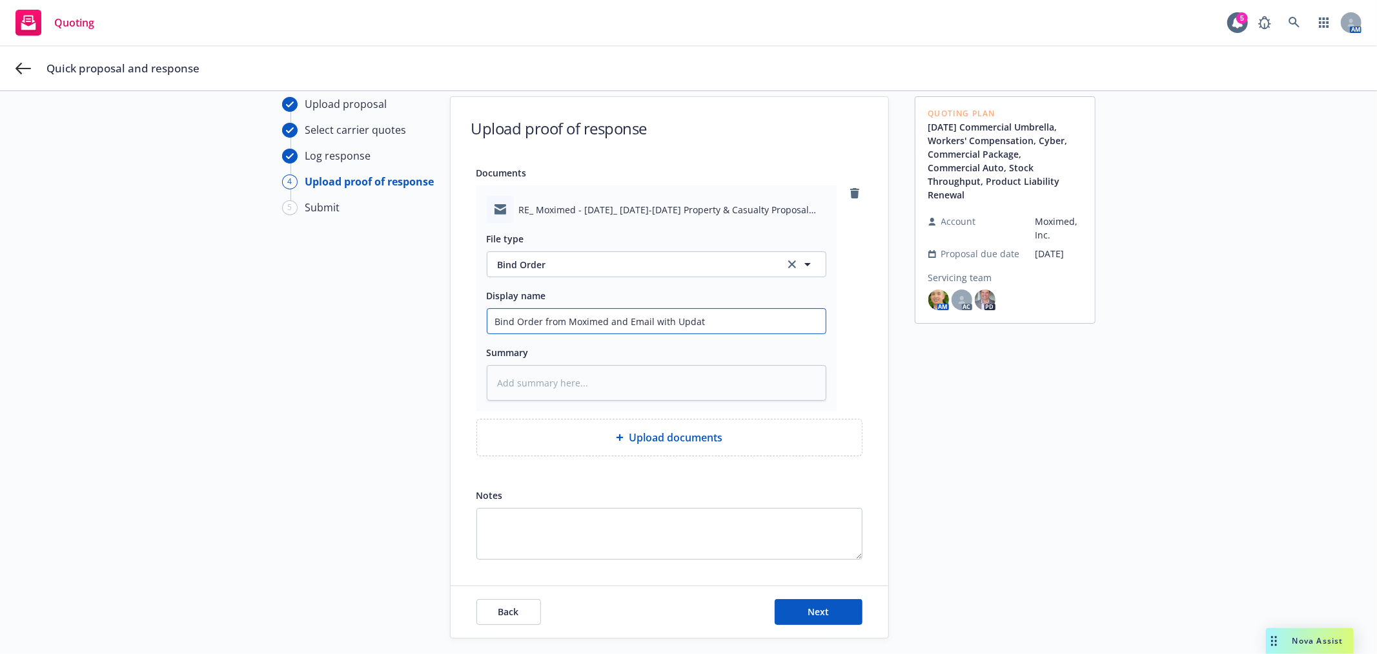
type input "Bind Order from Moximed and Email with Update"
type textarea "x"
type input "Bind Order from Moximed and Email with Updated"
type textarea "x"
type input "Bind Order from Moximed and Email with Updated"
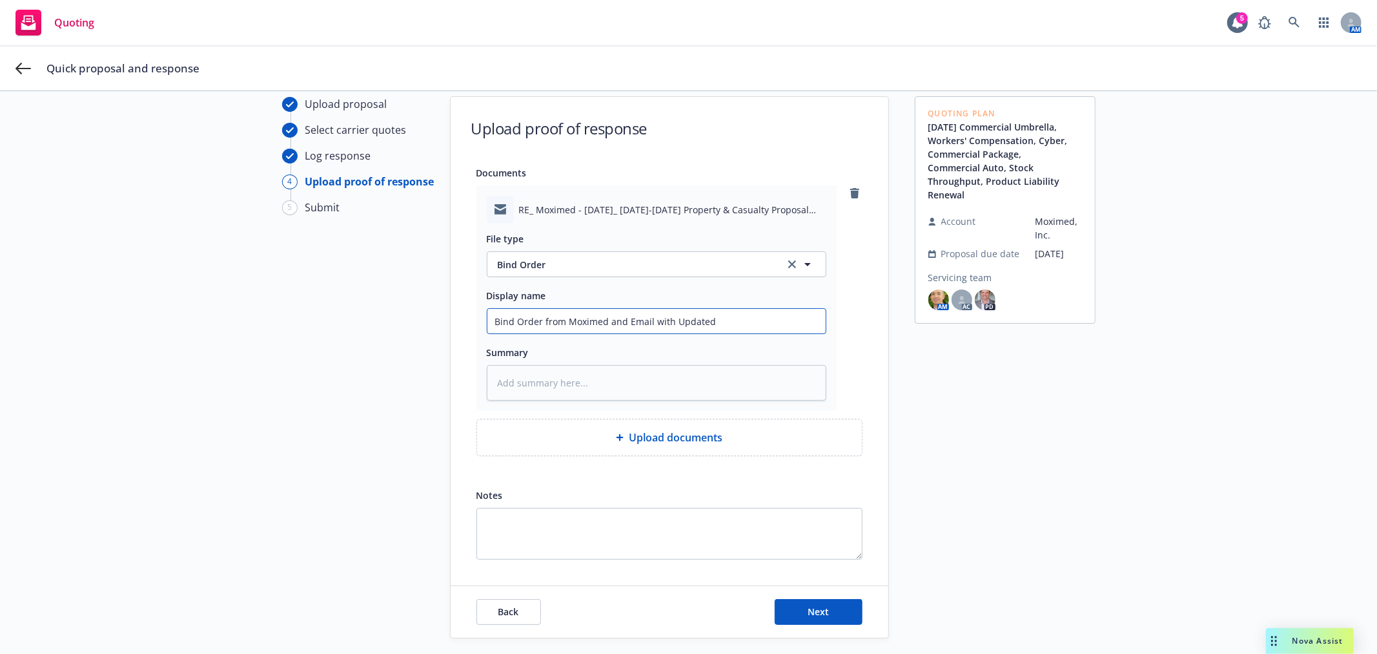
type textarea "x"
type input "Bind Order from Moximed and Email with Updated P"
type textarea "x"
type input "Bind Order from Moximed and Email with Updated Pr"
type textarea "x"
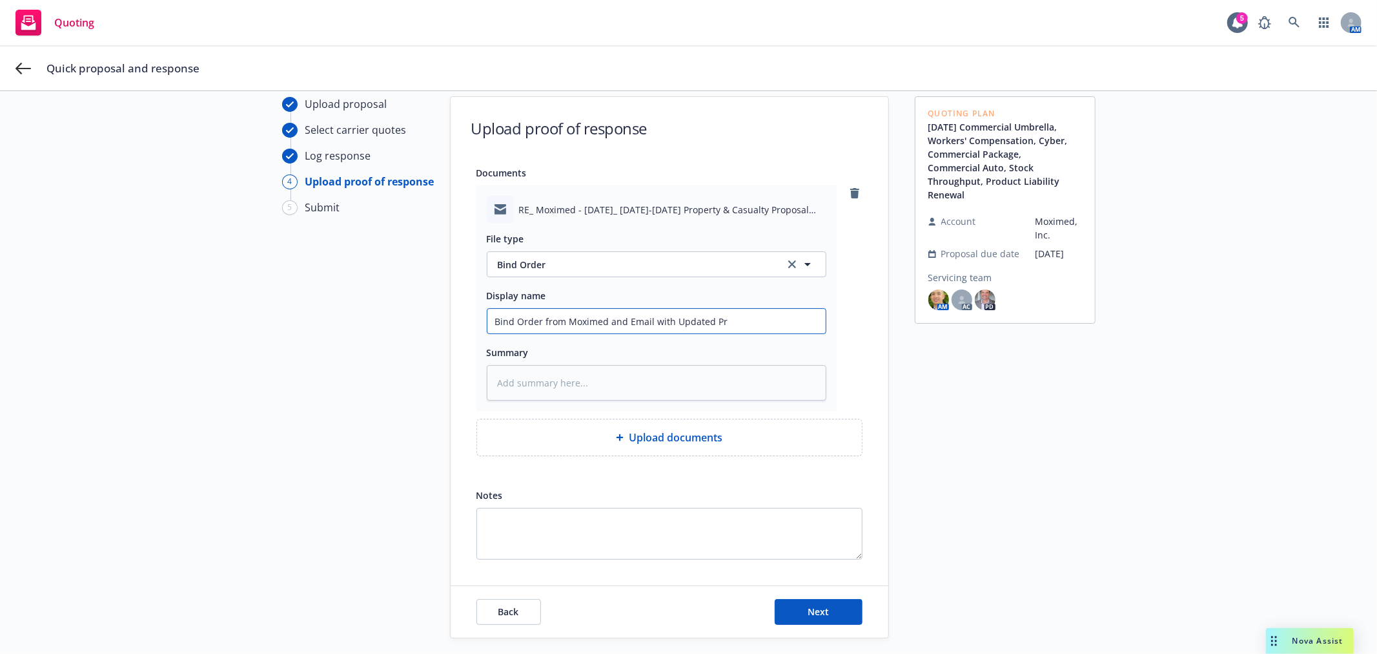
type input "Bind Order from Moximed and Email with Updated Pre"
type textarea "x"
type input "Bind Order from Moximed and Email with Updated Prem"
type textarea "x"
type input "Bind Order from Moximed and Email with Updated Premi"
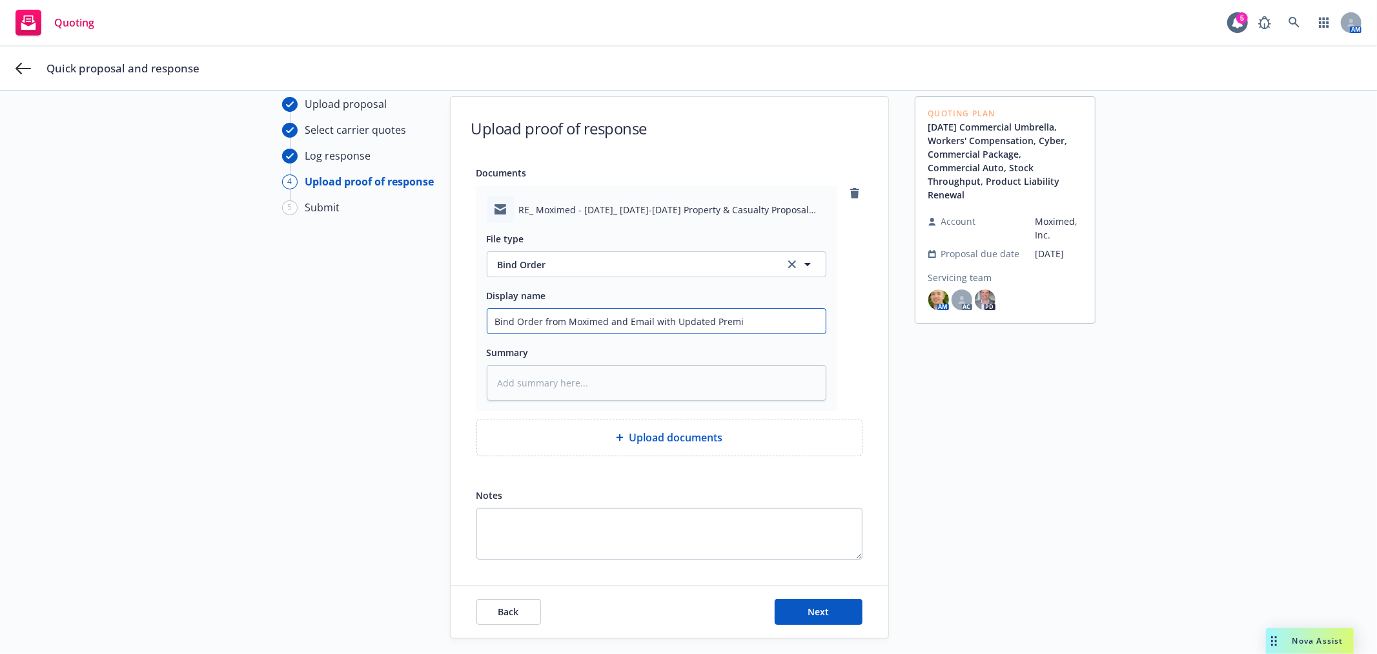
type textarea "x"
type input "Bind Order from Moximed and Email with Updated Premiu"
type textarea "x"
type input "Bind Order from Moximed and Email with Updated Premium"
type textarea "x"
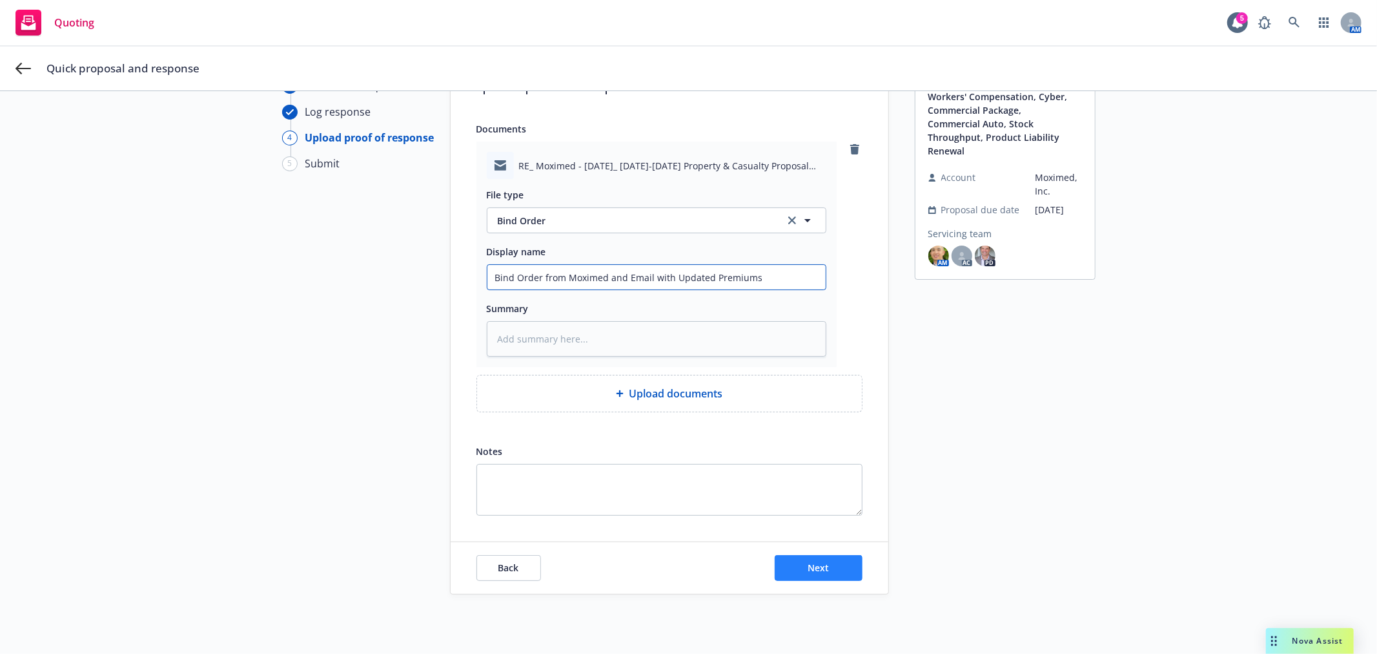
scroll to position [114, 0]
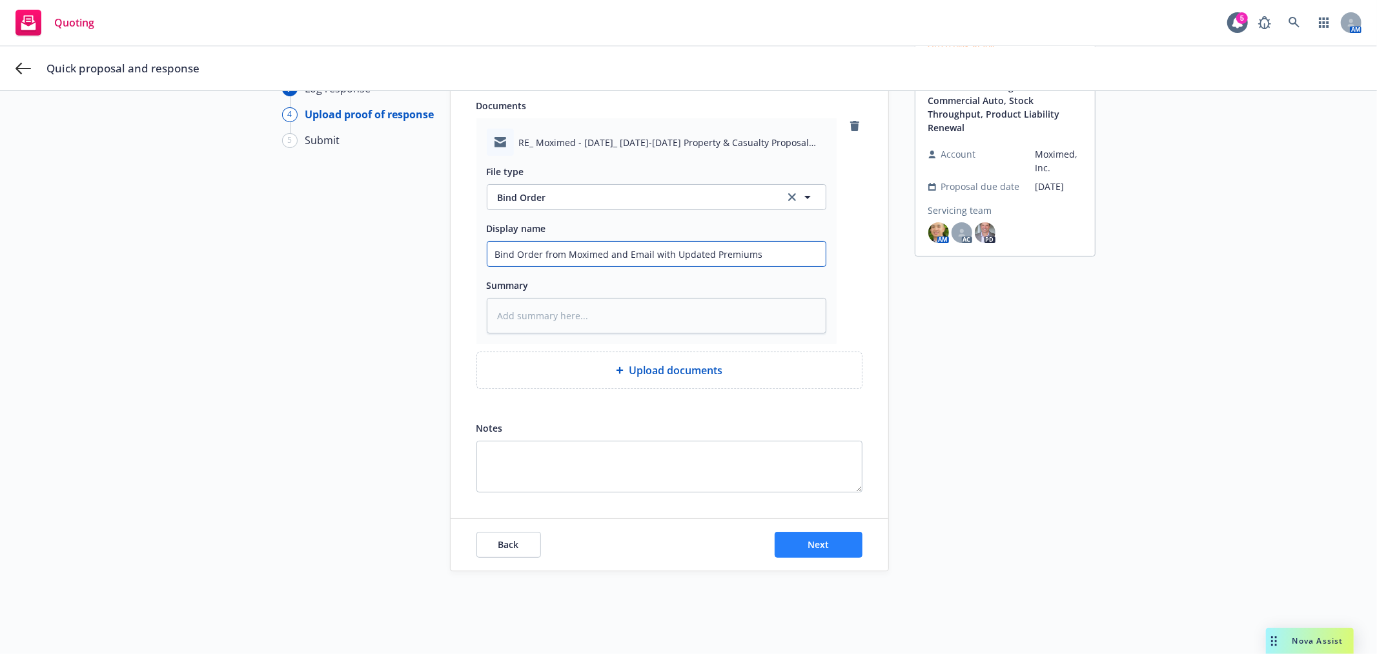
type input "Bind Order from Moximed and Email with Updated Premiums"
click at [819, 539] on span "Next" at bounding box center [818, 544] width 21 height 12
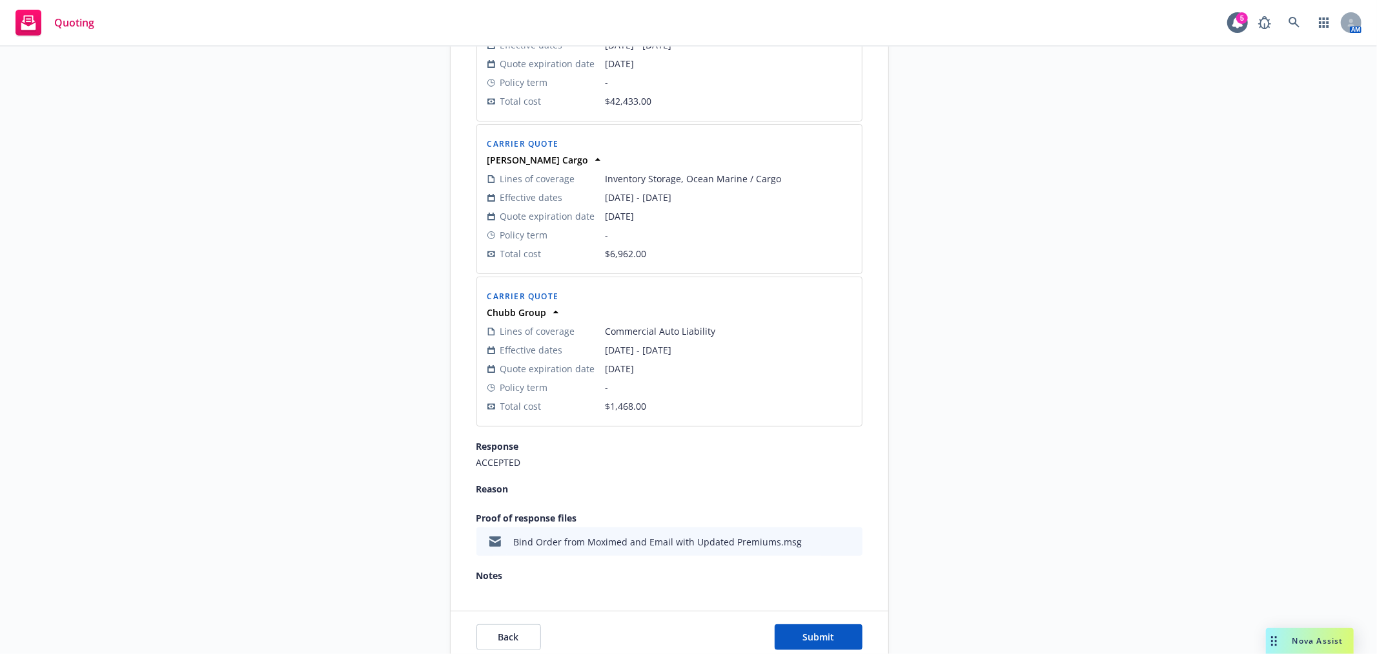
scroll to position [1099, 0]
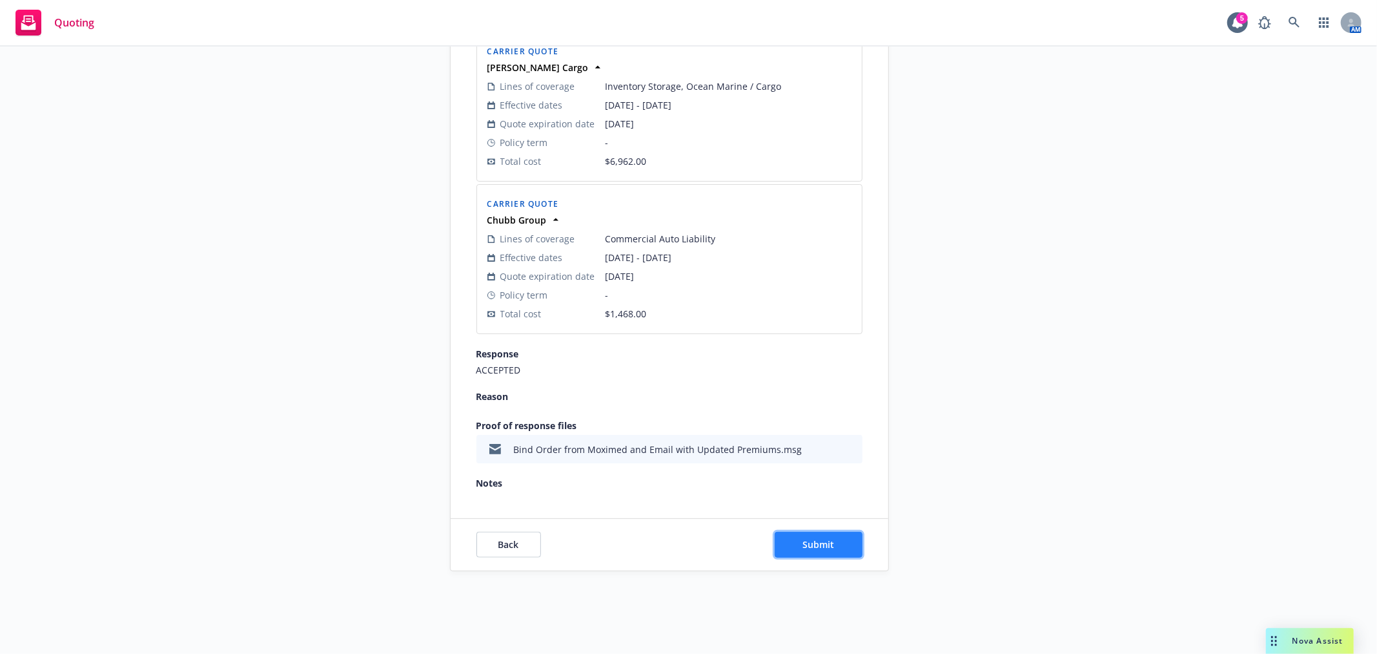
click at [814, 538] on span "Submit" at bounding box center [819, 544] width 32 height 12
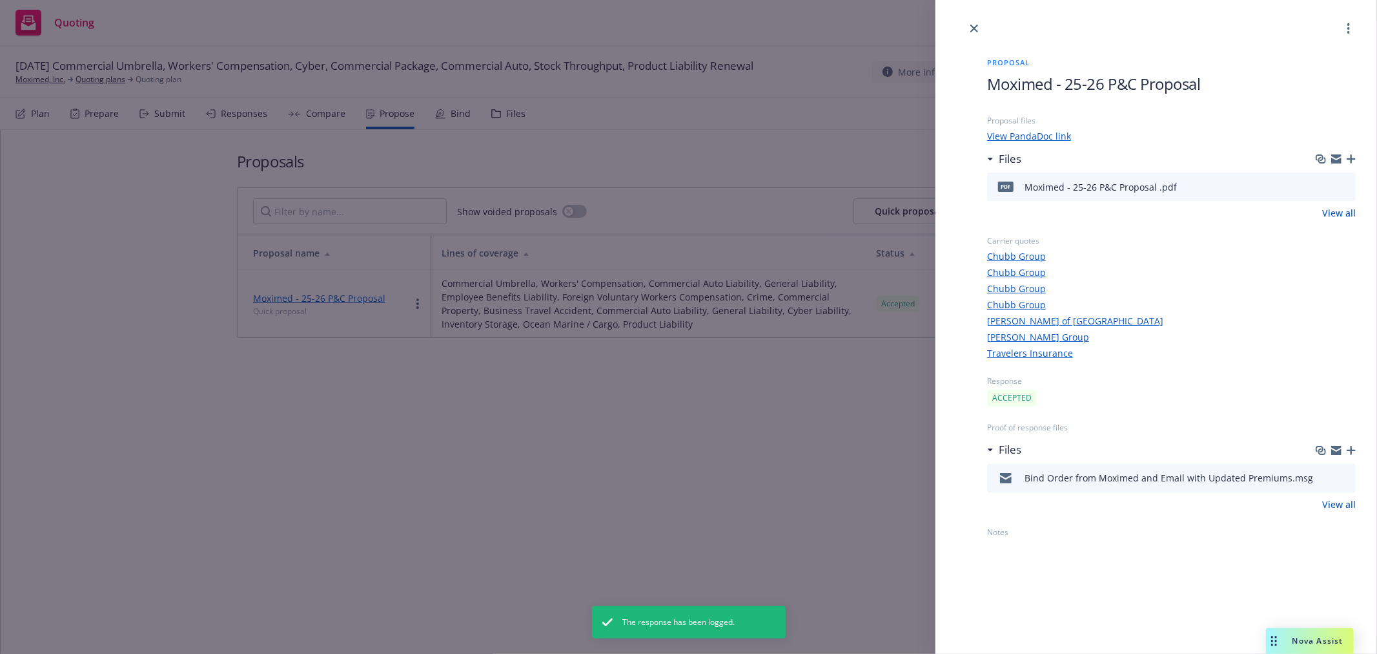
click at [758, 409] on div "Proposal Moximed - 25-26 P&C Proposal Proposal files View PandaDoc link Files p…" at bounding box center [688, 327] width 1377 height 654
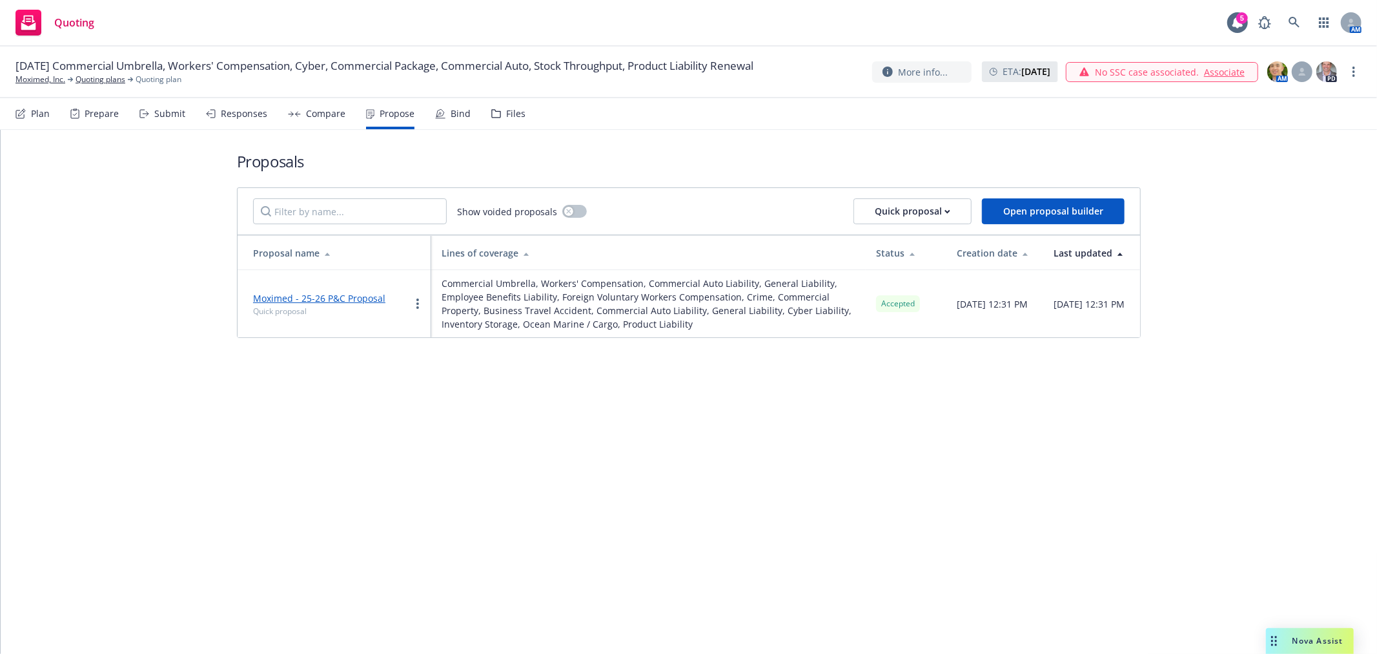
click at [504, 457] on div "Proposals Show voided proposals Quick proposal Open proposal builder Proposal n…" at bounding box center [689, 392] width 1377 height 524
click at [713, 145] on div "Proposals Show voided proposals Quick proposal Open proposal builder Proposal n…" at bounding box center [689, 244] width 904 height 229
click at [871, 512] on div "Proposals Show voided proposals Quick proposal Open proposal builder Proposal n…" at bounding box center [689, 392] width 1377 height 524
click at [451, 114] on div "Bind" at bounding box center [461, 113] width 20 height 10
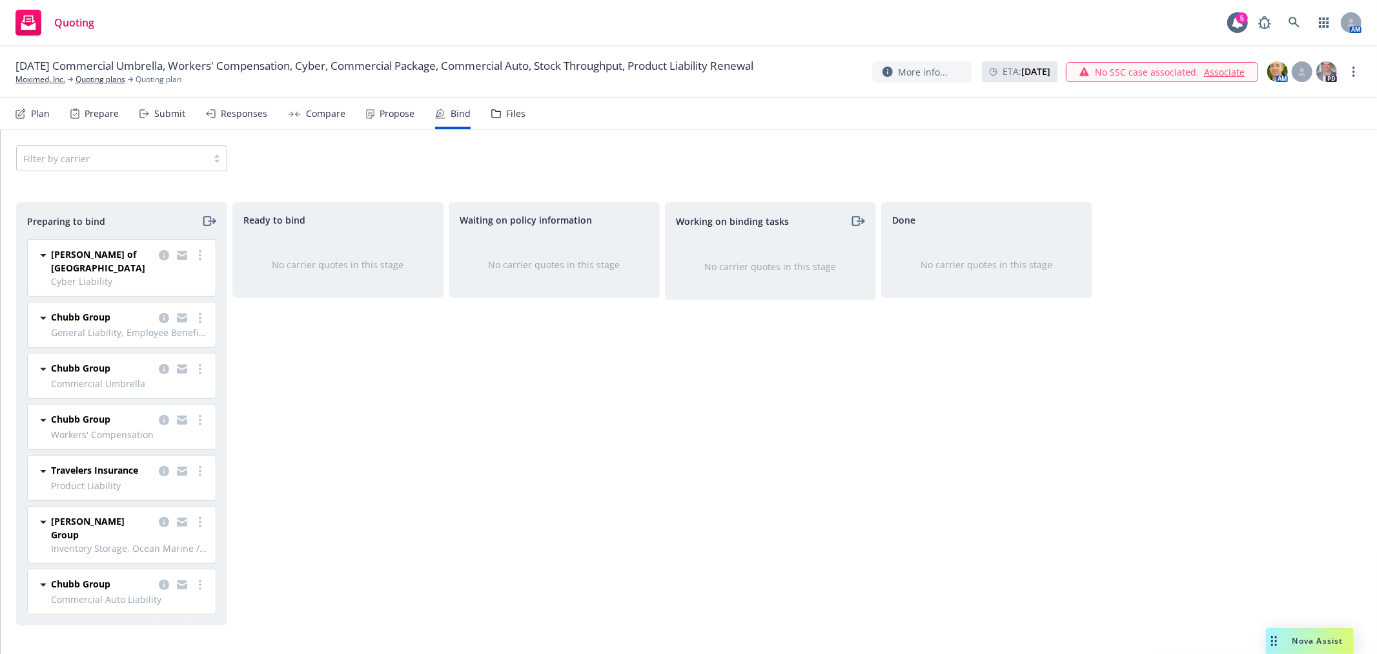
click at [490, 430] on div "Waiting on policy information No carrier quotes in this stage" at bounding box center [554, 414] width 211 height 424
click at [317, 29] on div "Quoting 5 AM" at bounding box center [688, 23] width 1377 height 46
click at [201, 256] on link "more" at bounding box center [199, 254] width 15 height 15
click at [453, 371] on div "Waiting on policy information No carrier quotes in this stage" at bounding box center [554, 414] width 211 height 424
click at [199, 256] on icon "more" at bounding box center [200, 255] width 3 height 10
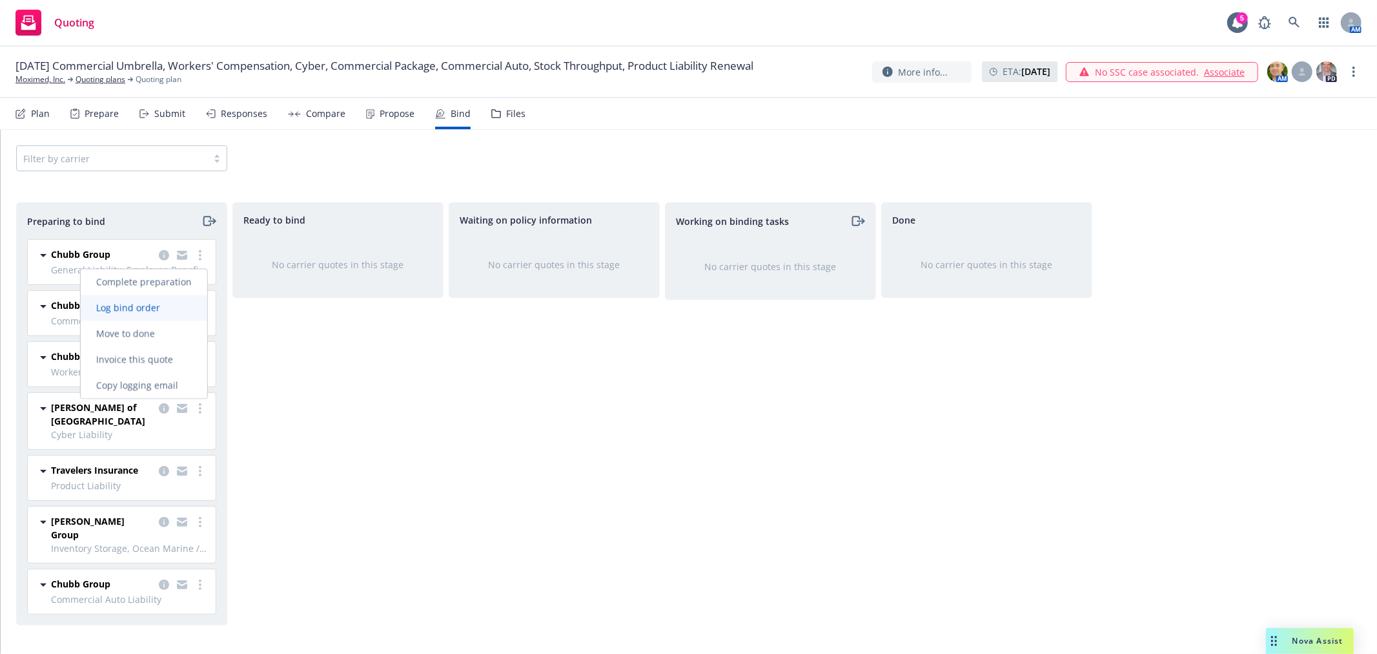
click at [163, 305] on span "Log bind order" at bounding box center [128, 308] width 95 height 12
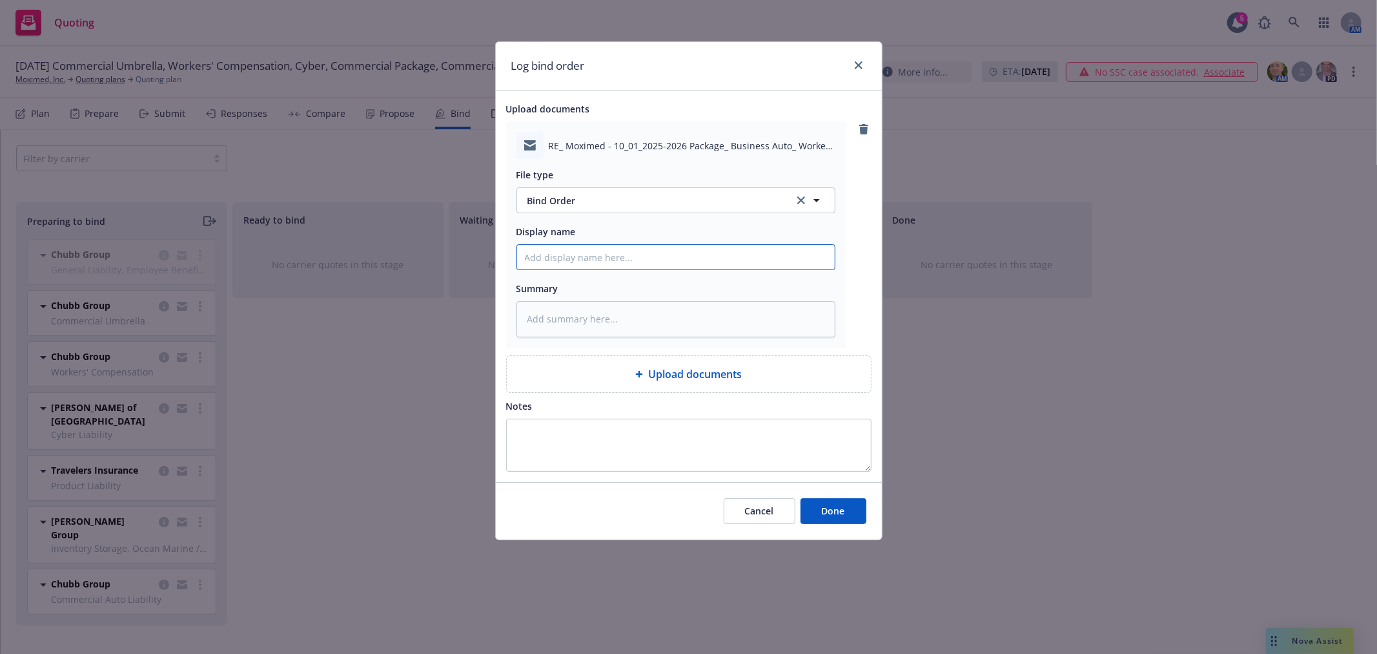
click at [700, 246] on input "Display name" at bounding box center [676, 257] width 318 height 25
type textarea "x"
type input "B"
type textarea "x"
type input "Bi"
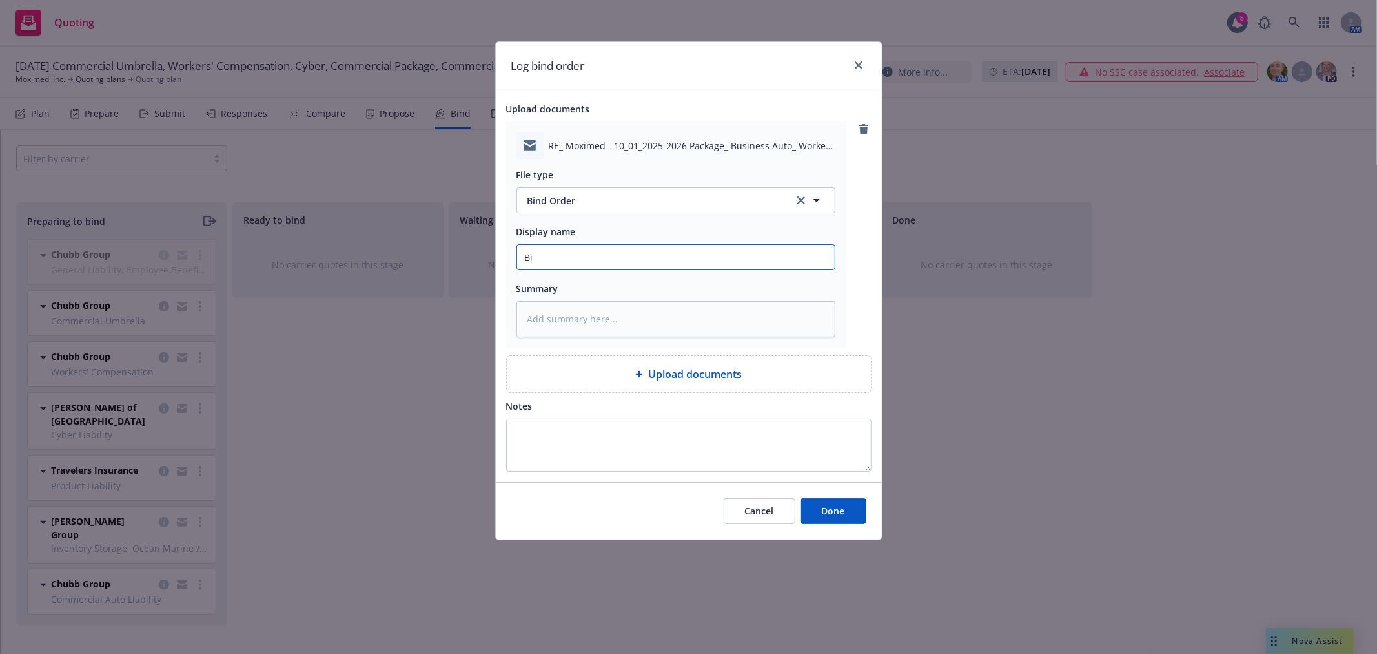
type textarea "x"
type input "Bin"
type textarea "x"
type input "Bind"
type textarea "x"
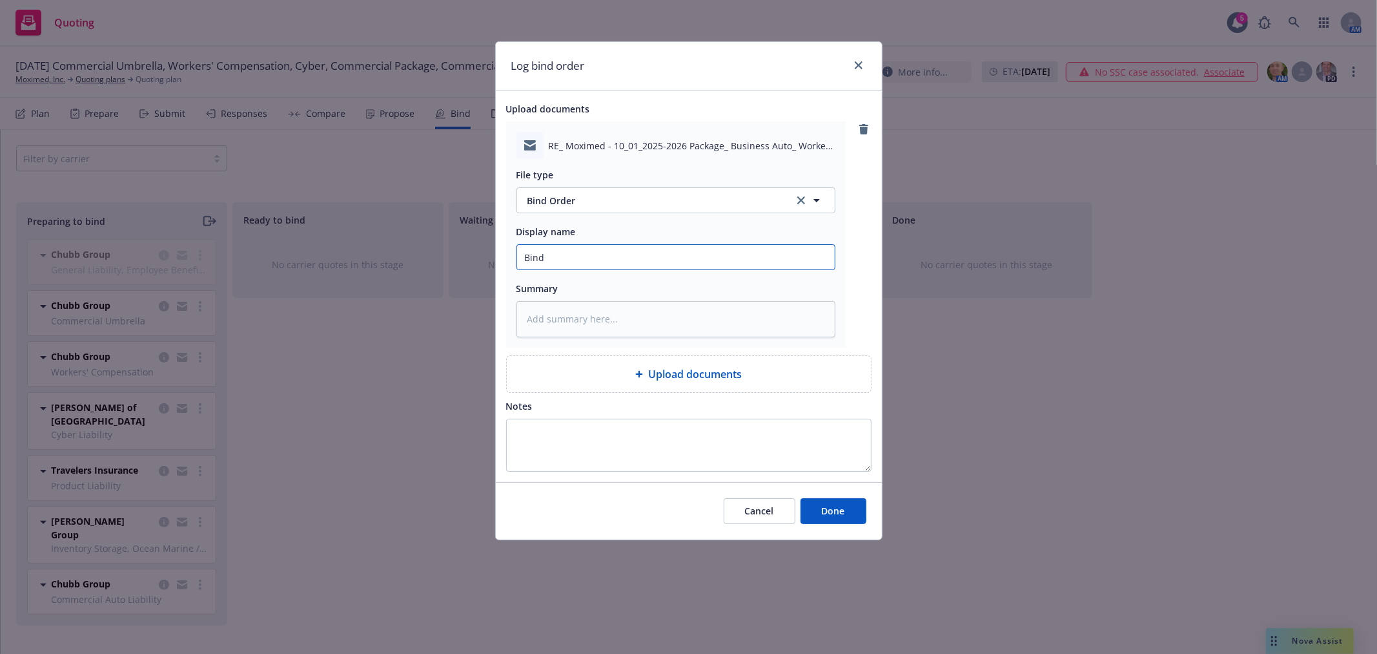
type input "Bind"
type textarea "x"
type input "Bind O"
type textarea "x"
type input "Bind Or"
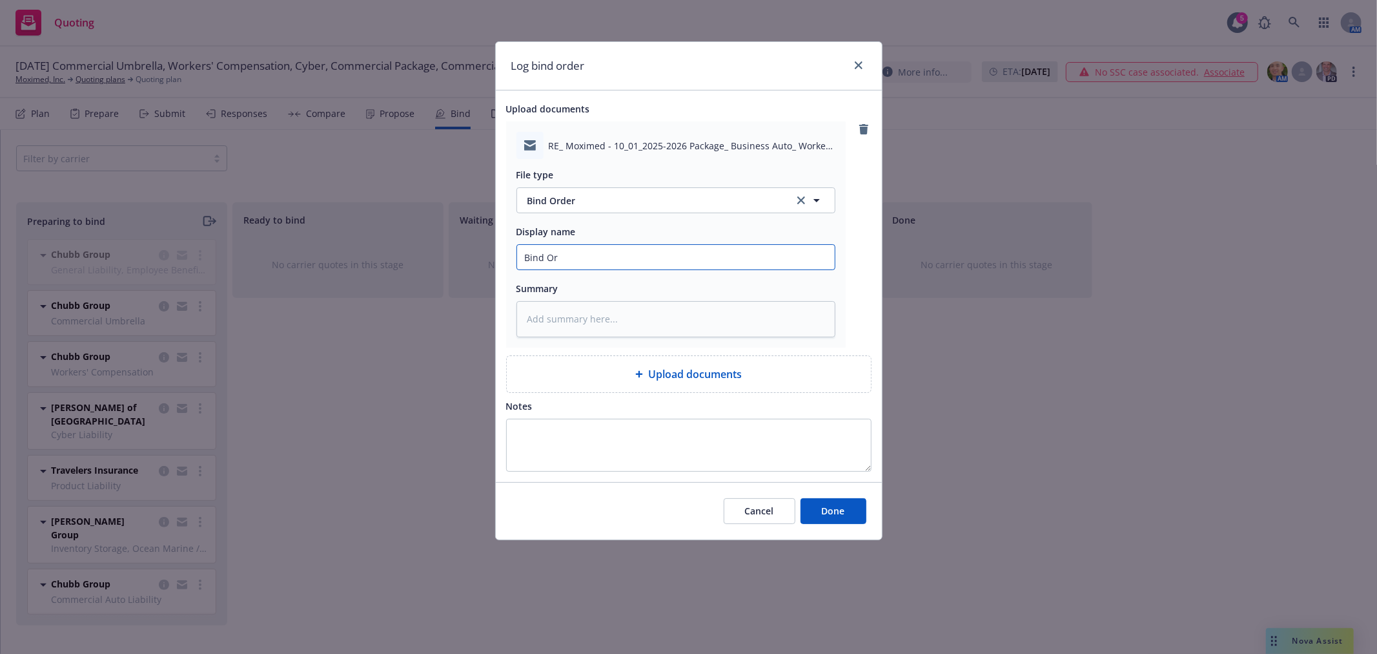
type textarea "x"
type input "Bind Ord"
type textarea "x"
type input "Bind Orde"
drag, startPoint x: 624, startPoint y: 247, endPoint x: 474, endPoint y: 282, distance: 154.3
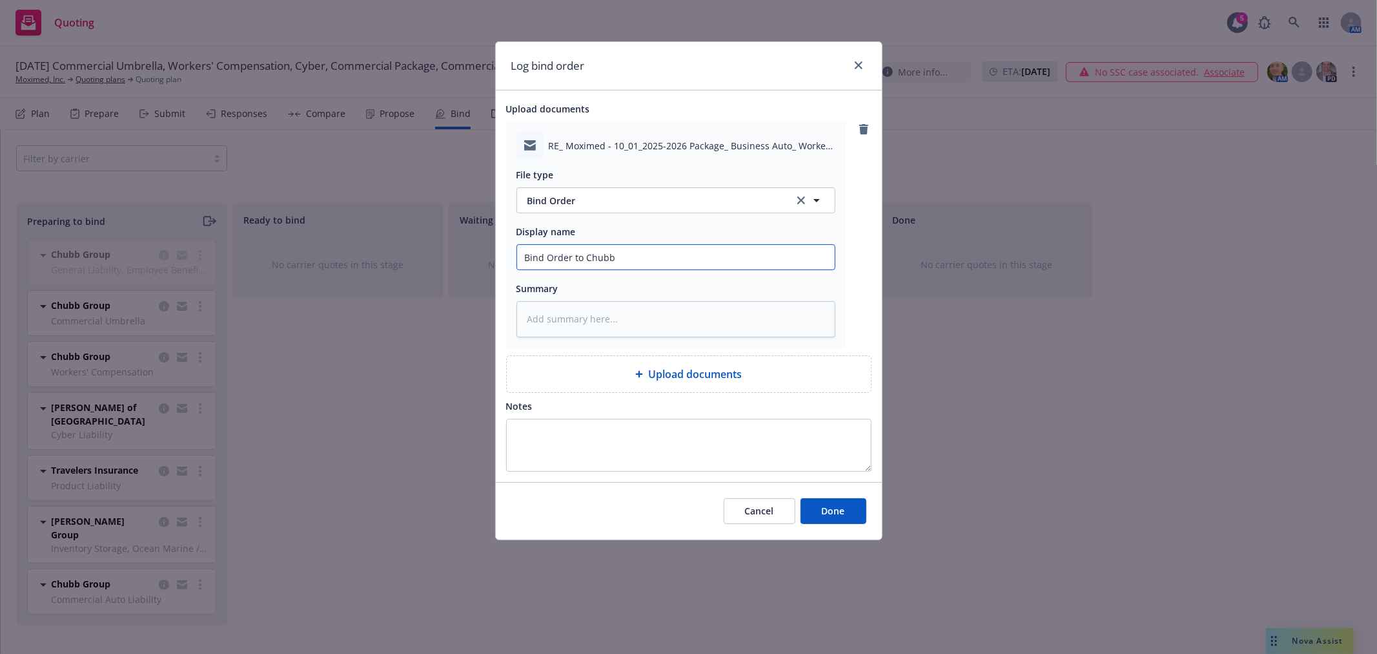
click at [474, 282] on div "Log bind order Upload documents RE_ Moximed - 10_01_2025-2026 Package_ Business…" at bounding box center [688, 327] width 1377 height 654
click at [843, 511] on span "Done" at bounding box center [833, 510] width 23 height 12
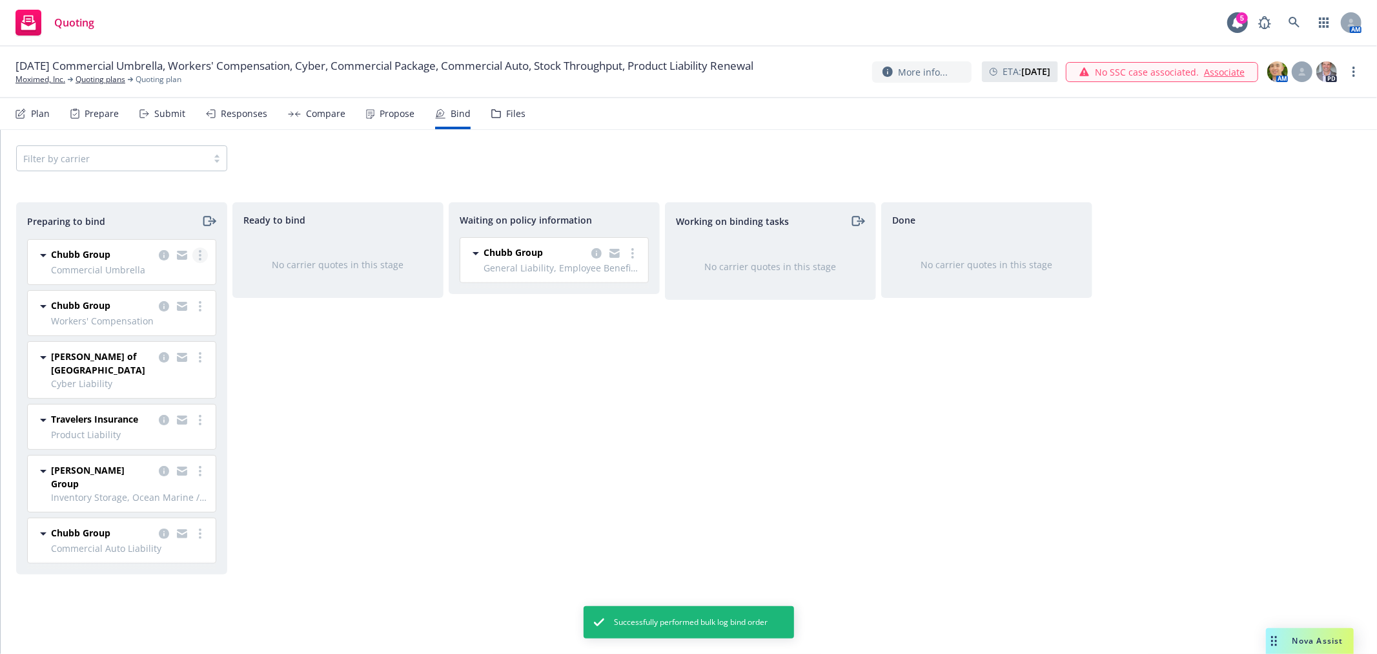
click at [201, 253] on icon "more" at bounding box center [200, 255] width 3 height 10
click at [144, 304] on span "Log bind order" at bounding box center [128, 308] width 95 height 12
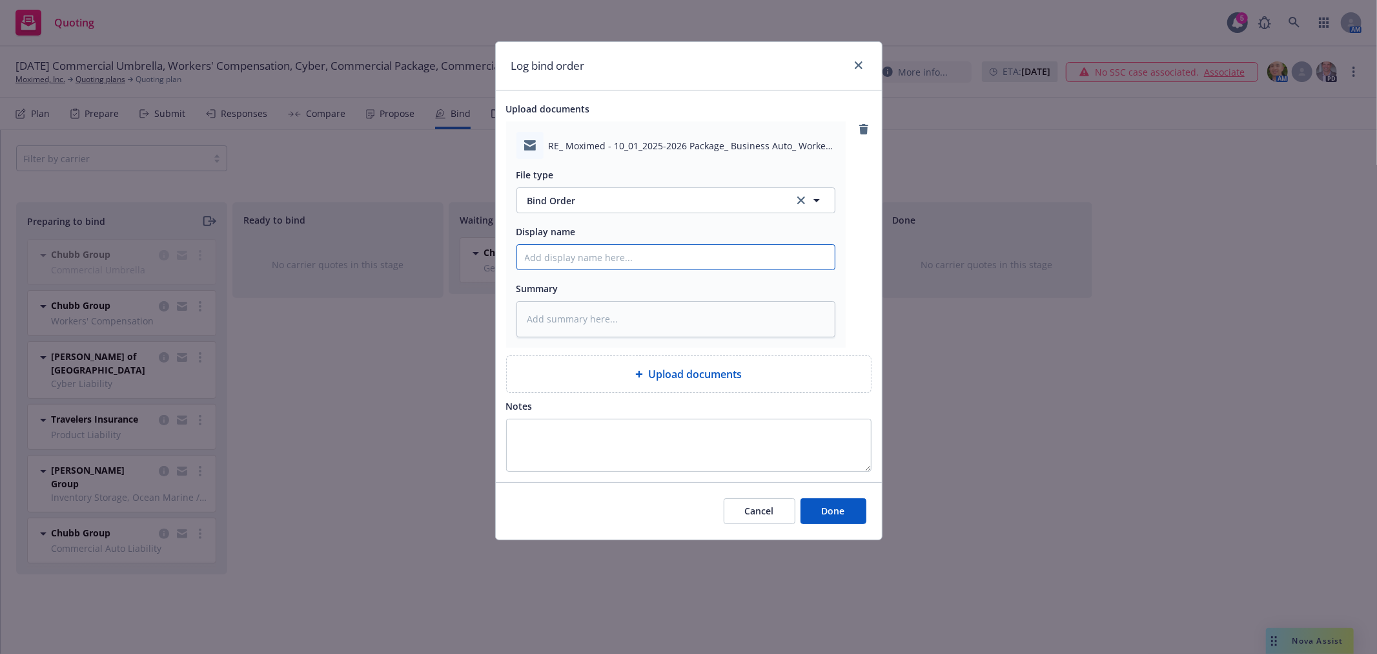
click at [649, 267] on input "Display name" at bounding box center [676, 257] width 318 height 25
paste input "Bind Order to Chubb"
click at [831, 514] on span "Done" at bounding box center [833, 510] width 23 height 12
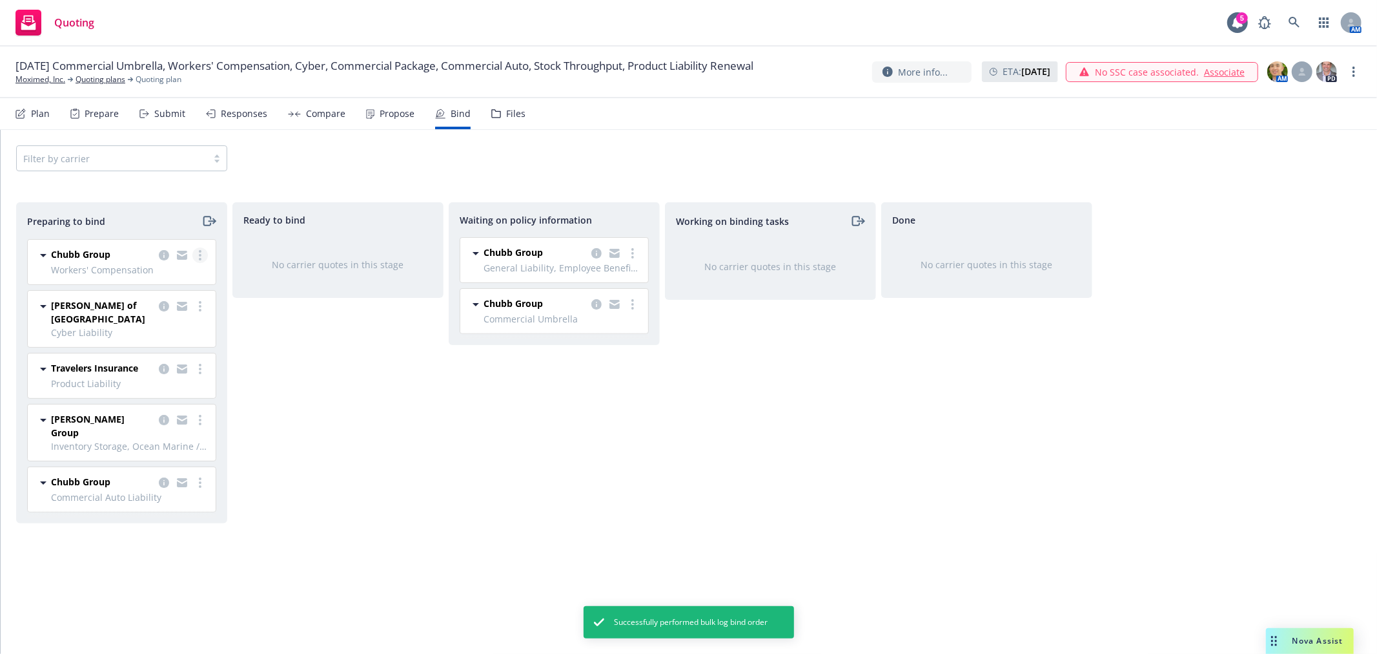
click at [203, 258] on link "more" at bounding box center [199, 254] width 15 height 15
click at [149, 308] on span "Log bind order" at bounding box center [128, 308] width 95 height 12
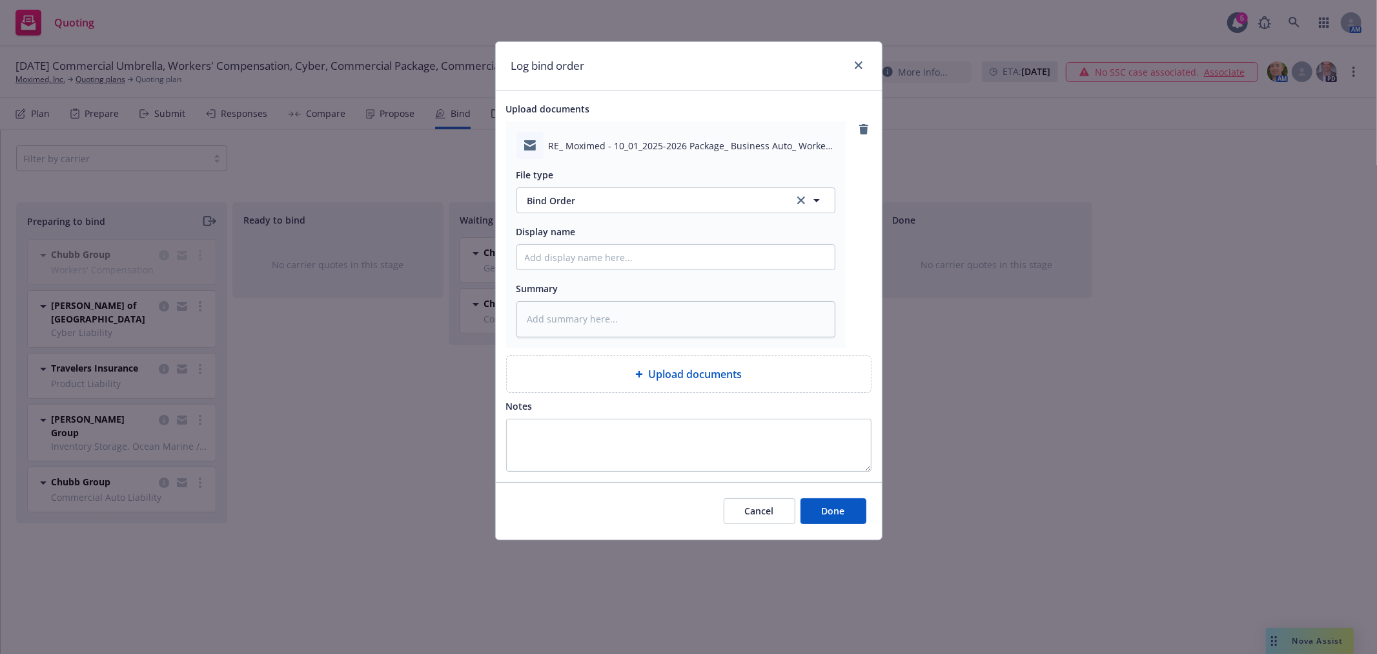
click at [686, 273] on div "File type Bind Order Bind Order Display name Summary" at bounding box center [676, 248] width 319 height 178
click at [688, 266] on input "Display name" at bounding box center [676, 257] width 318 height 25
paste input "Bind Order to Chubb"
click at [823, 521] on button "Done" at bounding box center [834, 511] width 66 height 26
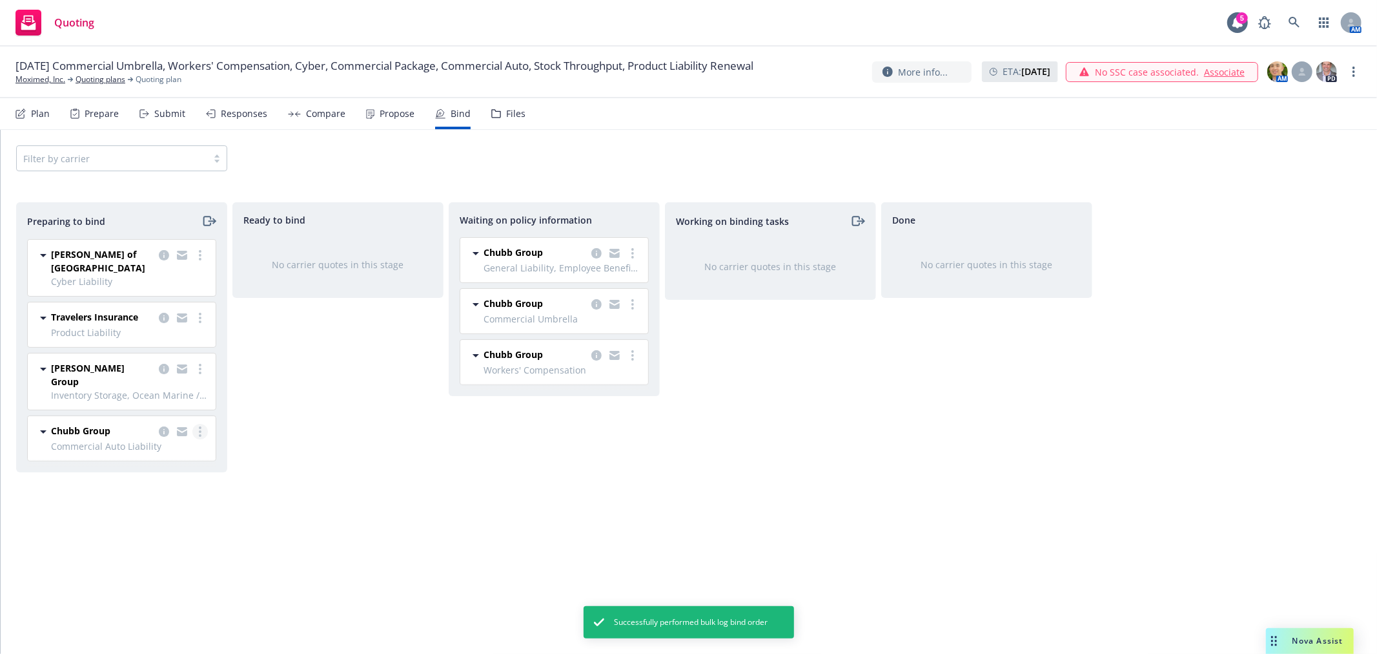
click at [199, 430] on circle "more" at bounding box center [200, 431] width 3 height 3
click at [162, 461] on span "Log bind order" at bounding box center [128, 461] width 95 height 12
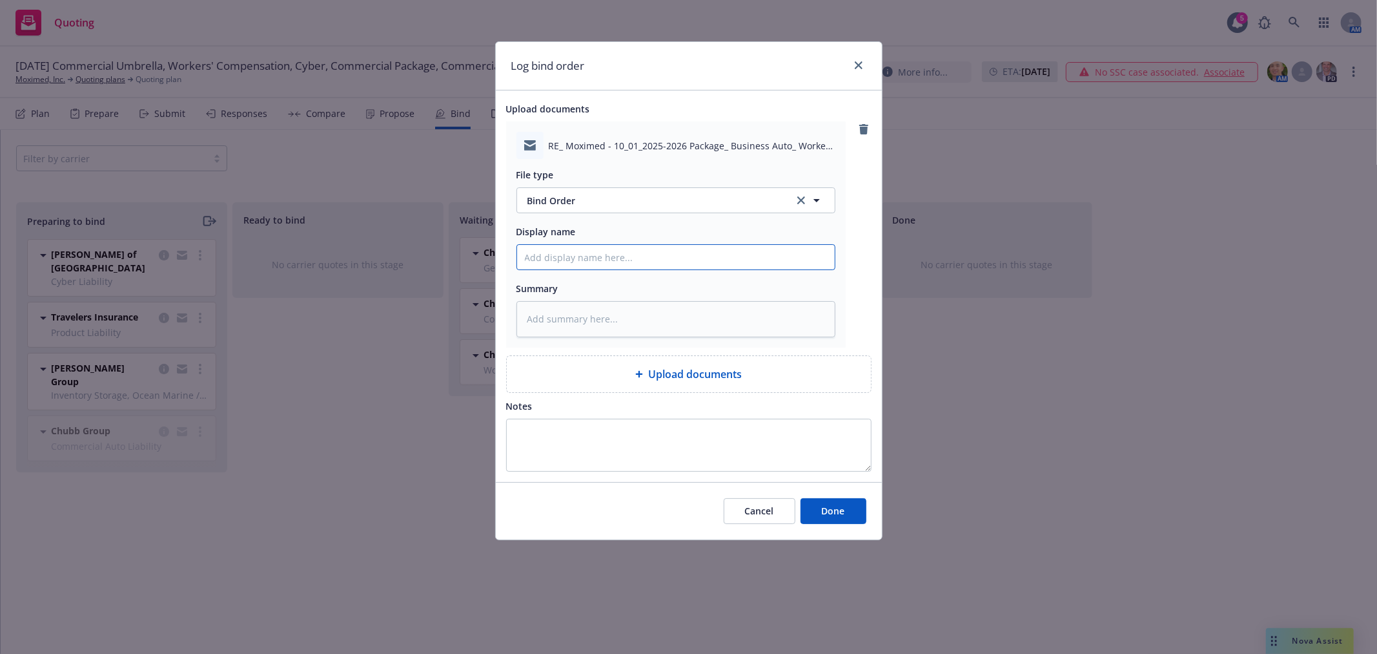
click at [619, 252] on input "Display name" at bounding box center [676, 257] width 318 height 25
paste input "Bind Order to Chubb"
click at [841, 511] on span "Done" at bounding box center [833, 510] width 23 height 12
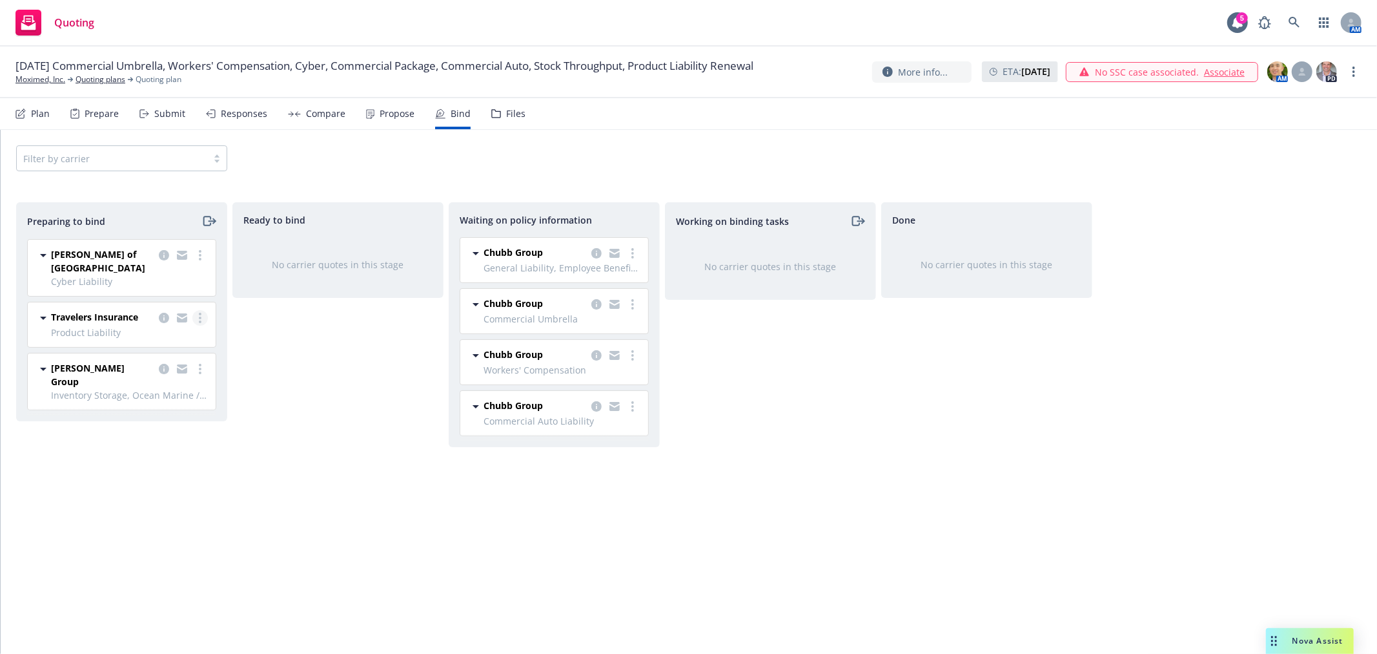
click at [201, 313] on icon "more" at bounding box center [200, 318] width 3 height 10
click at [158, 362] on span "Log bind order" at bounding box center [128, 358] width 95 height 12
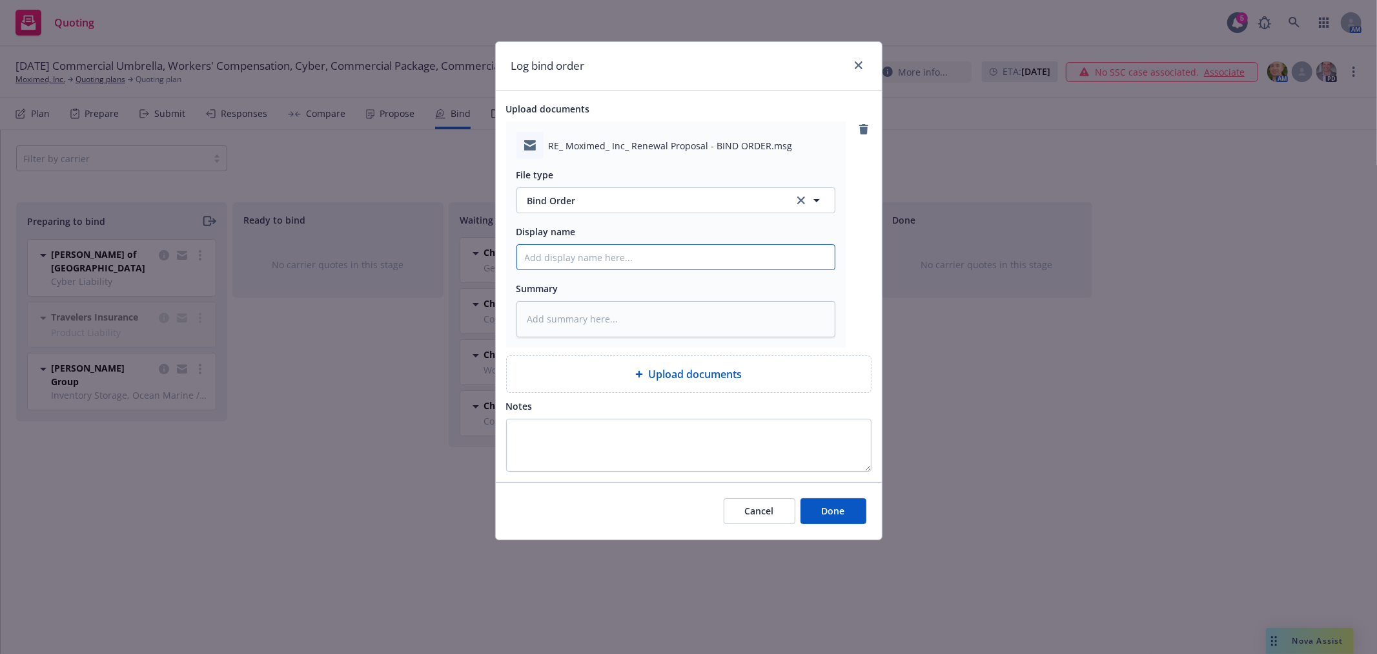
click at [663, 258] on input "Display name" at bounding box center [676, 257] width 318 height 25
paste input "Bind Order to Chubb"
click at [612, 256] on input "Bind Order to Chubb" at bounding box center [676, 257] width 318 height 25
click at [591, 260] on input "Bind Order to Chubb" at bounding box center [676, 257] width 318 height 25
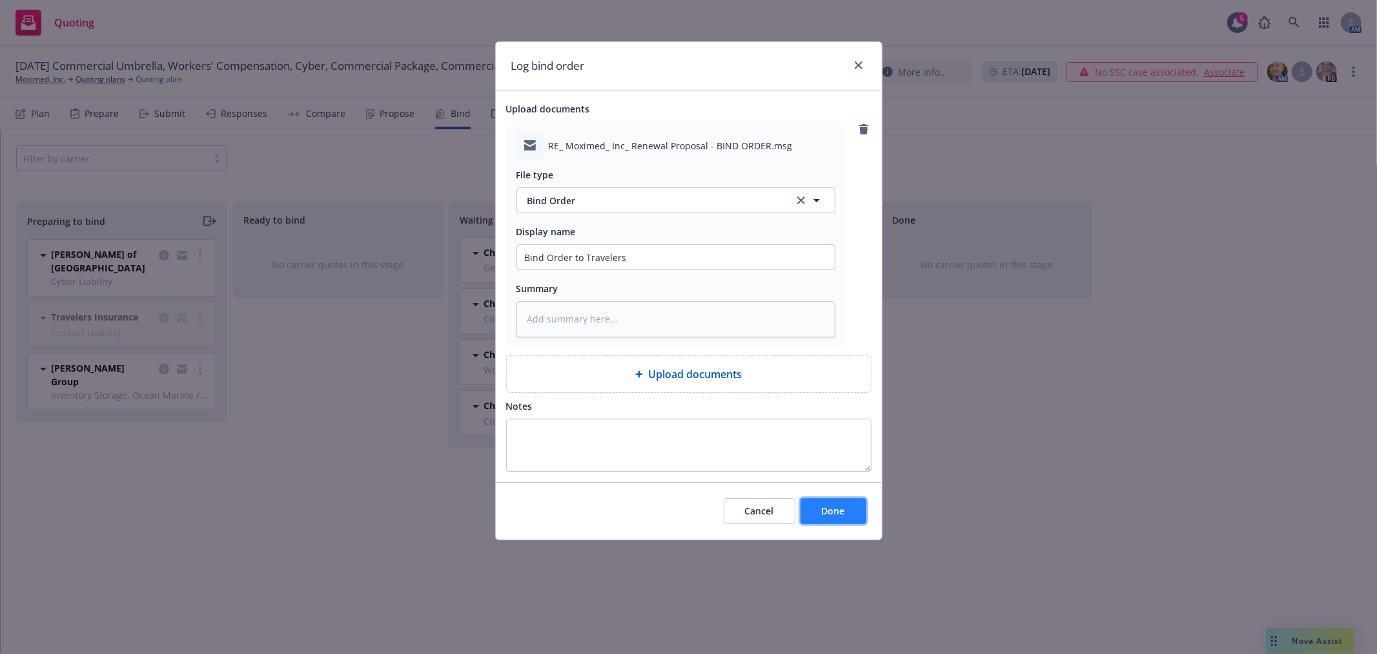
click at [847, 505] on button "Done" at bounding box center [834, 511] width 66 height 26
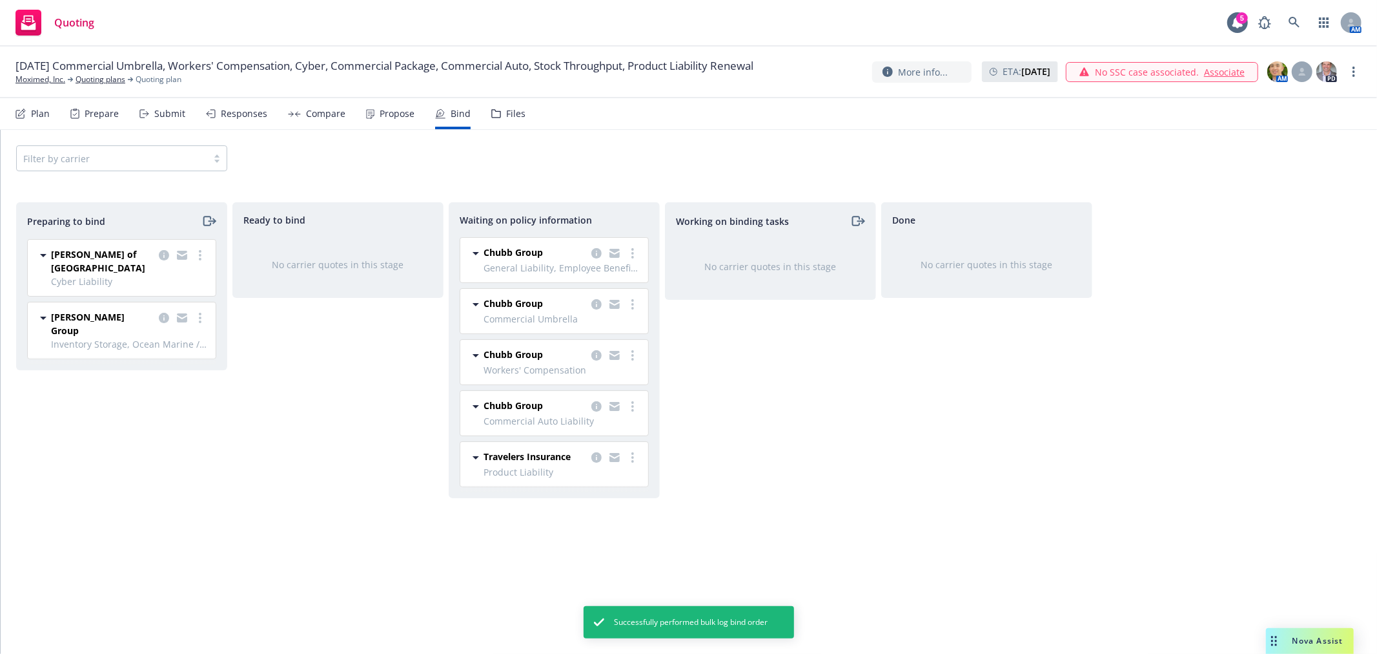
click at [241, 360] on div "Ready to bind No carrier quotes in this stage" at bounding box center [337, 414] width 211 height 424
click at [201, 310] on link "more" at bounding box center [199, 317] width 15 height 15
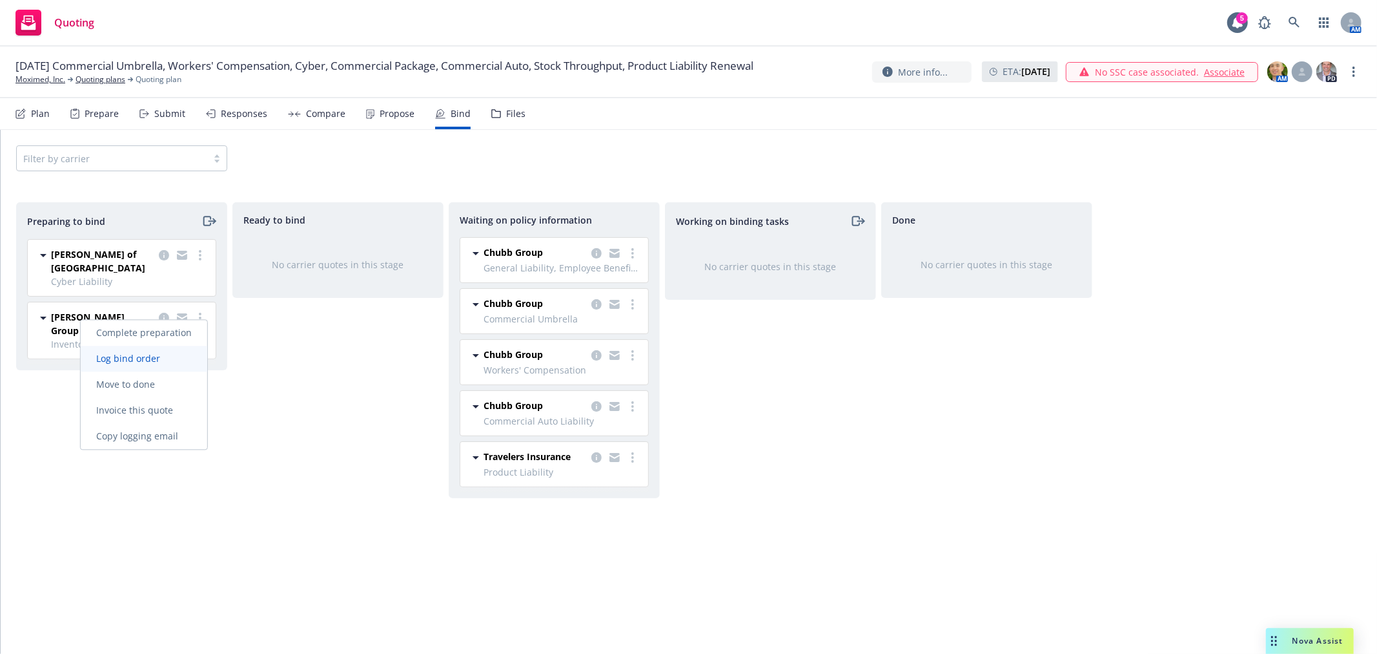
click at [160, 356] on span "Log bind order" at bounding box center [128, 358] width 95 height 12
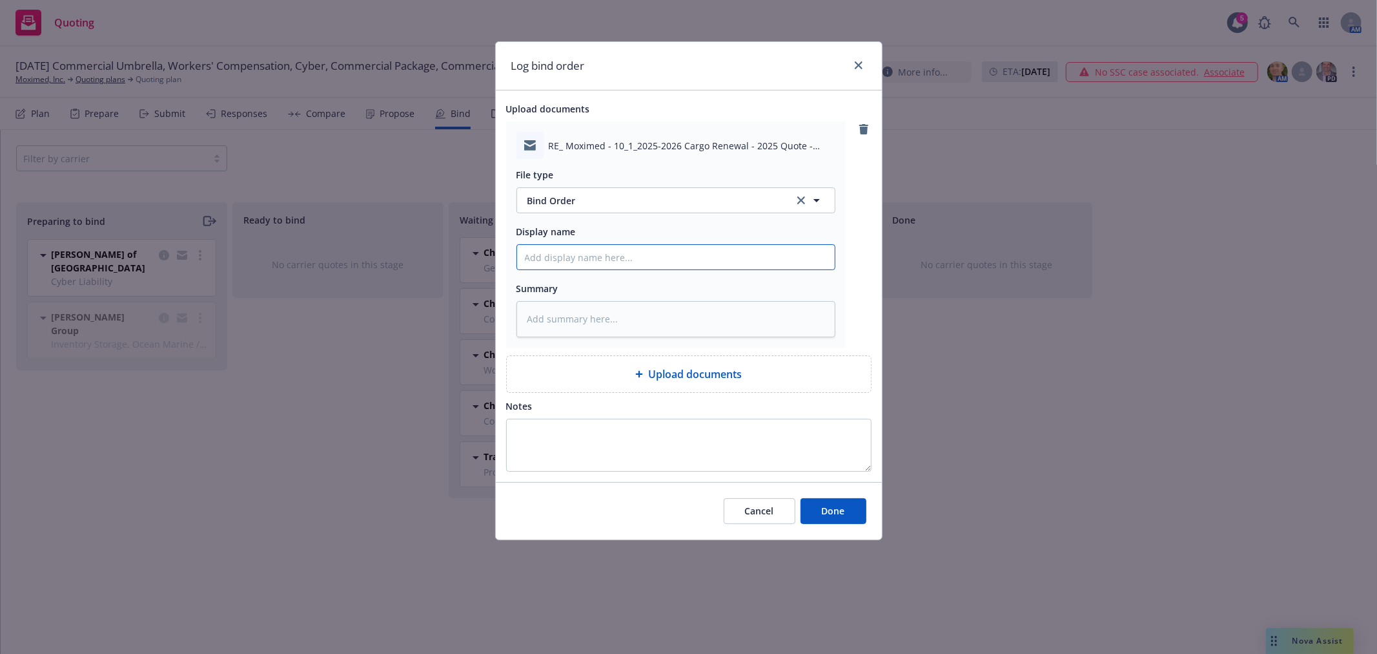
click at [674, 256] on input "Display name" at bounding box center [676, 257] width 318 height 25
paste input "Bind Order to Chubb"
click at [603, 259] on input "Bind Order to Chubb" at bounding box center [676, 257] width 318 height 25
click at [827, 517] on span "Done" at bounding box center [833, 510] width 23 height 12
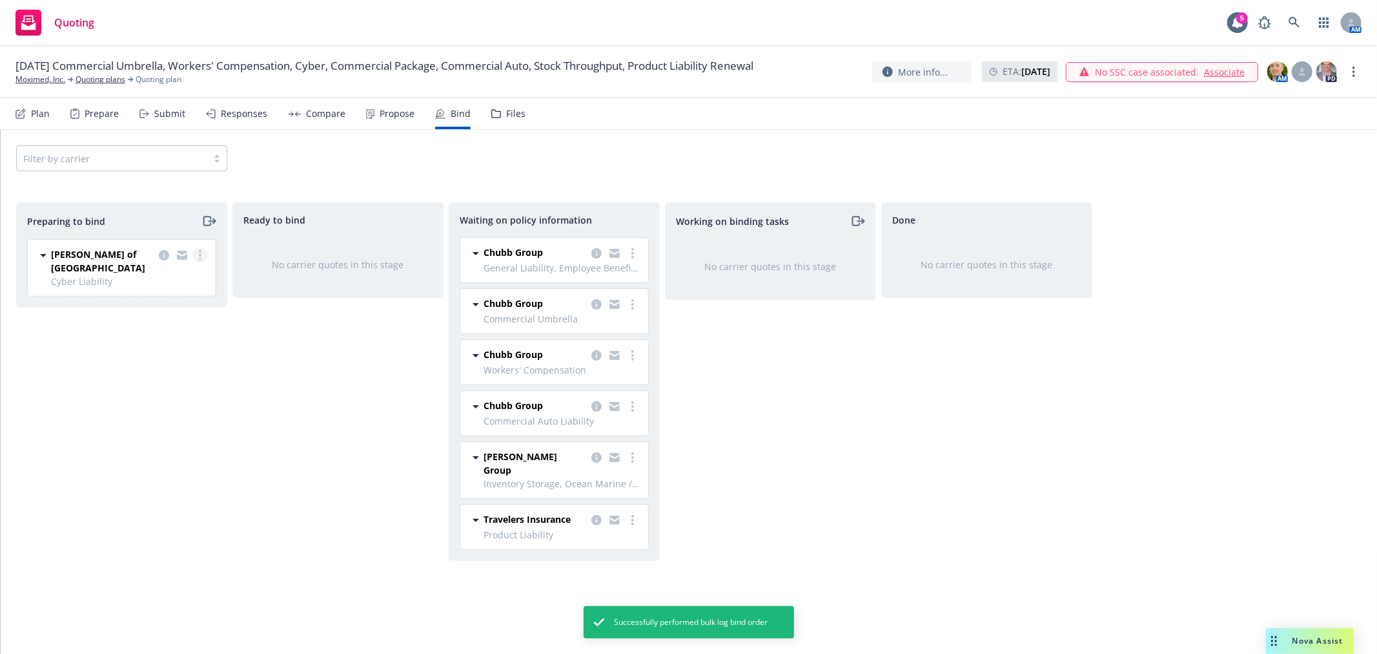
click at [198, 255] on link "more" at bounding box center [199, 254] width 15 height 15
click at [132, 304] on span "Log bind order" at bounding box center [128, 308] width 95 height 12
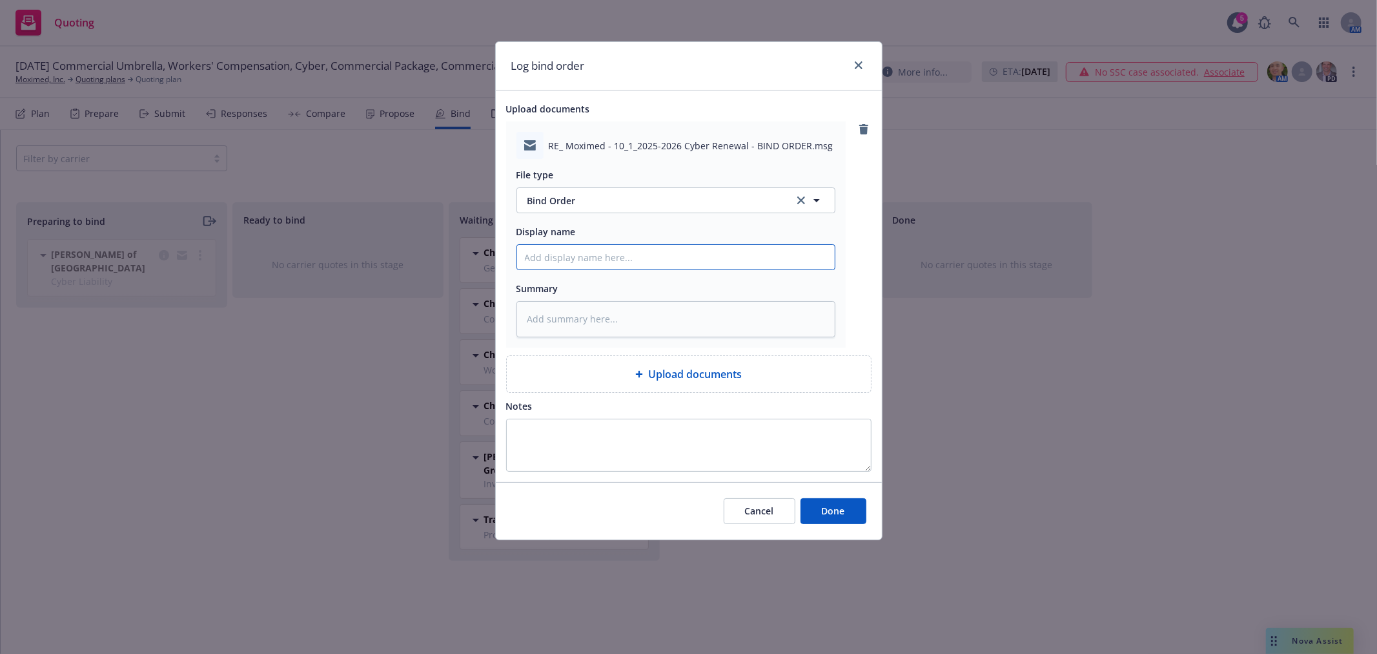
click at [683, 262] on input "Display name" at bounding box center [676, 257] width 318 height 25
paste input "Bind Order to Chubb"
click at [603, 257] on input "Bind Order to Chubb" at bounding box center [676, 257] width 318 height 25
click at [834, 519] on button "Done" at bounding box center [834, 511] width 66 height 26
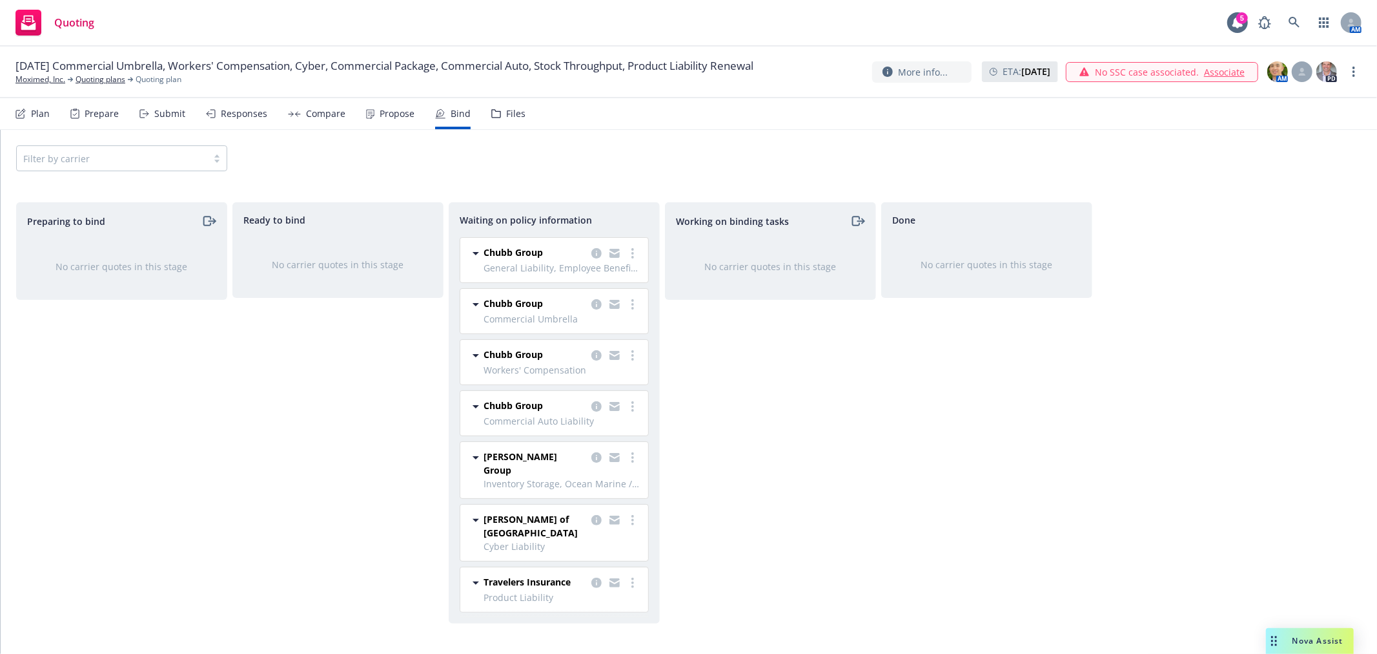
click at [949, 410] on div "Done No carrier quotes in this stage" at bounding box center [987, 414] width 211 height 424
click at [851, 408] on div "Working on binding tasks No carrier quotes in this stage" at bounding box center [770, 414] width 211 height 424
click at [1202, 336] on div "Preparing to bind No carrier quotes in this stage Ready to bind No carrier quot…" at bounding box center [689, 414] width 1346 height 424
click at [150, 390] on div "Preparing to bind No carrier quotes in this stage" at bounding box center [121, 414] width 211 height 424
click at [922, 344] on div "Done No carrier quotes in this stage" at bounding box center [987, 414] width 211 height 424
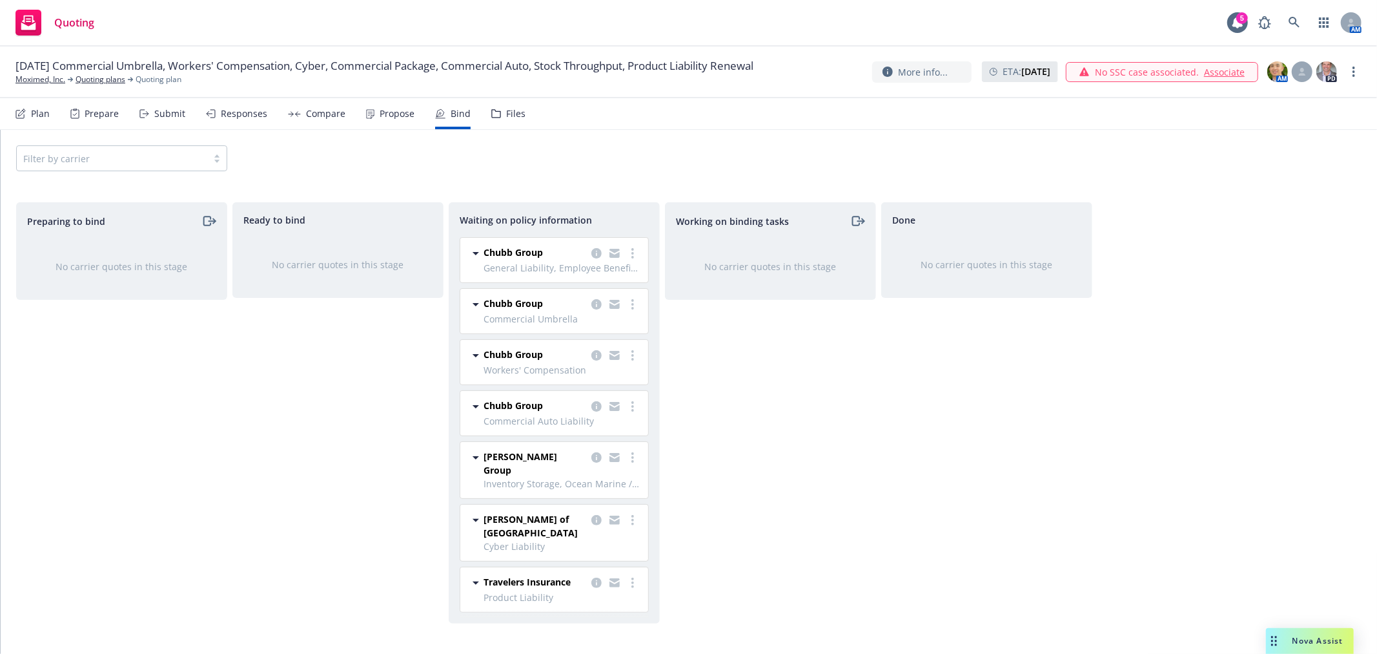
click at [612, 130] on div "Filter by carrier" at bounding box center [689, 158] width 1377 height 57
click at [1290, 20] on icon at bounding box center [1294, 22] width 11 height 11
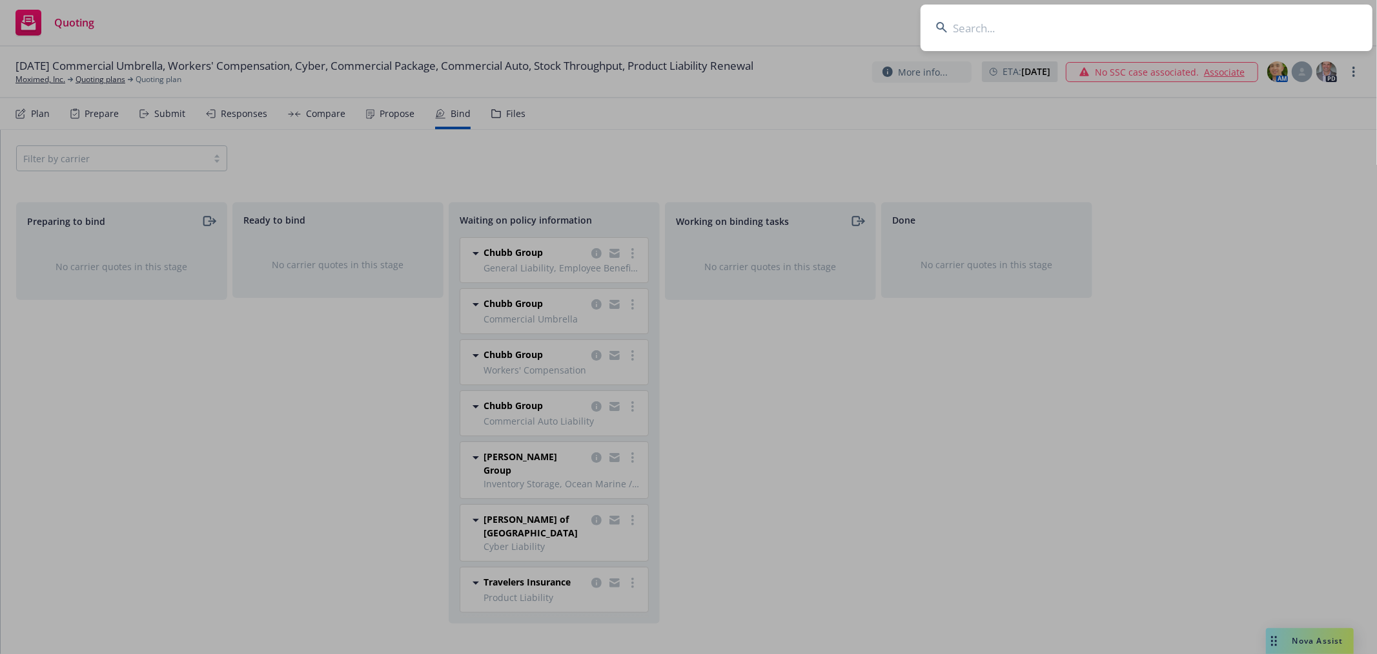
click at [1199, 30] on input at bounding box center [1147, 28] width 452 height 46
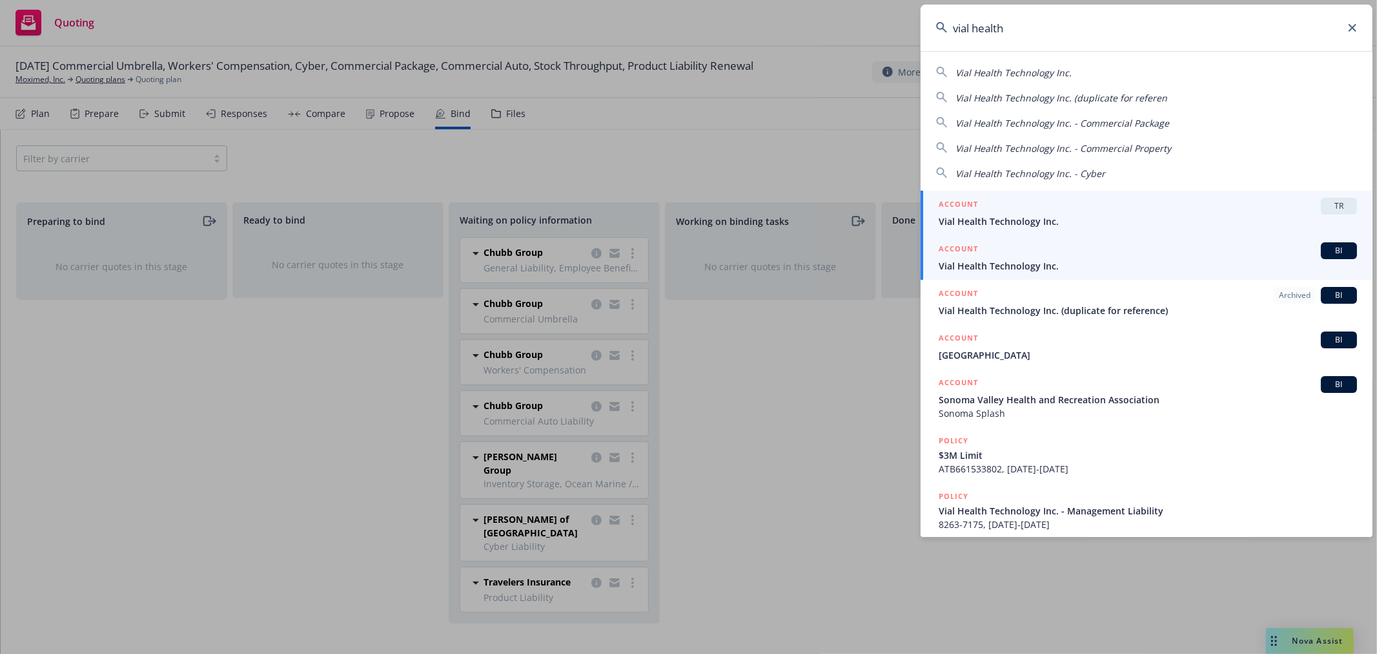
click at [1051, 260] on span "Vial Health Technology Inc." at bounding box center [1148, 266] width 418 height 14
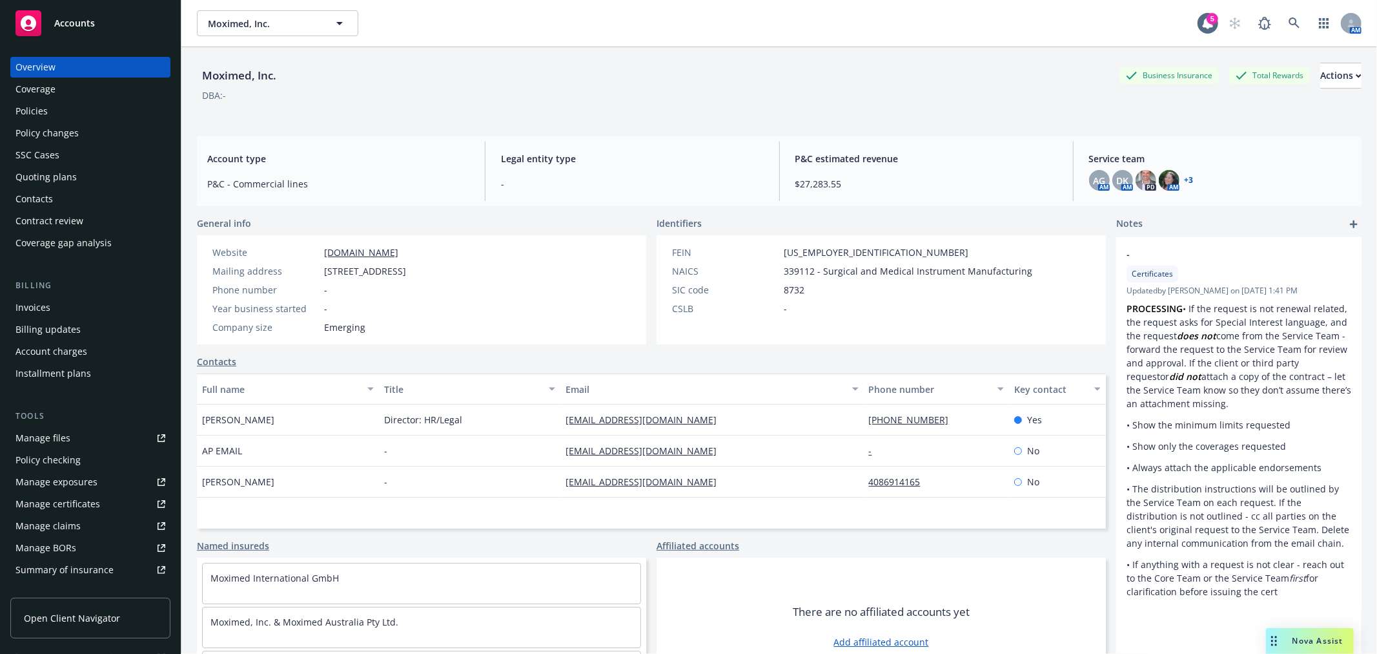
click at [33, 104] on div "Policies" at bounding box center [31, 111] width 32 height 21
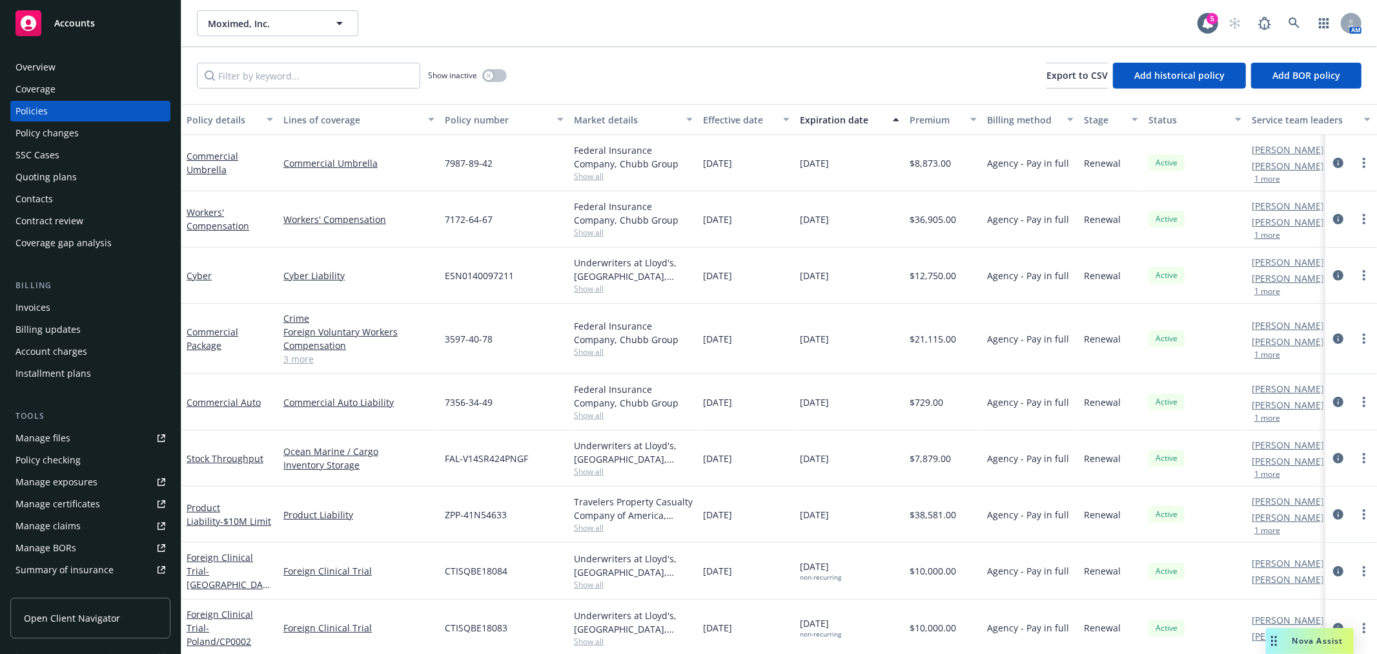
click at [794, 34] on div "Moximed, Inc. Moximed, Inc." at bounding box center [697, 23] width 1001 height 26
click at [1296, 18] on icon at bounding box center [1295, 23] width 12 height 12
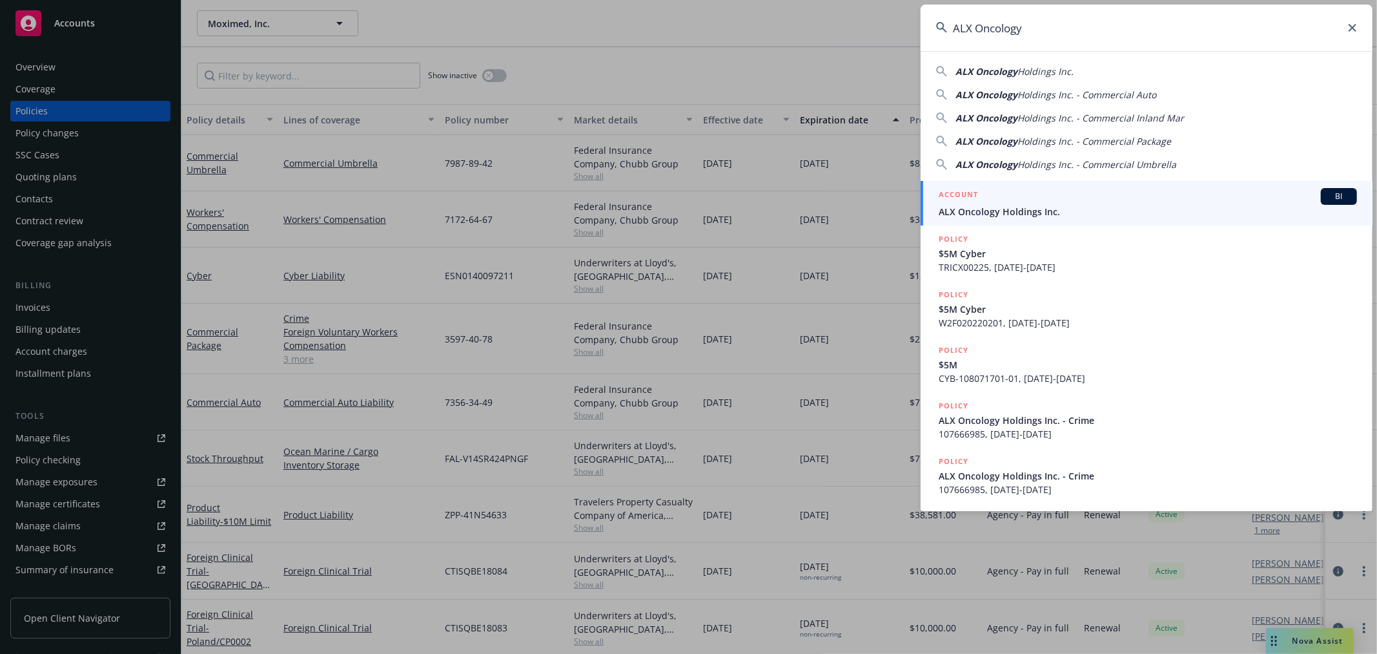
type input "ALX Oncology"
click at [985, 215] on span "ALX Oncology Holdings Inc." at bounding box center [1148, 212] width 418 height 14
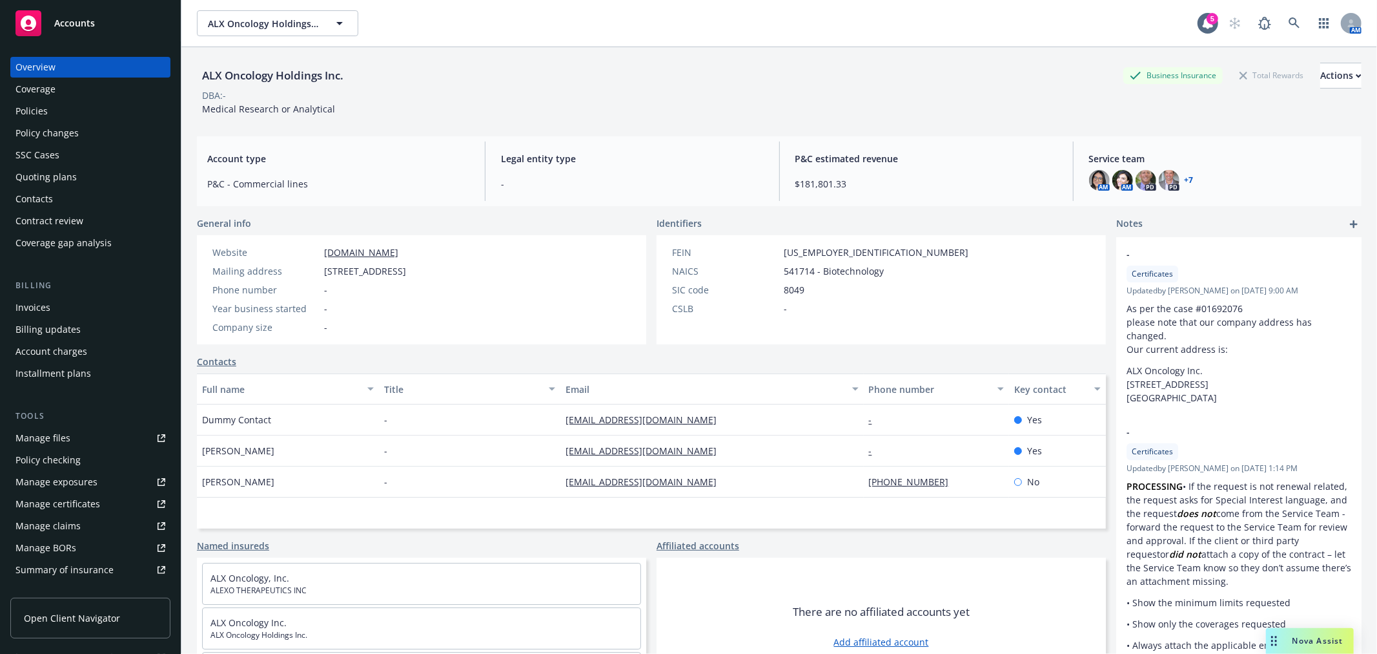
click at [45, 114] on div "Policies" at bounding box center [31, 111] width 32 height 21
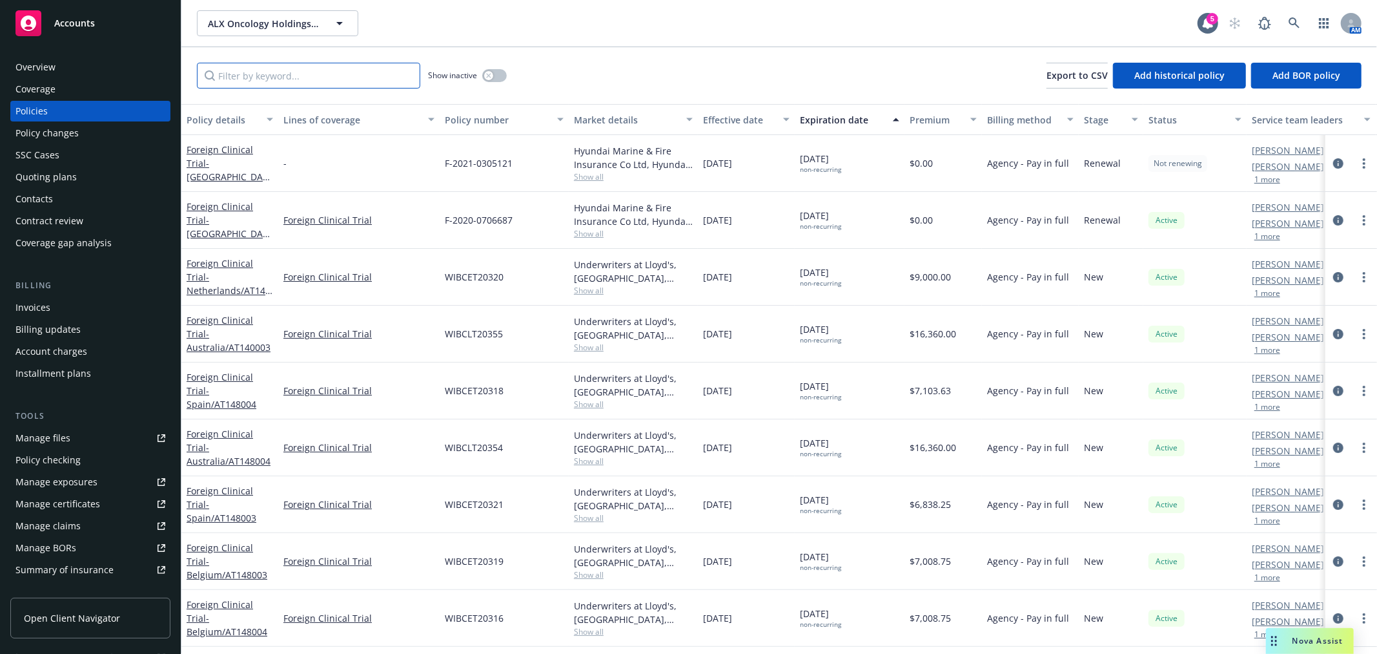
click at [266, 72] on input "Filter by keyword..." at bounding box center [308, 76] width 223 height 26
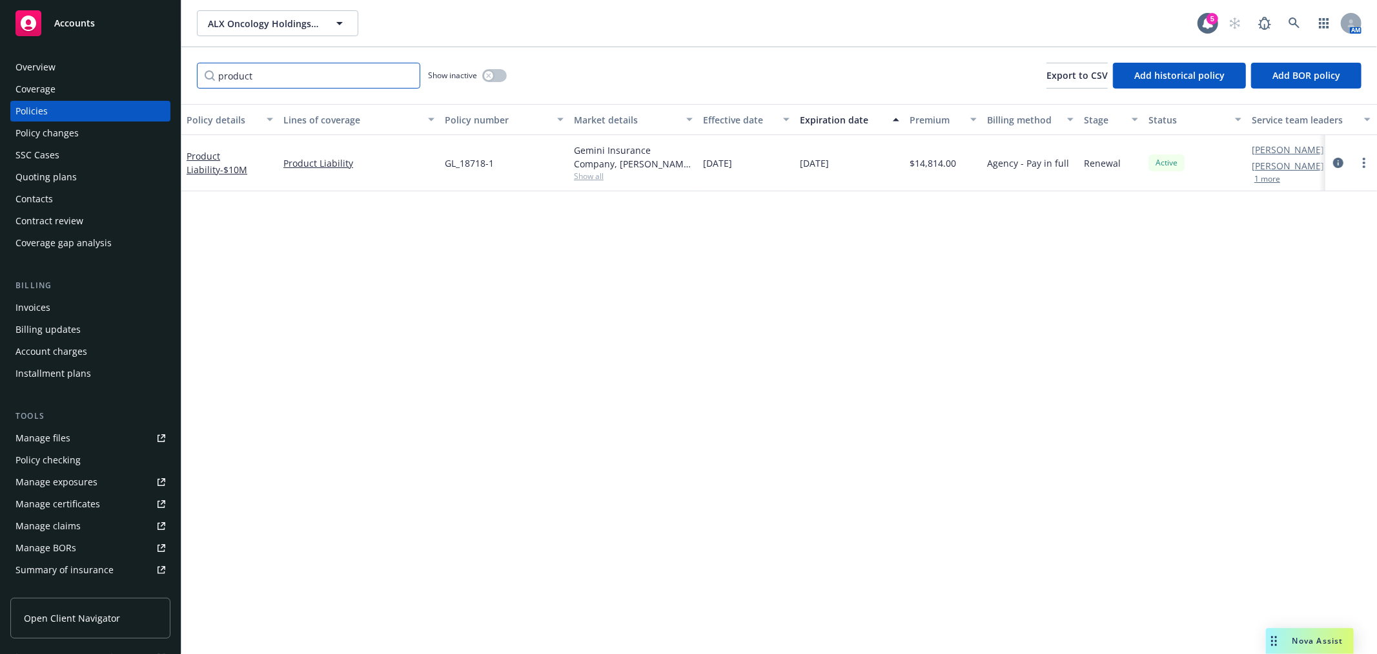
type input "product"
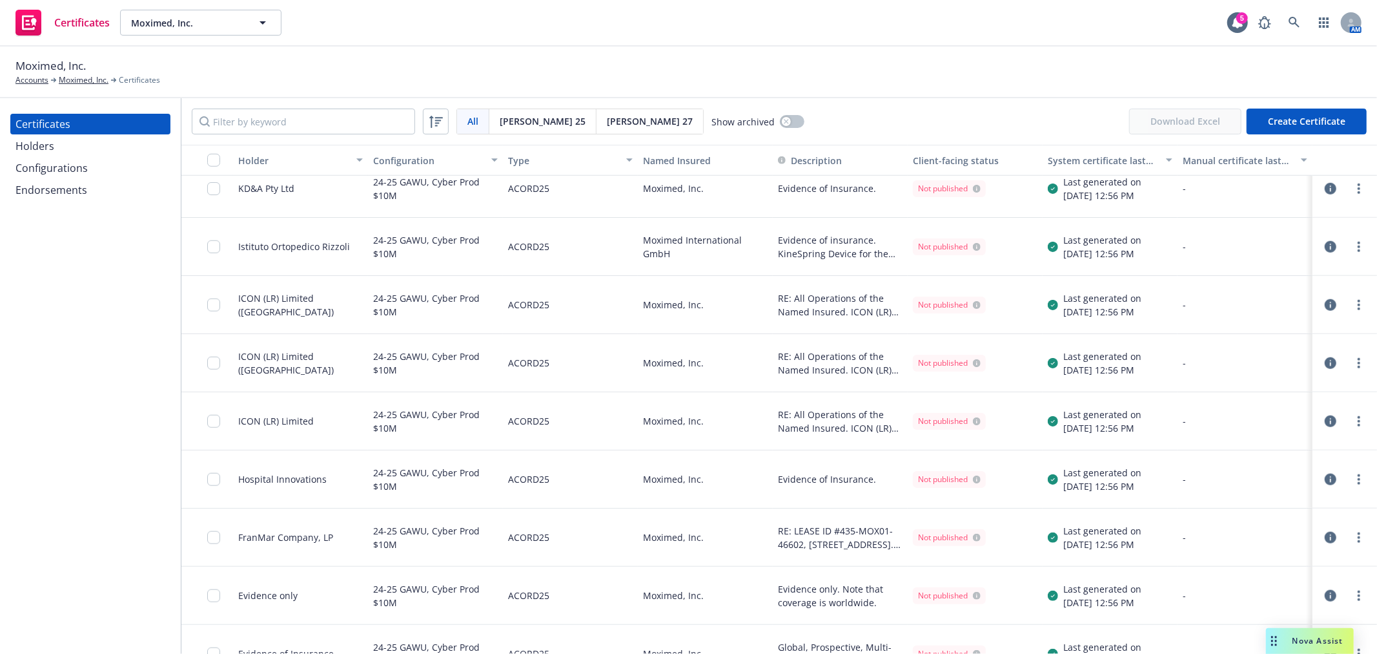
scroll to position [1219, 0]
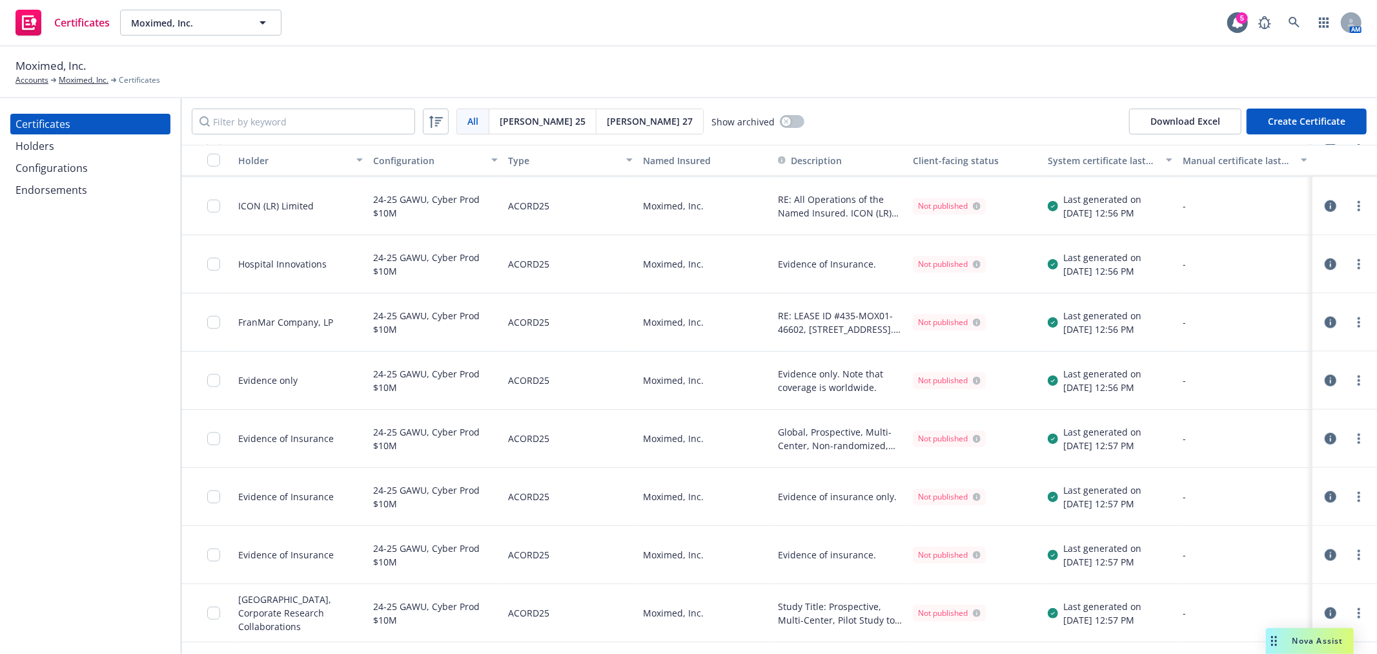
click at [1325, 379] on icon "button" at bounding box center [1331, 381] width 12 height 12
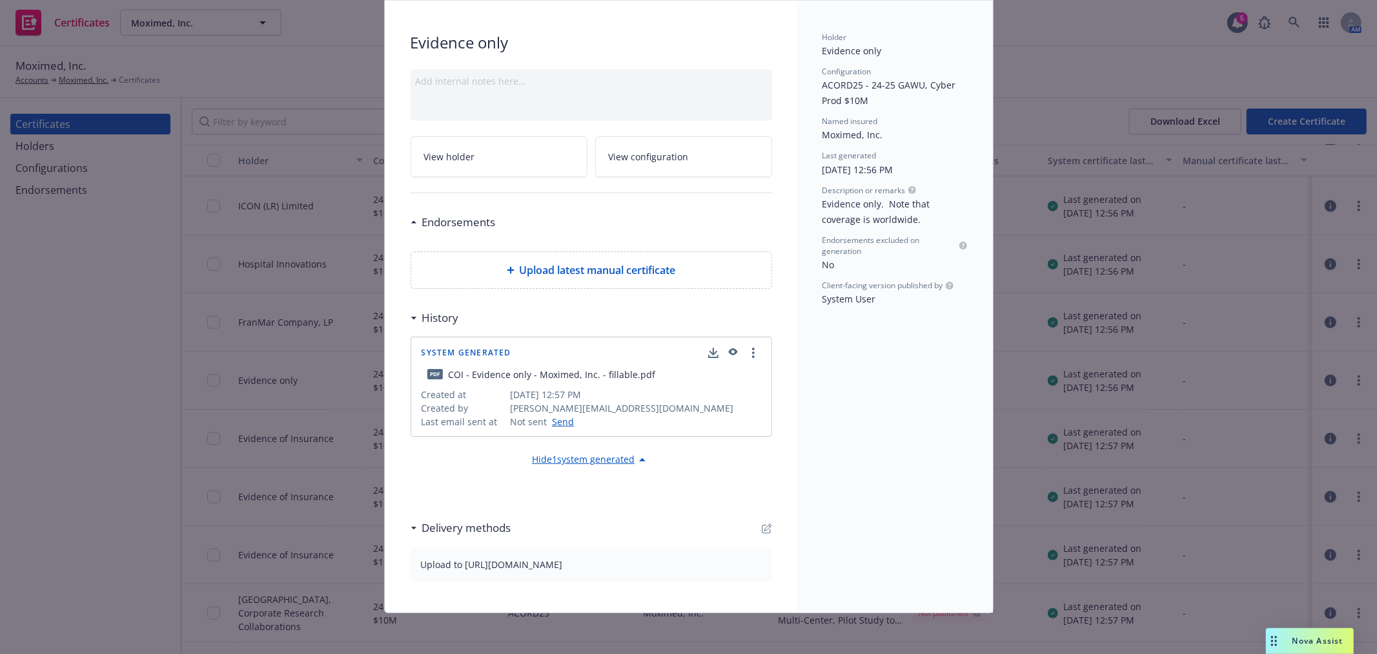
scroll to position [75, 0]
click at [728, 351] on icon "button" at bounding box center [732, 351] width 9 height 7
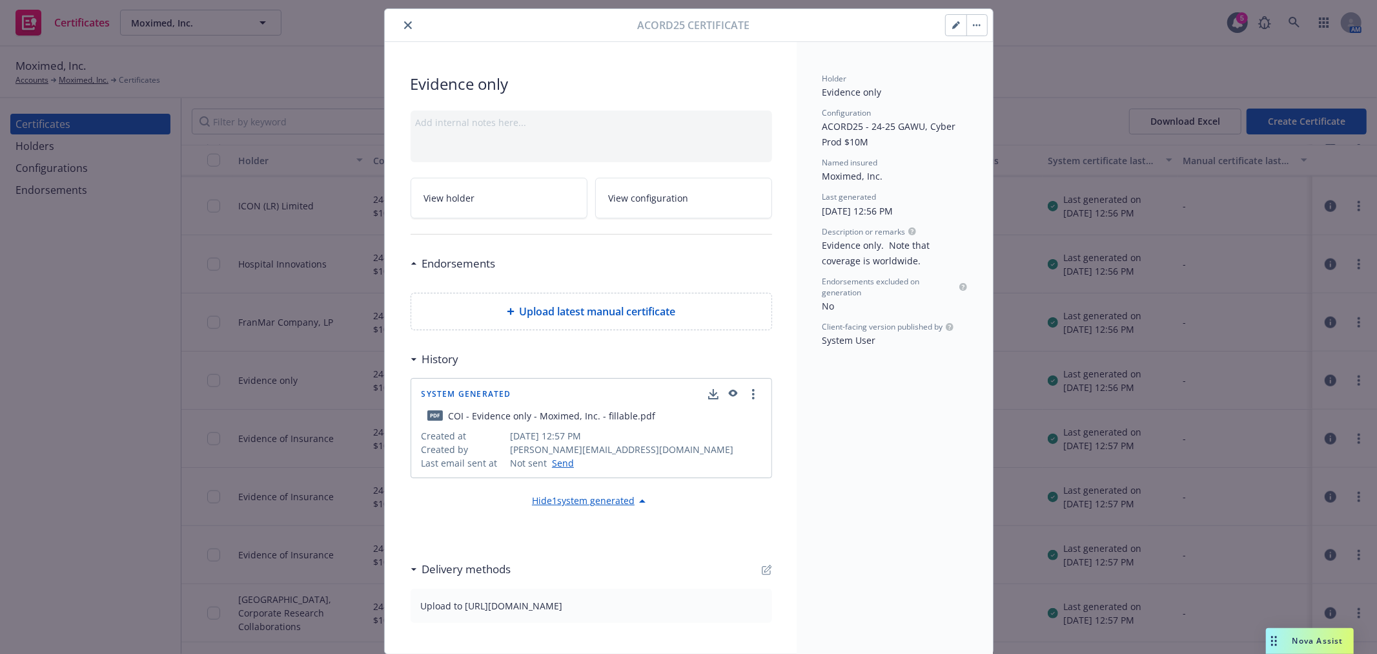
scroll to position [0, 0]
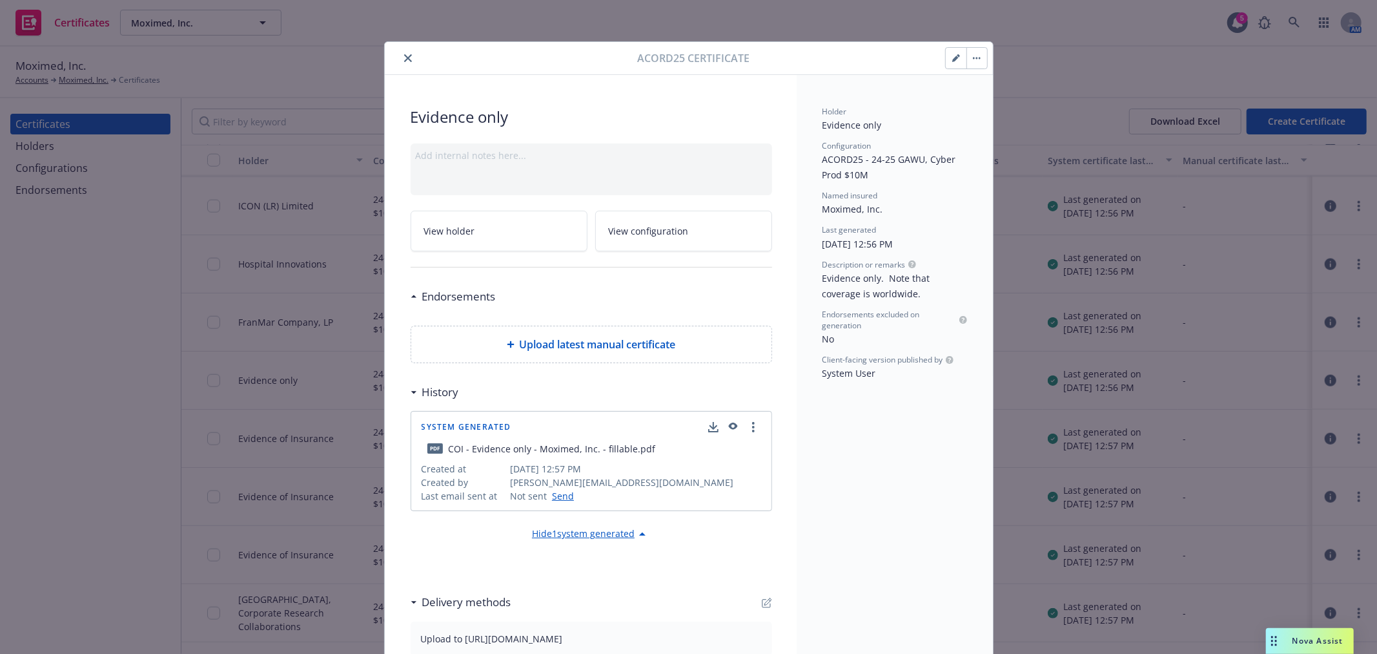
click at [404, 59] on icon "close" at bounding box center [408, 58] width 8 height 8
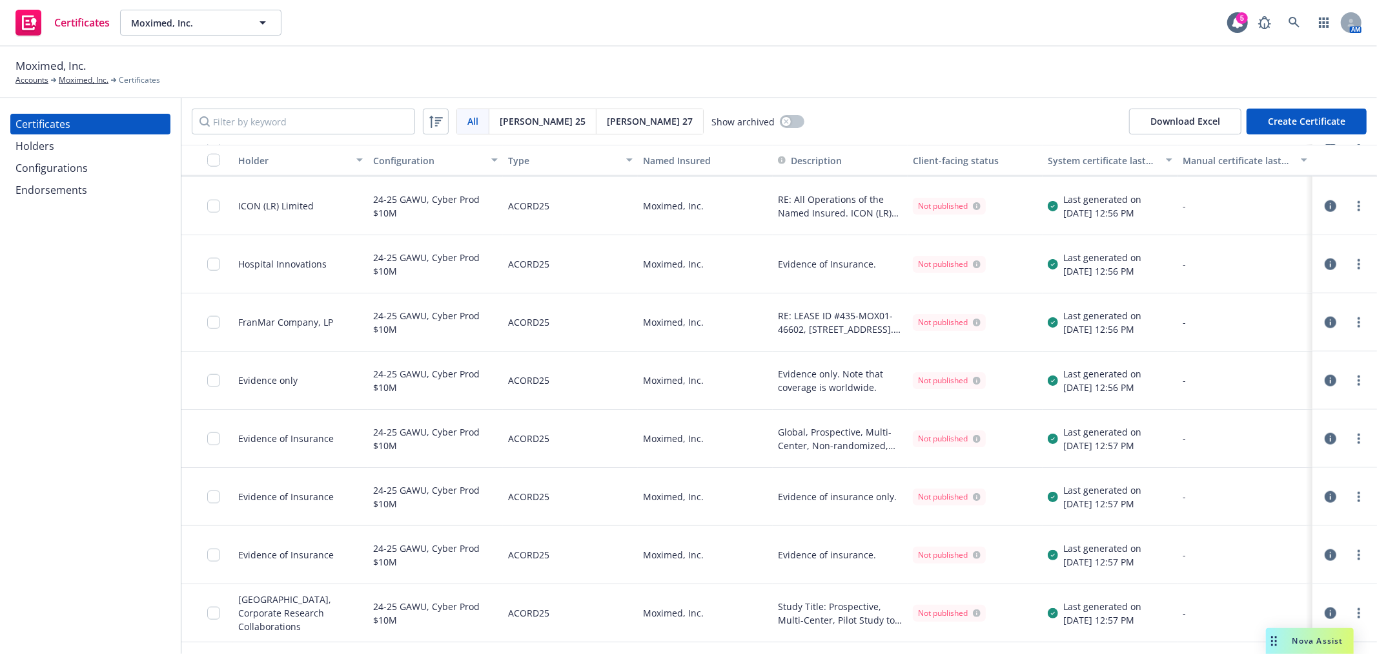
click at [1325, 495] on icon "button" at bounding box center [1331, 497] width 12 height 12
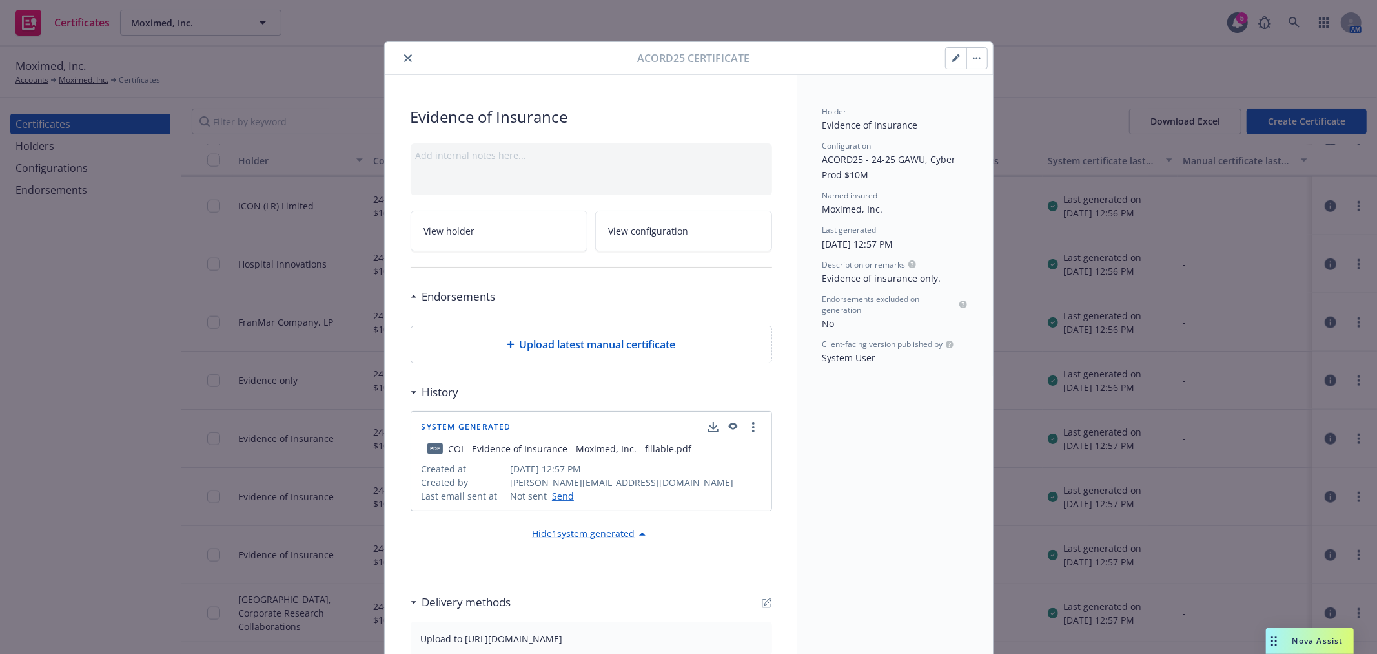
click at [728, 428] on icon "button" at bounding box center [733, 426] width 12 height 9
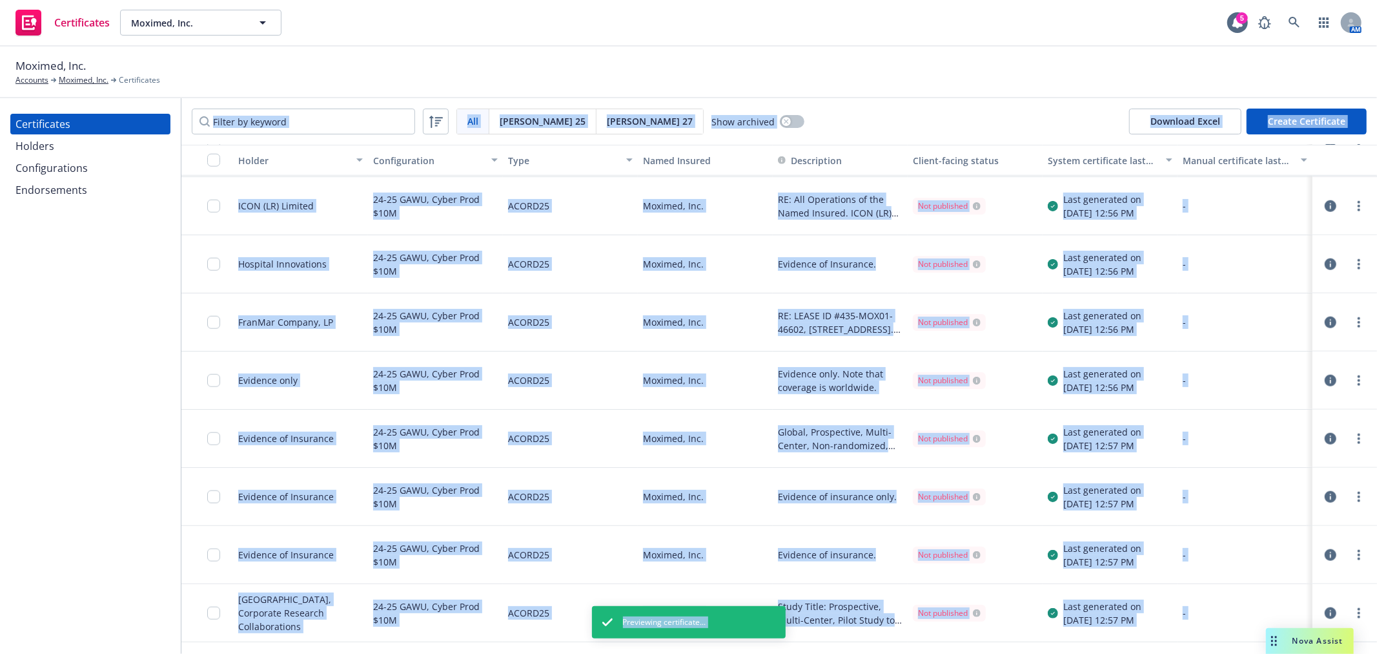
click at [611, 526] on div "ACORD25" at bounding box center [570, 555] width 135 height 58
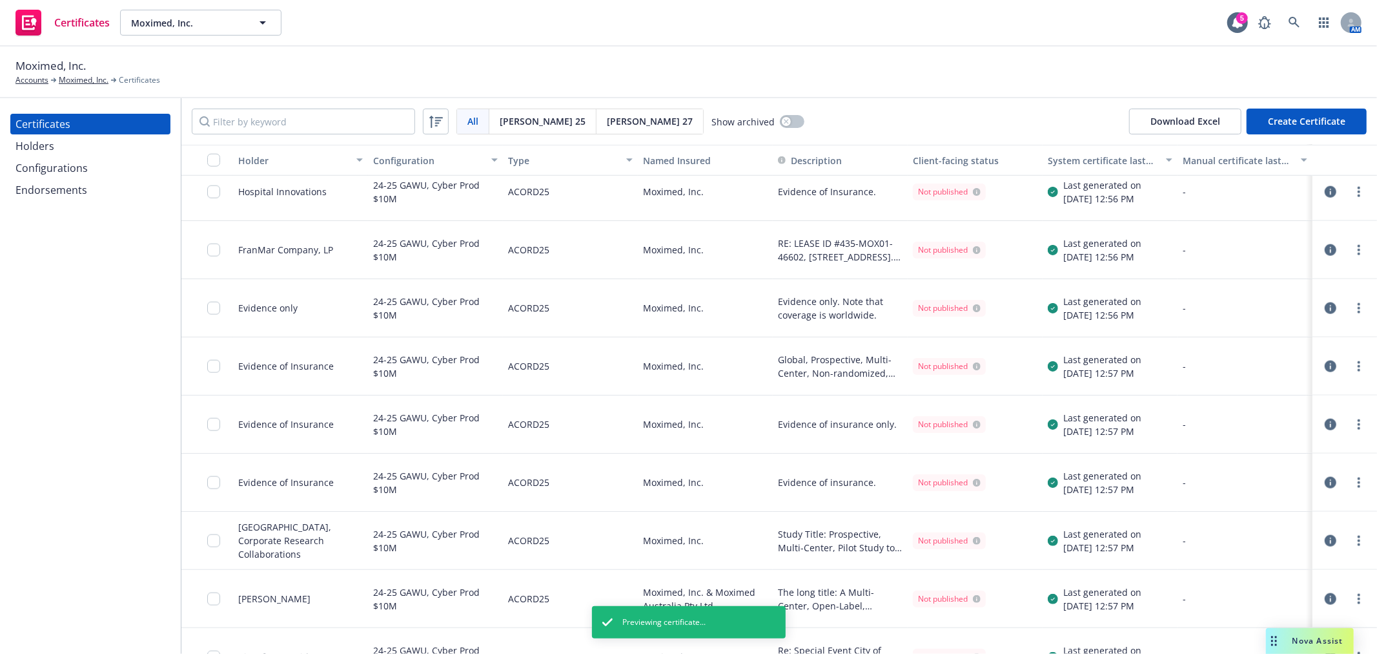
scroll to position [1363, 0]
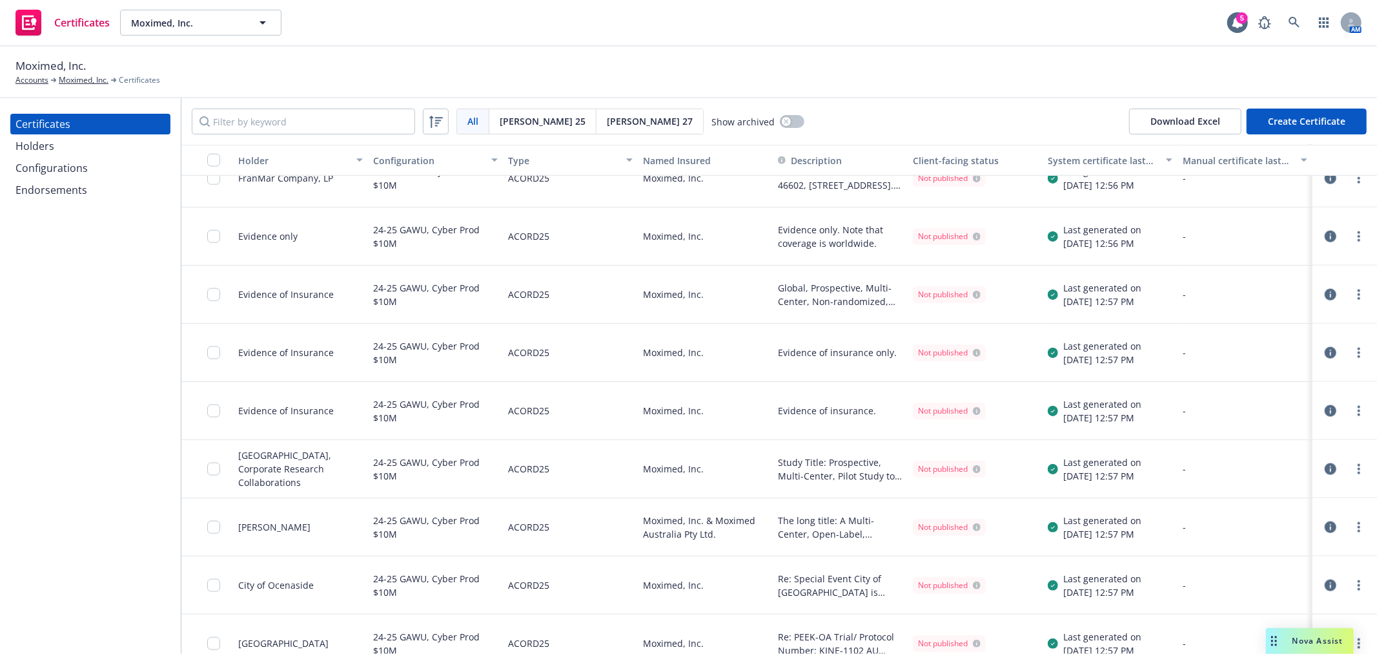
click at [1325, 415] on icon "button" at bounding box center [1331, 411] width 12 height 12
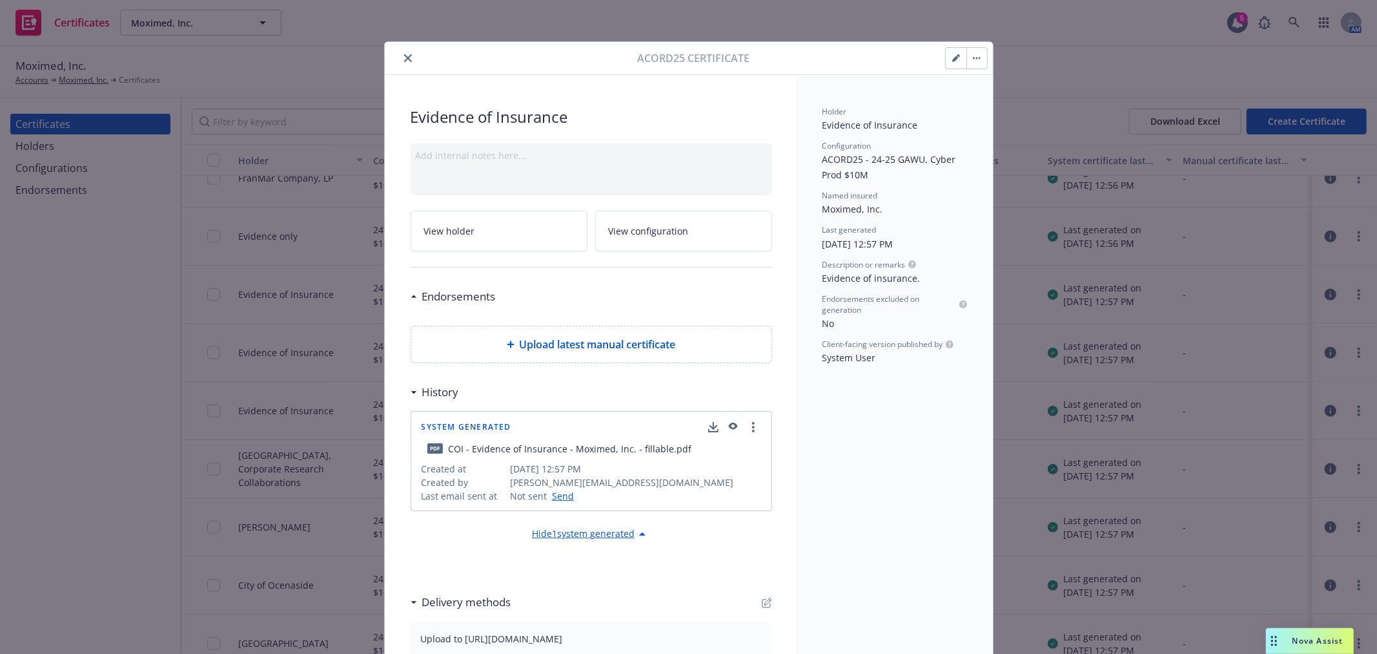
click at [728, 424] on icon "button" at bounding box center [732, 426] width 9 height 7
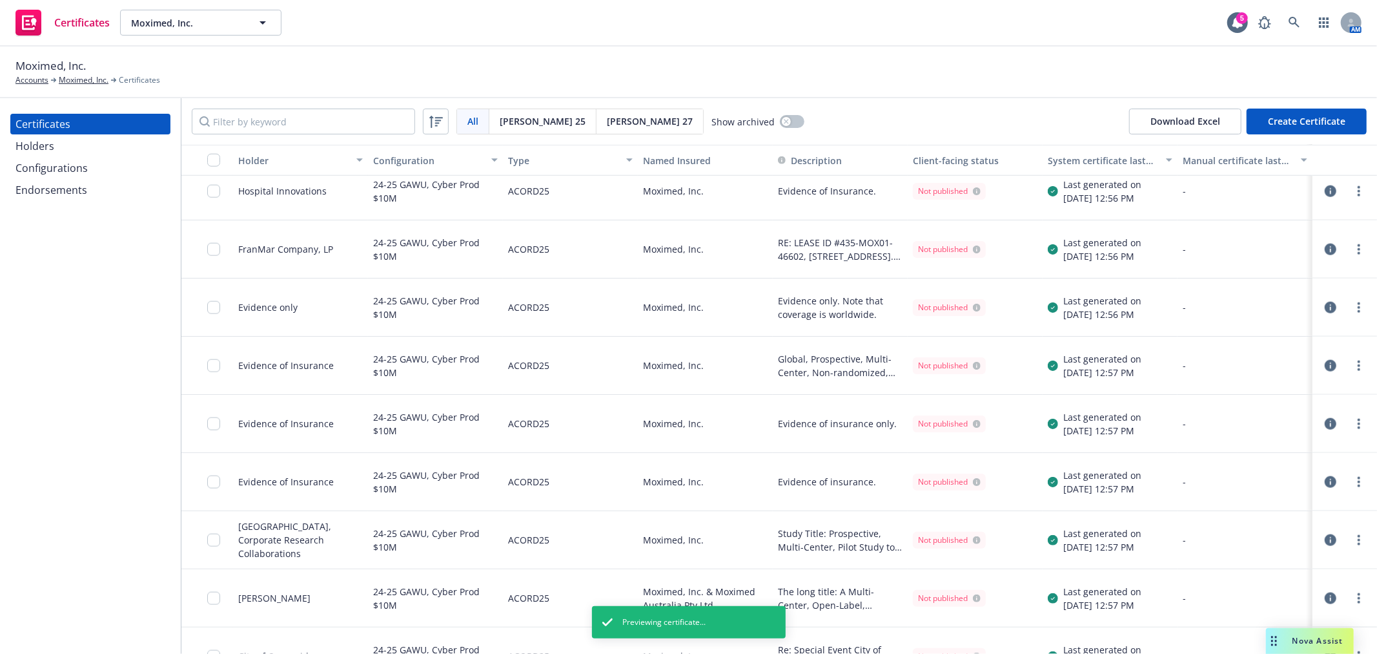
scroll to position [1292, 0]
click at [1325, 244] on icon "button" at bounding box center [1331, 250] width 12 height 12
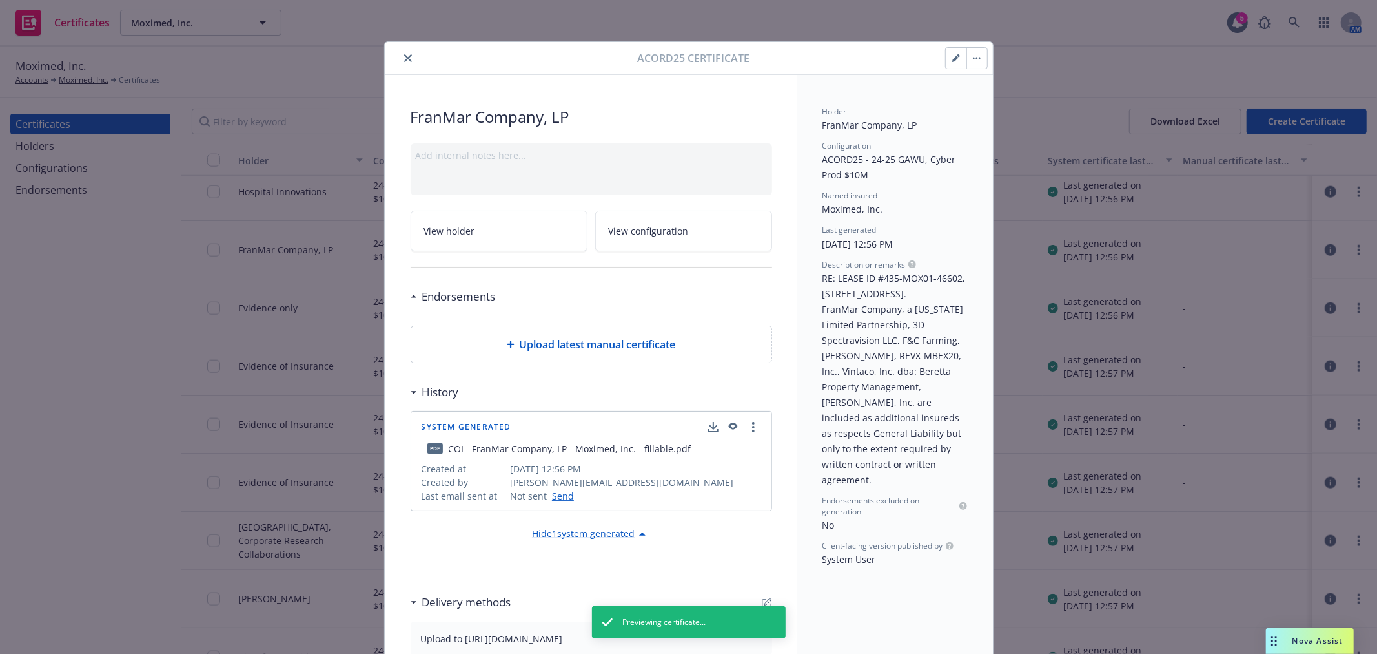
click at [728, 424] on icon "button" at bounding box center [732, 426] width 9 height 7
click at [404, 56] on icon "close" at bounding box center [408, 58] width 8 height 8
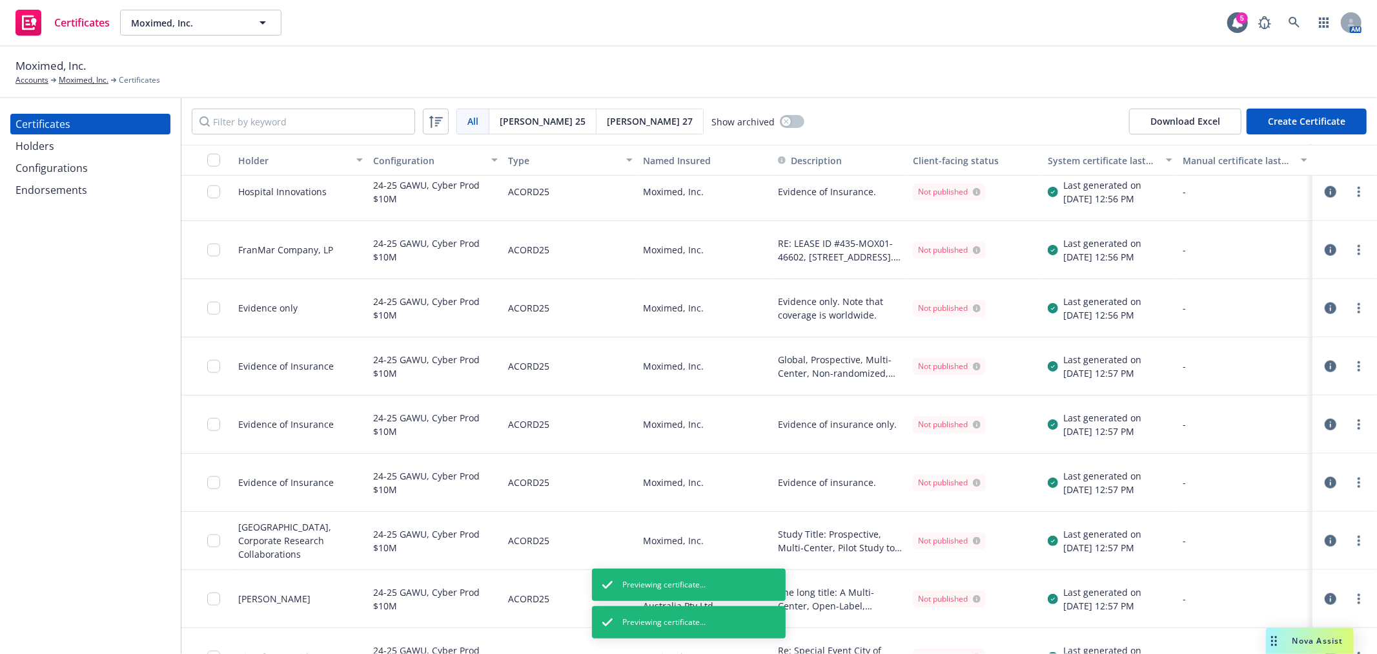
scroll to position [1219, 0]
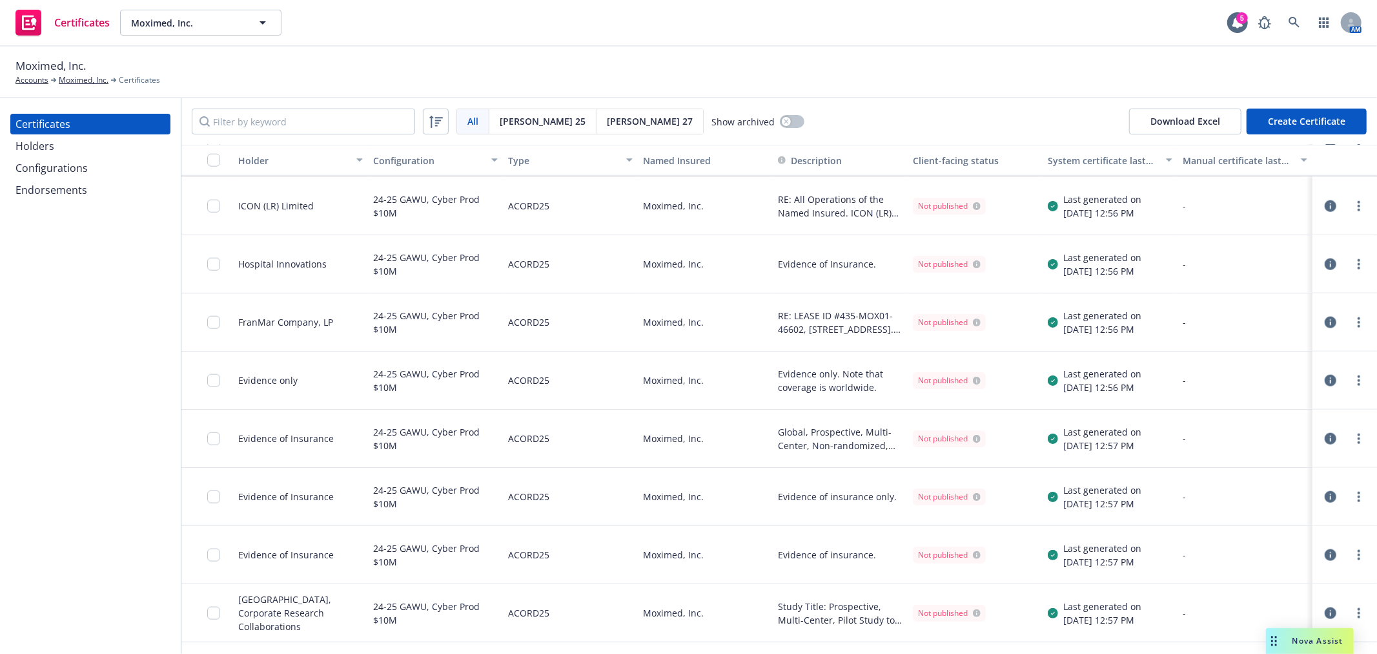
click at [1325, 441] on icon "button" at bounding box center [1331, 439] width 12 height 12
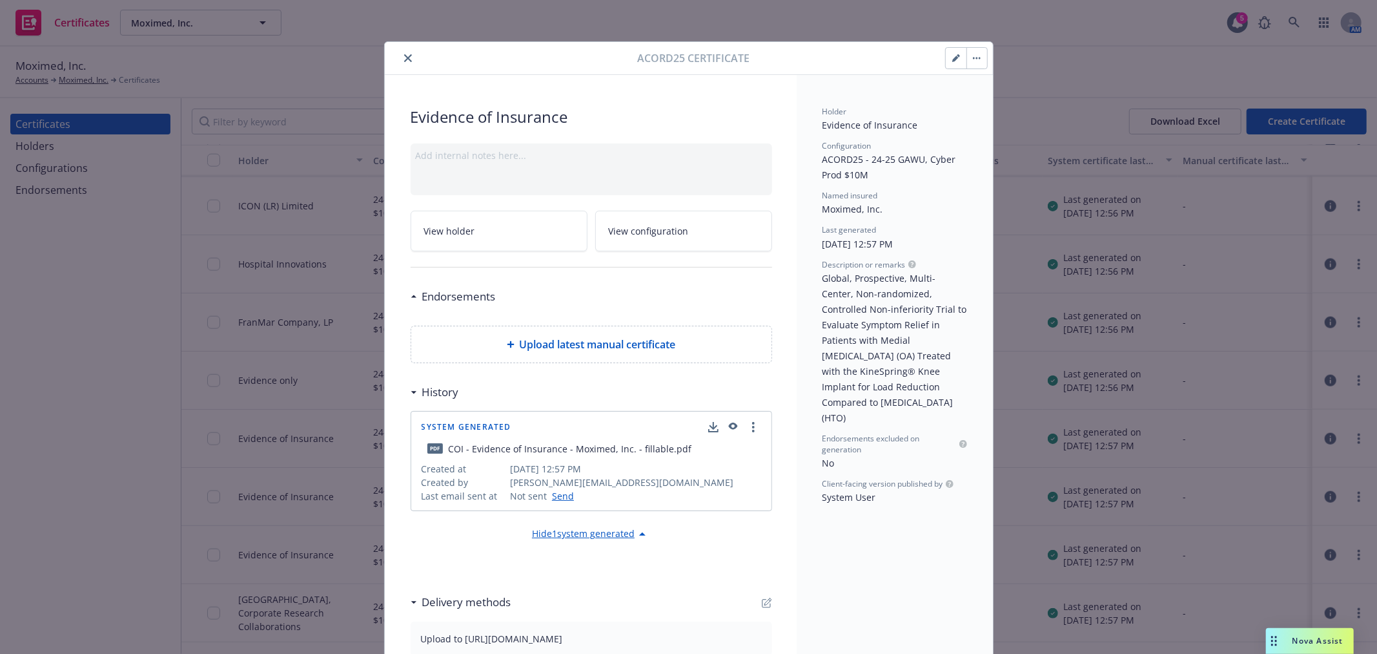
click at [728, 426] on icon "button" at bounding box center [733, 426] width 12 height 9
drag, startPoint x: 98, startPoint y: 358, endPoint x: 112, endPoint y: 358, distance: 13.6
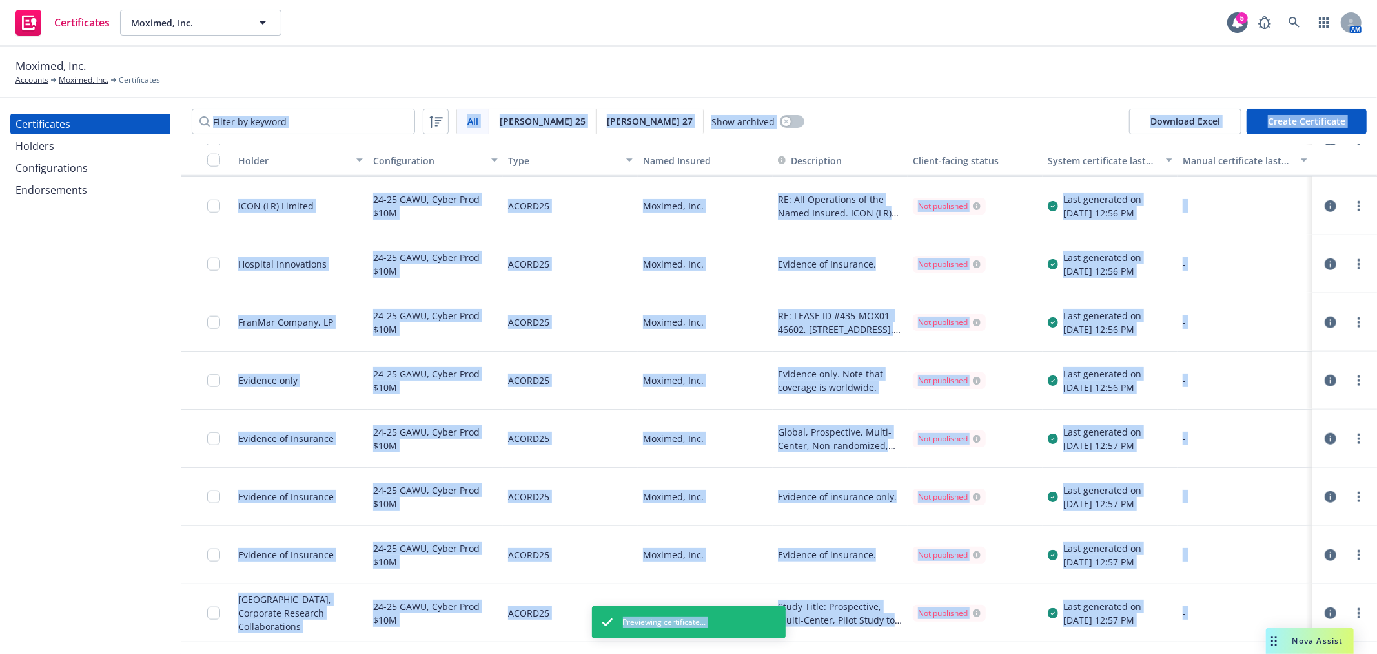
click at [468, 446] on div "24-25 GAWU, Cyber Prod $10M" at bounding box center [435, 438] width 125 height 42
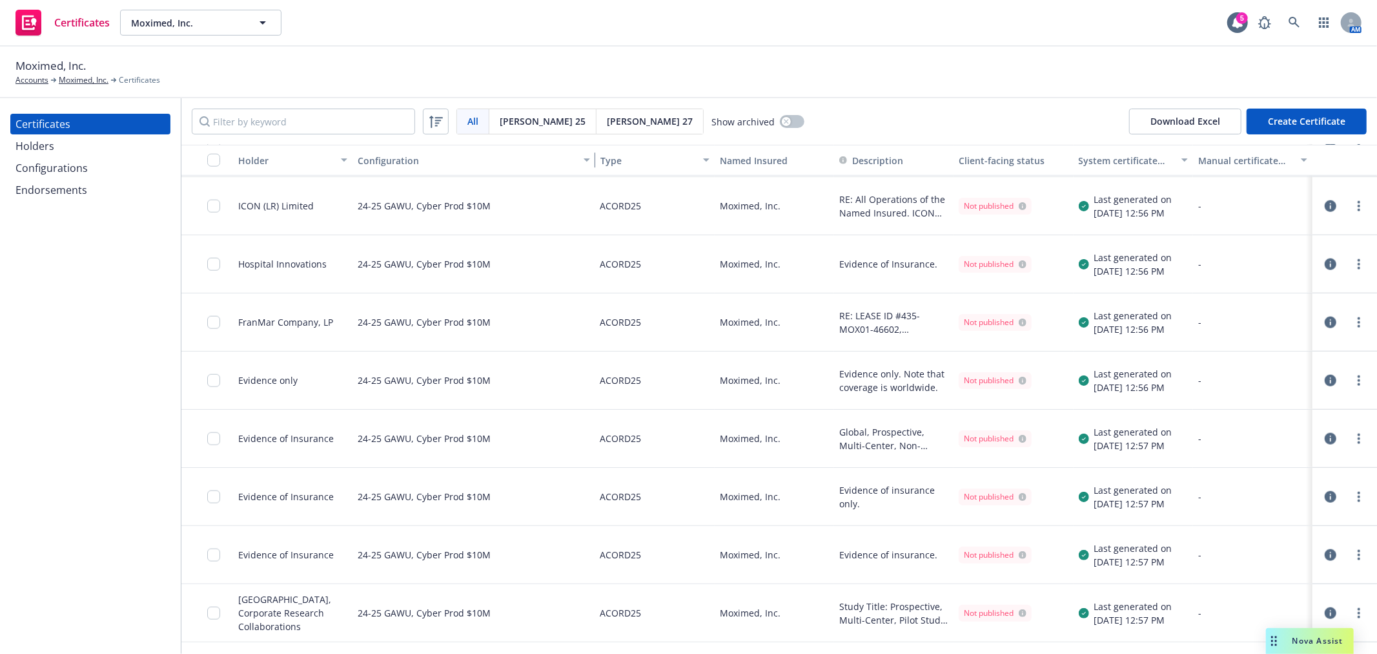
drag, startPoint x: 495, startPoint y: 170, endPoint x: 595, endPoint y: 178, distance: 99.8
click at [595, 178] on div "Holder Configuration Type Named Insured Description Client-facing status System…" at bounding box center [779, 399] width 1196 height 509
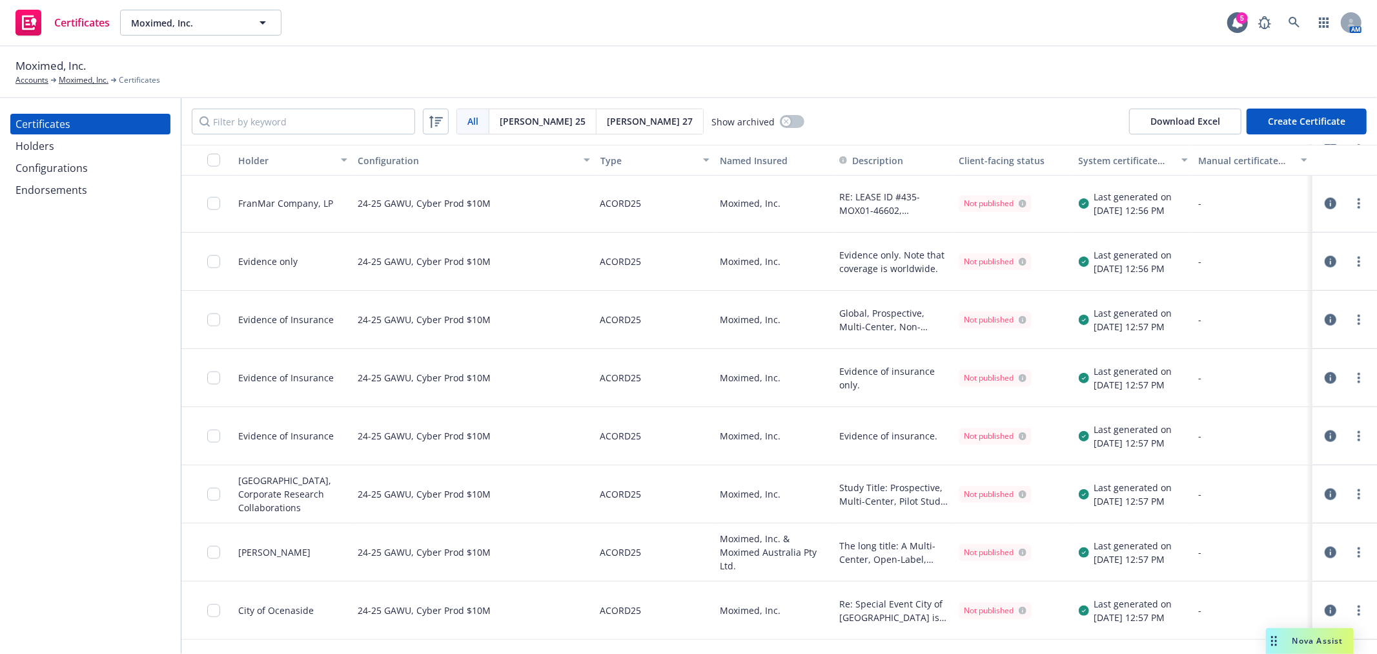
scroll to position [1363, 0]
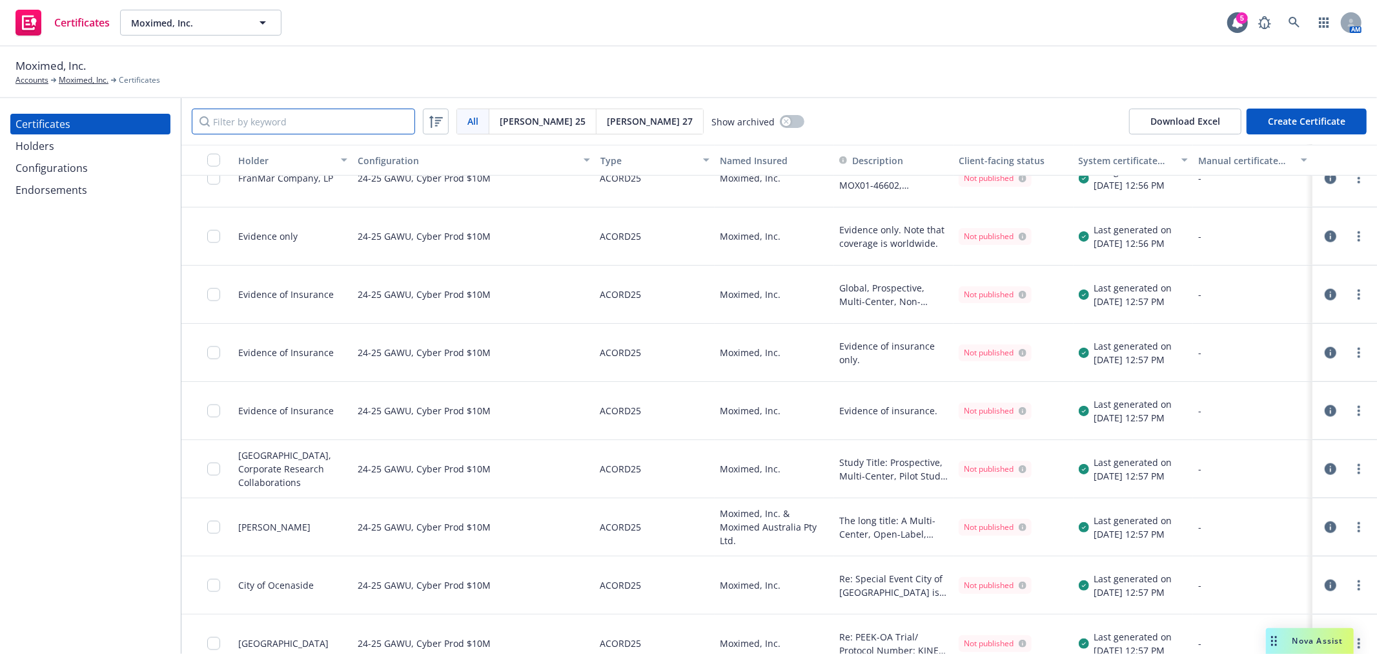
click at [344, 121] on input "Filter by keyword" at bounding box center [303, 121] width 223 height 26
type input "Evidence"
click at [500, 125] on span "[PERSON_NAME] 25" at bounding box center [543, 121] width 86 height 14
click at [298, 118] on input "Evidence" at bounding box center [303, 121] width 223 height 26
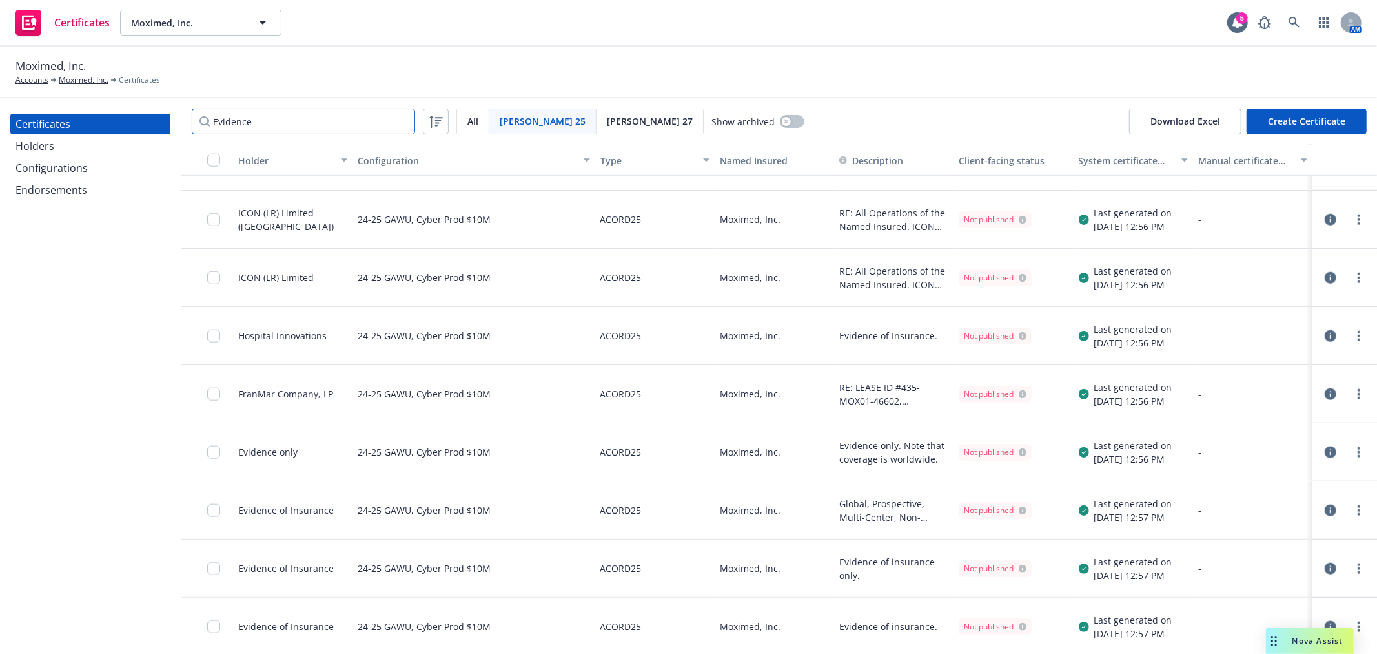
scroll to position [1219, 0]
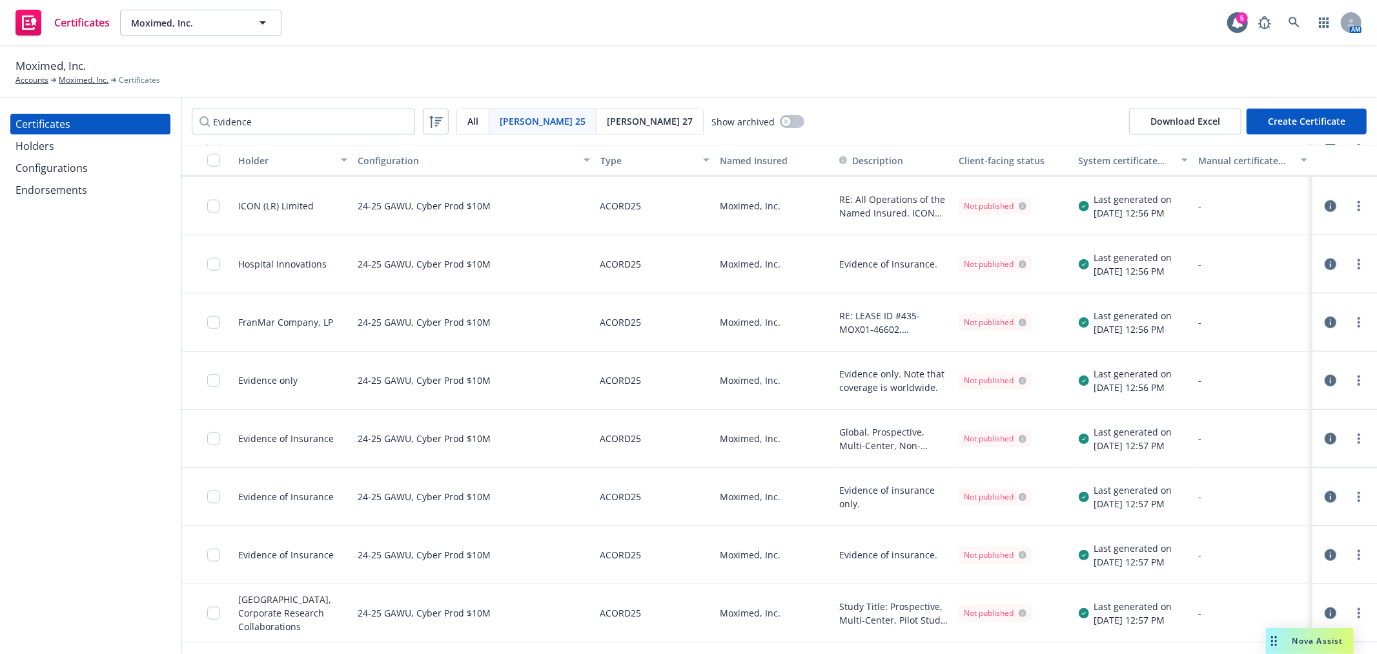
click at [1325, 380] on icon "button" at bounding box center [1331, 381] width 12 height 12
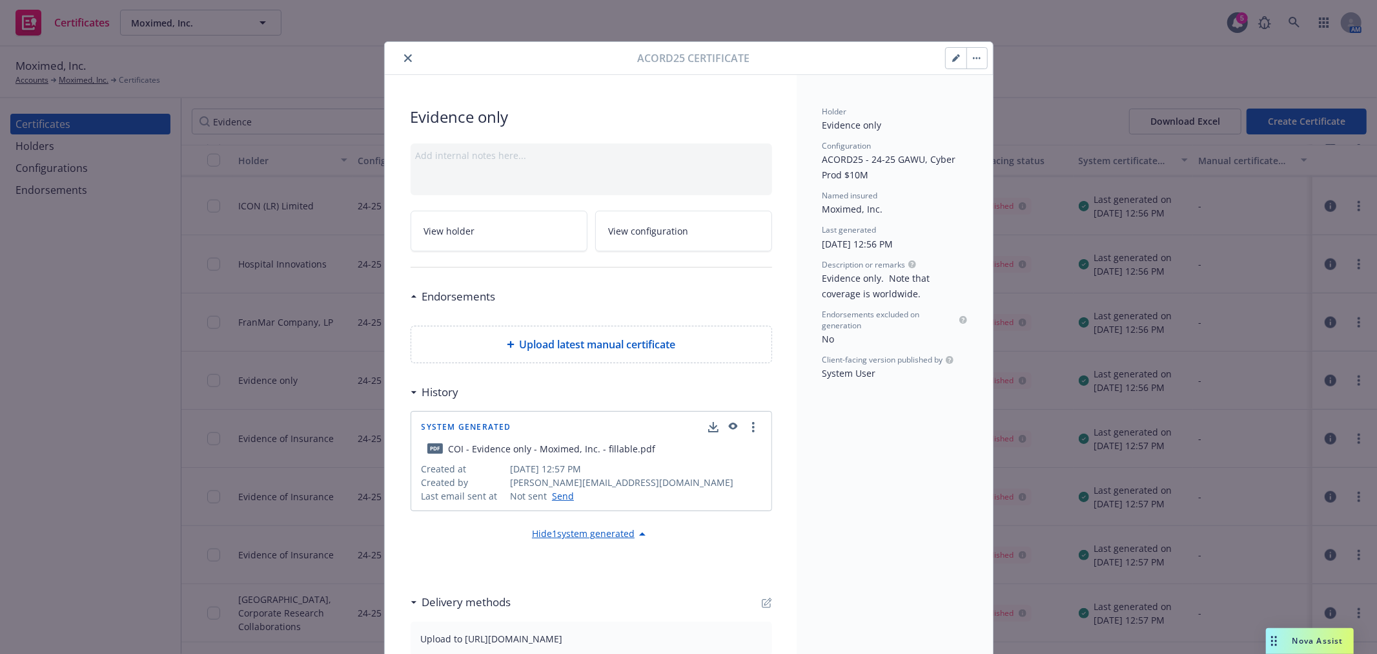
click at [732, 428] on icon "button" at bounding box center [733, 426] width 12 height 9
